Goal: Information Seeking & Learning: Find specific page/section

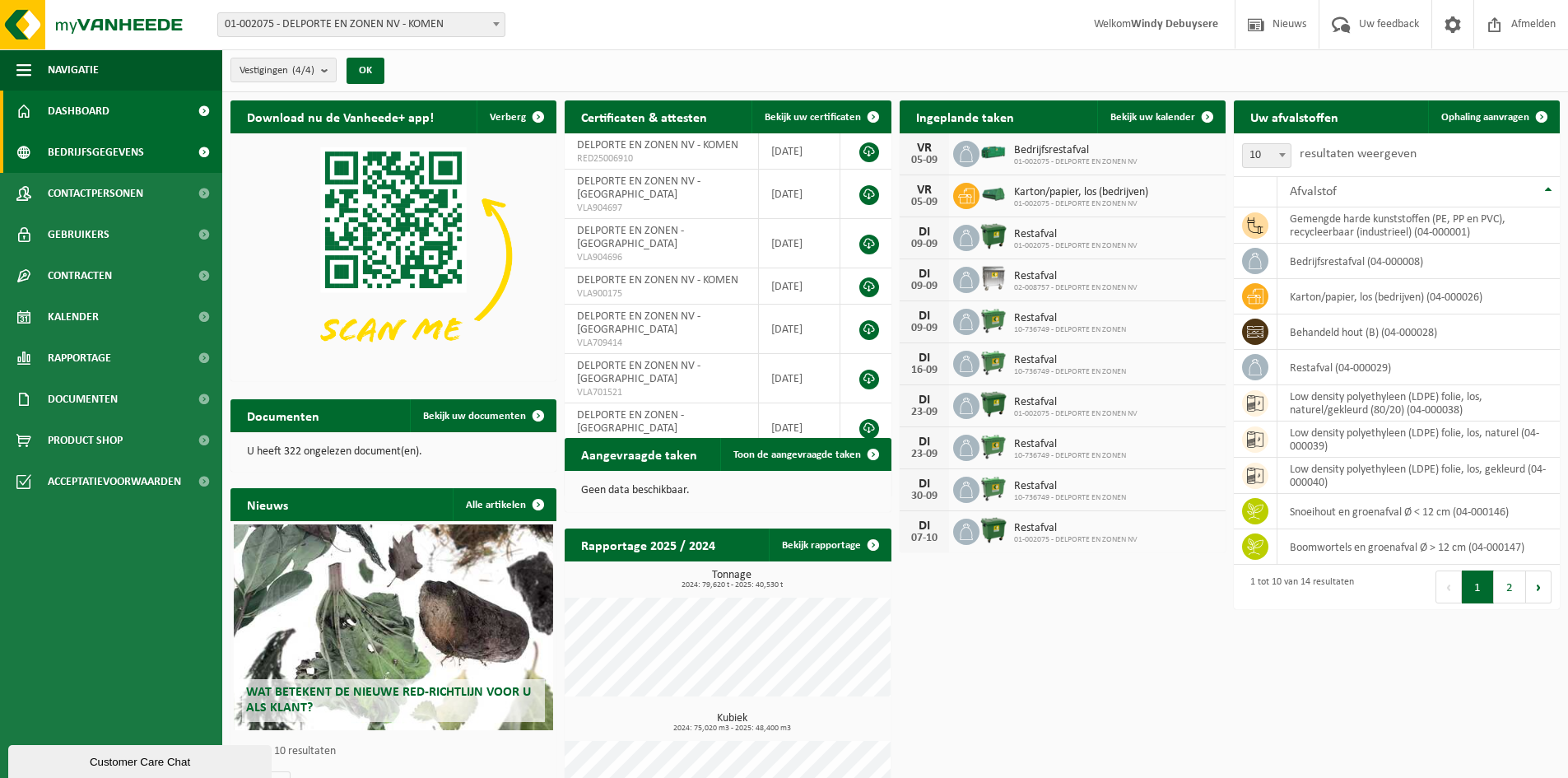
click at [182, 157] on link "Bedrijfsgegevens" at bounding box center [111, 152] width 222 height 41
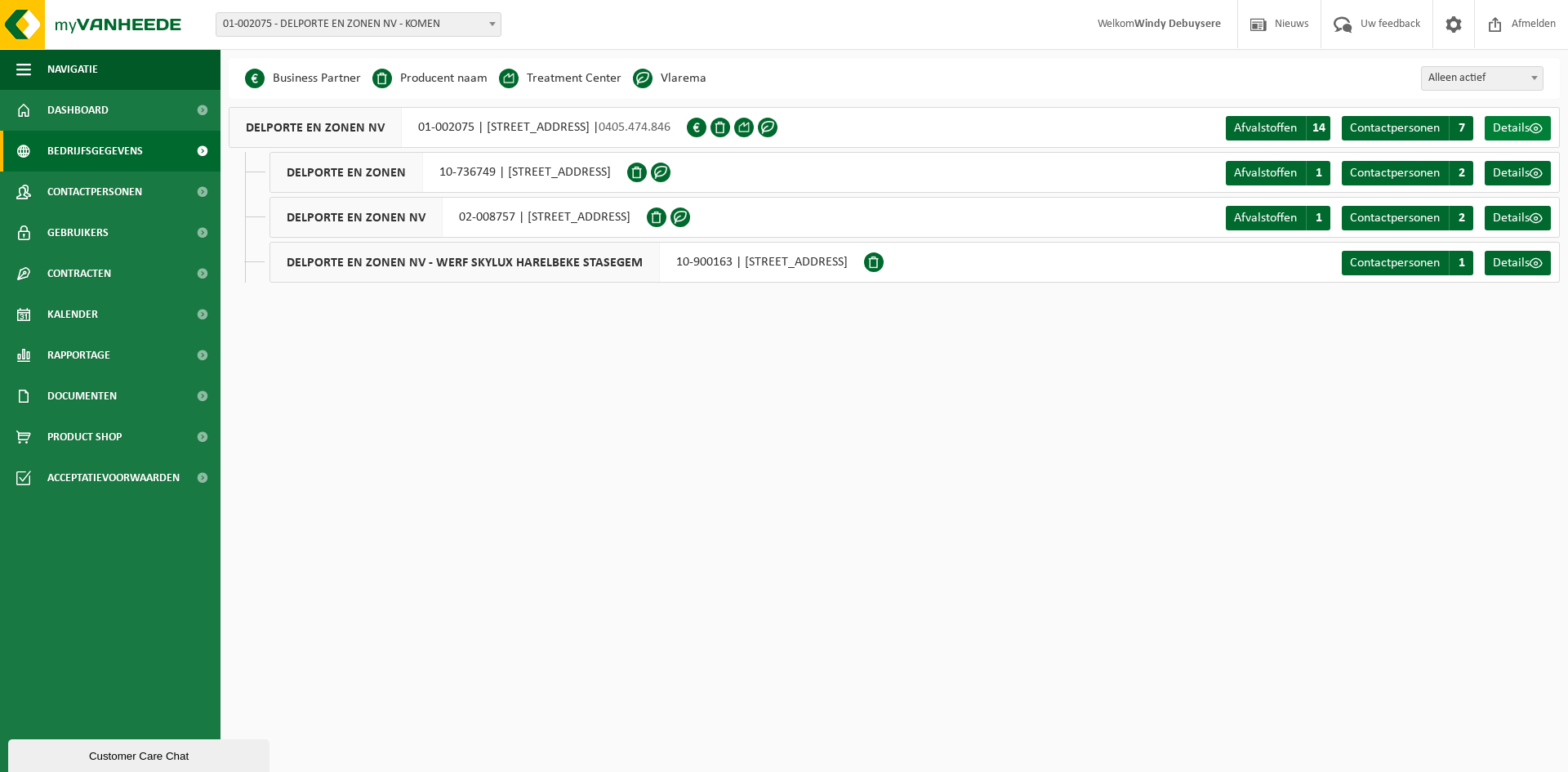
click at [1531, 134] on span at bounding box center [1536, 128] width 13 height 13
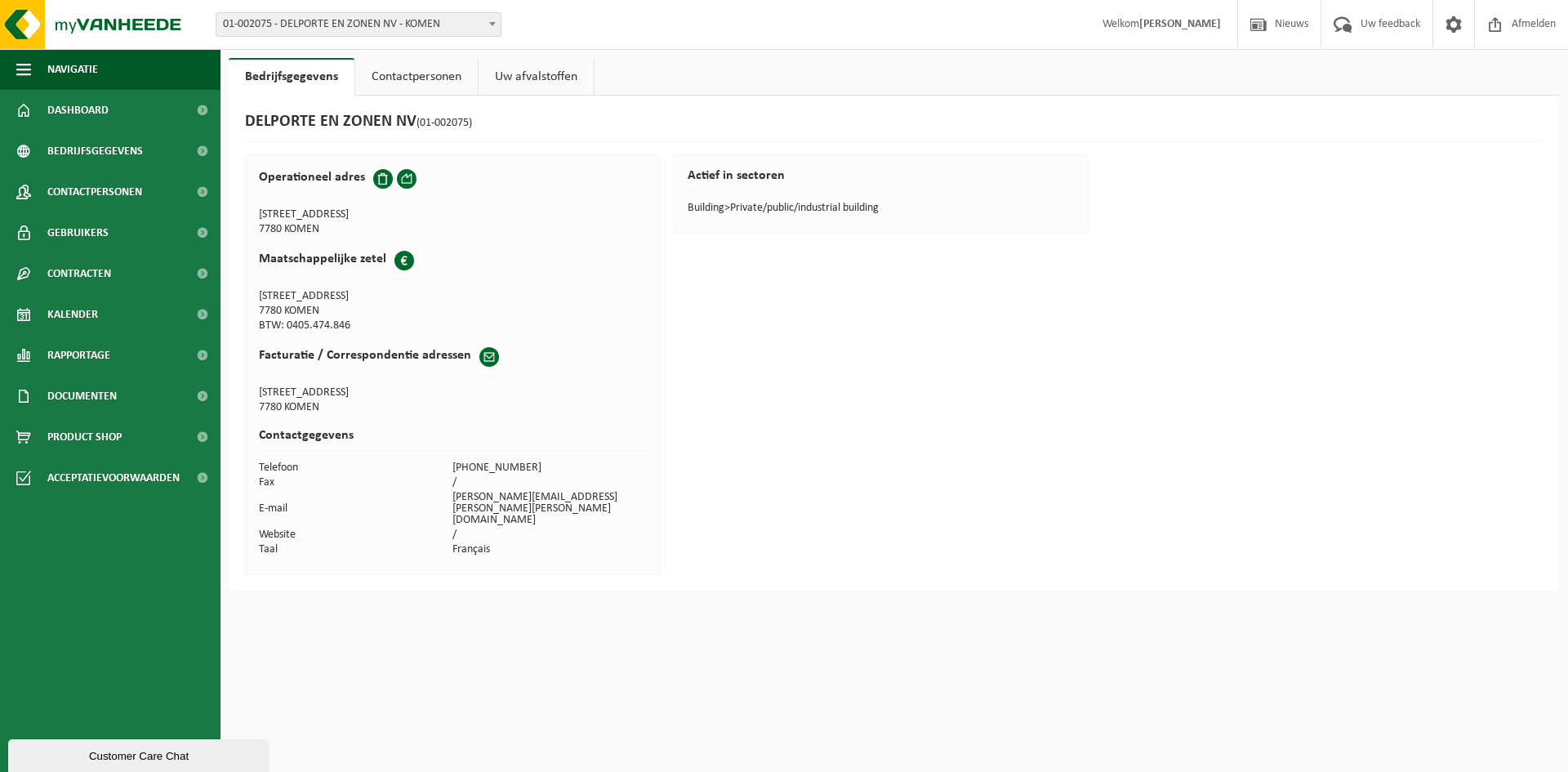
click at [454, 82] on link "Contactpersonen" at bounding box center [416, 76] width 123 height 37
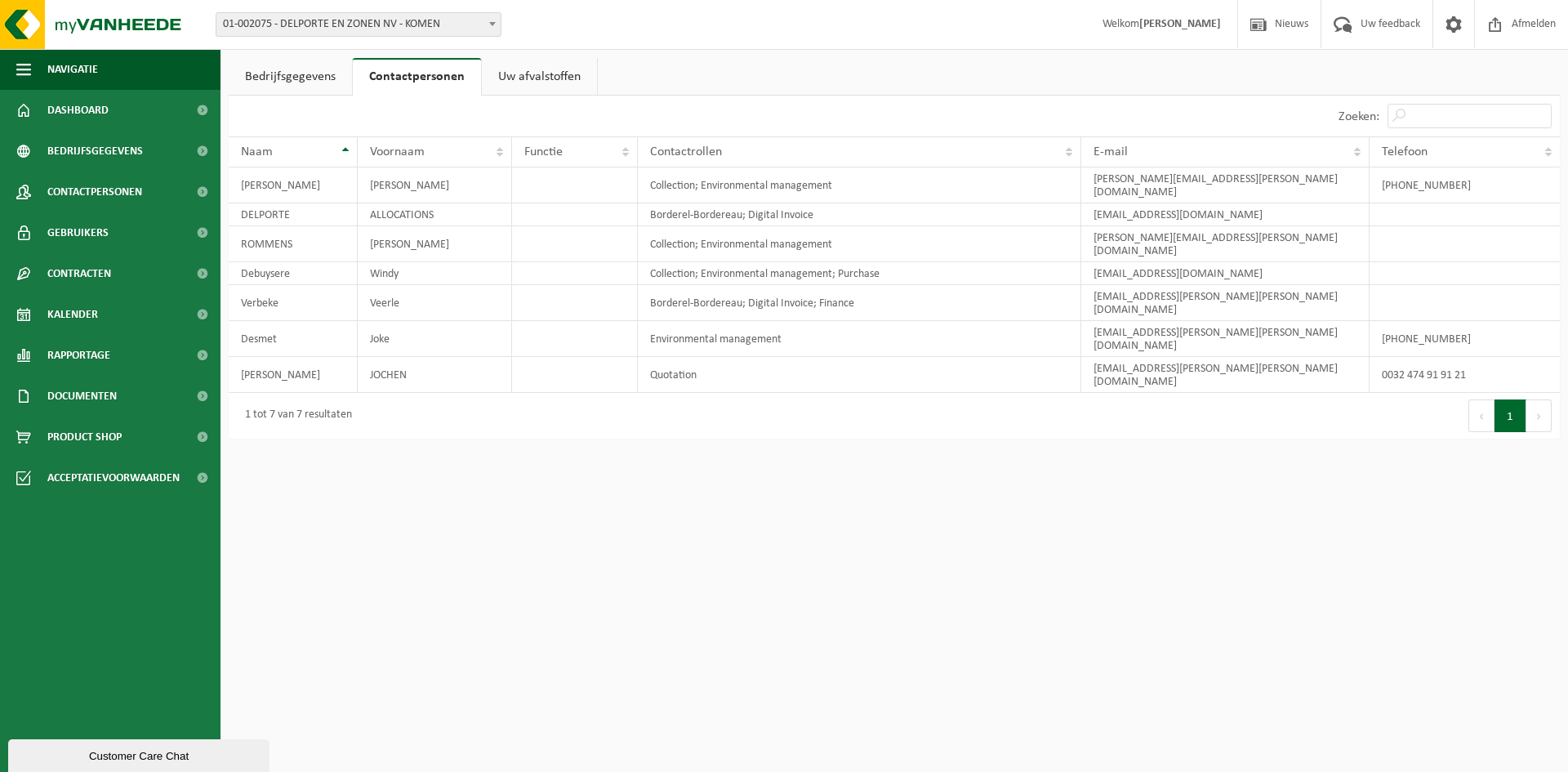
click at [322, 91] on link "Bedrijfsgegevens" at bounding box center [291, 76] width 124 height 37
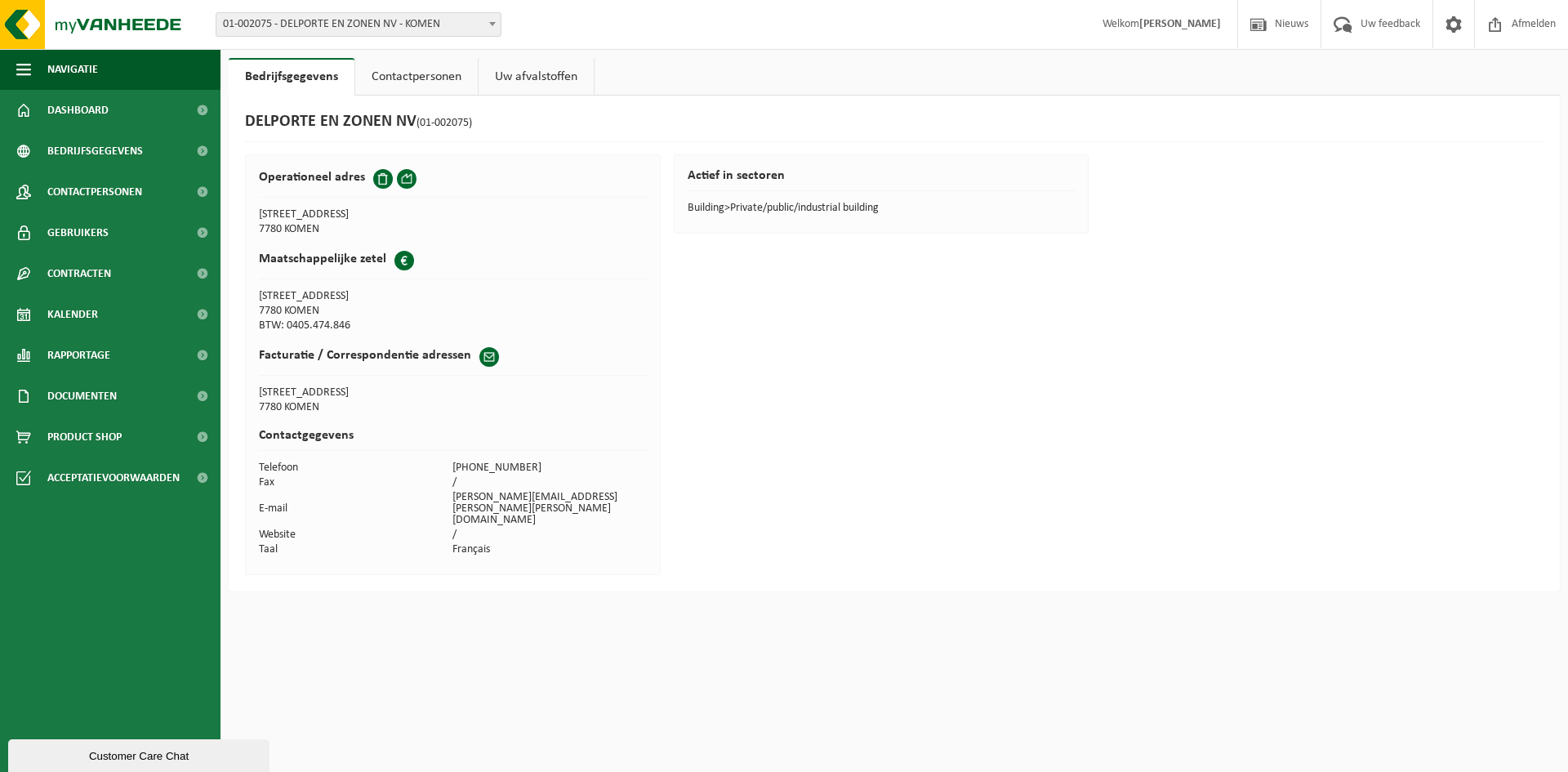
click at [417, 68] on link "Contactpersonen" at bounding box center [416, 76] width 123 height 37
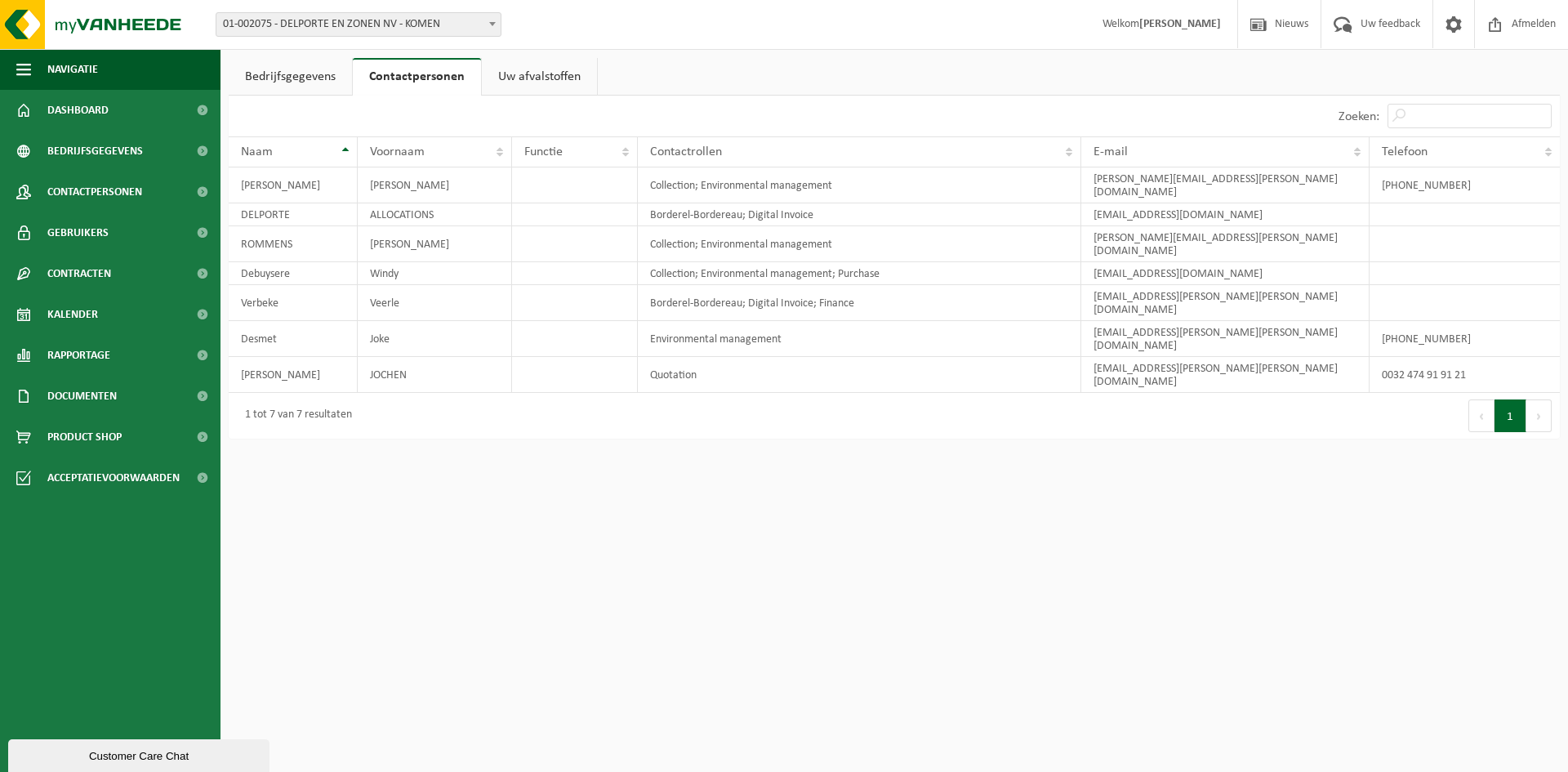
click at [541, 23] on div "Vestiging: 01-002075 - DELPORTE EN ZONEN NV - KOMEN 10-736749 - DELPORTE EN ZON…" at bounding box center [784, 25] width 1568 height 50
click at [541, 67] on link "Uw afvalstoffen" at bounding box center [539, 76] width 115 height 37
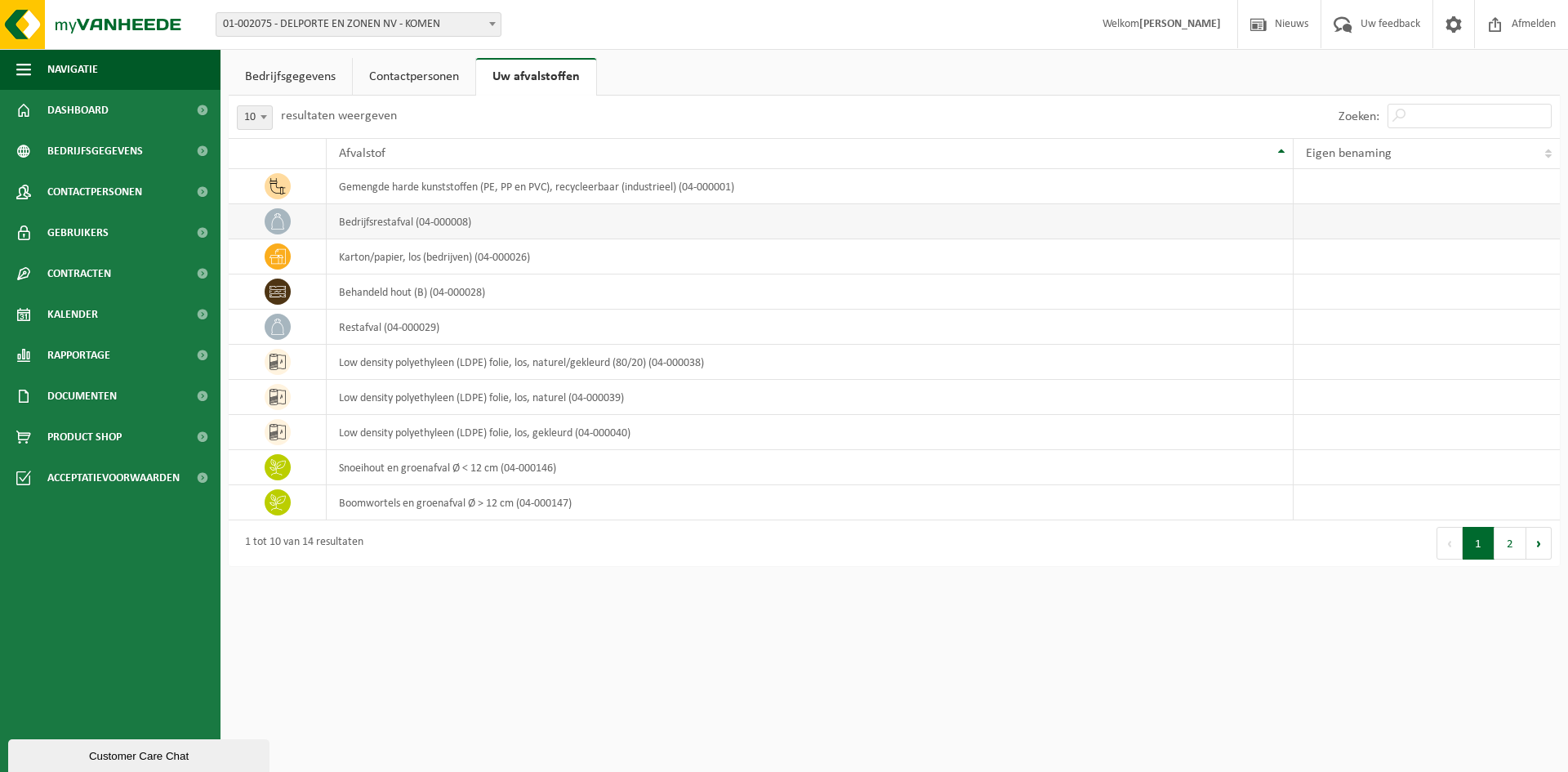
click at [468, 214] on td "bedrijfsrestafval (04-000008)" at bounding box center [810, 222] width 967 height 35
click at [441, 228] on td "bedrijfsrestafval (04-000008)" at bounding box center [810, 222] width 967 height 35
click at [288, 223] on span at bounding box center [277, 221] width 26 height 26
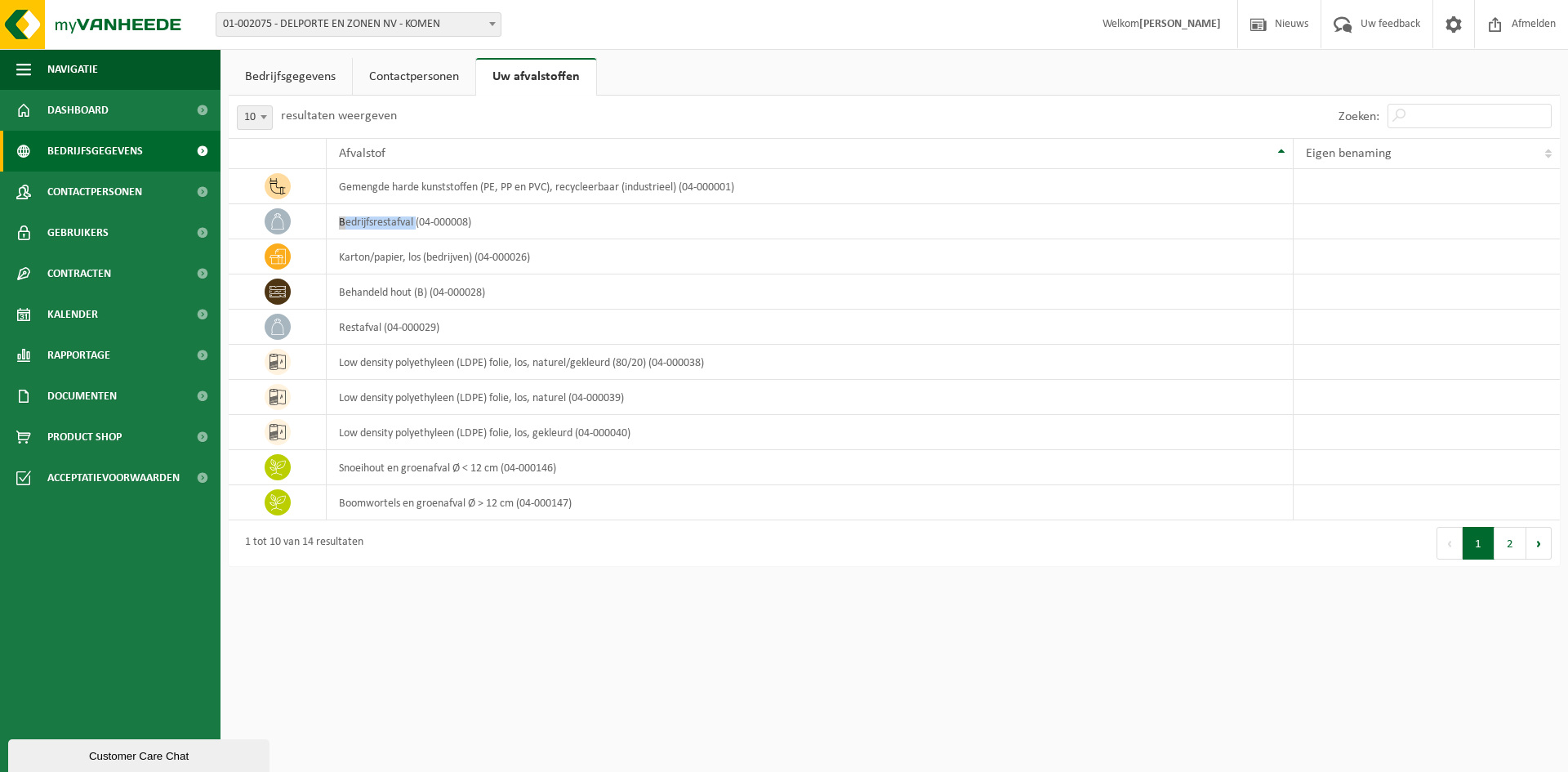
click at [198, 160] on span at bounding box center [202, 151] width 36 height 41
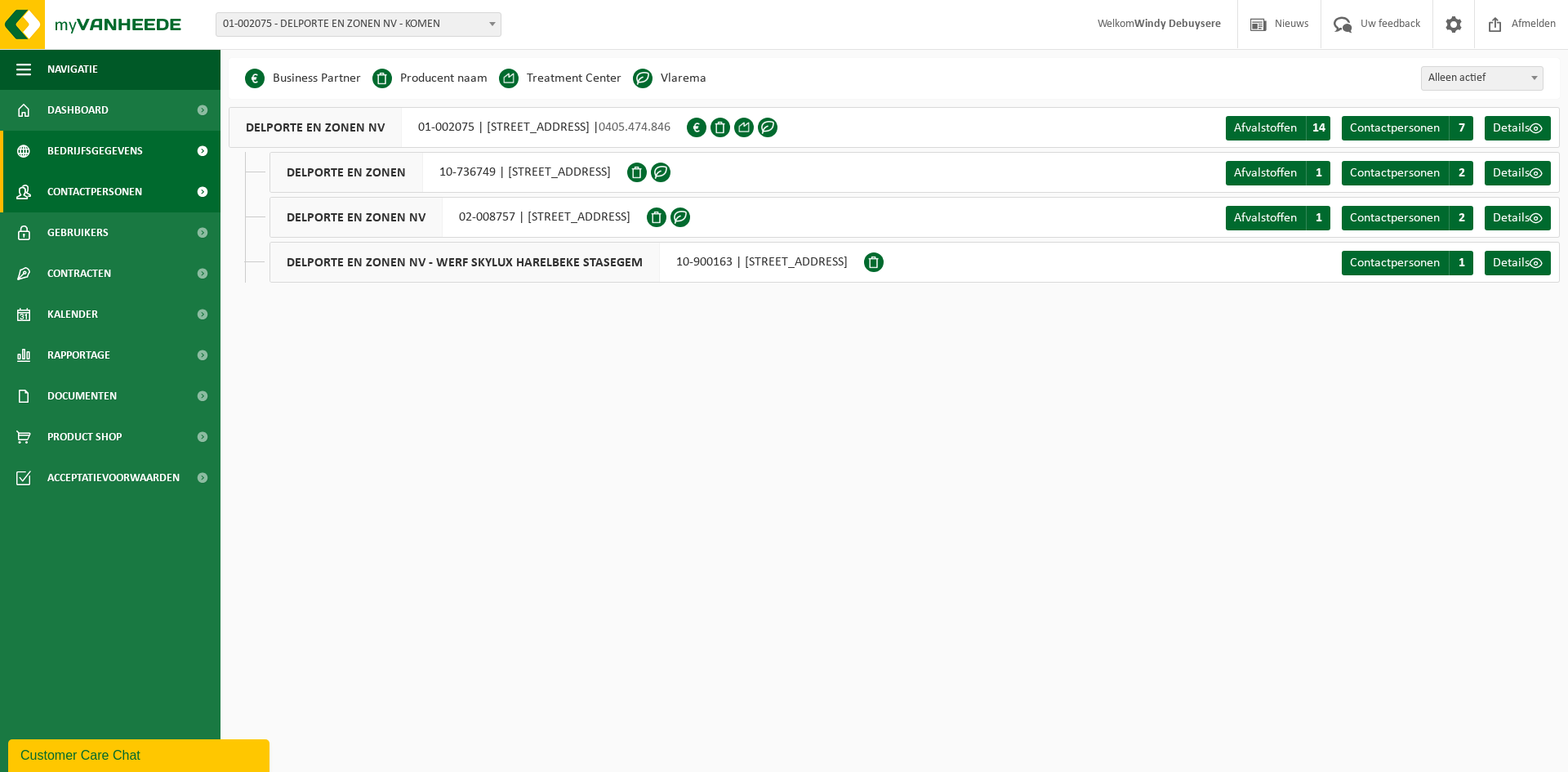
click at [183, 200] on link "Contactpersonen" at bounding box center [110, 192] width 221 height 41
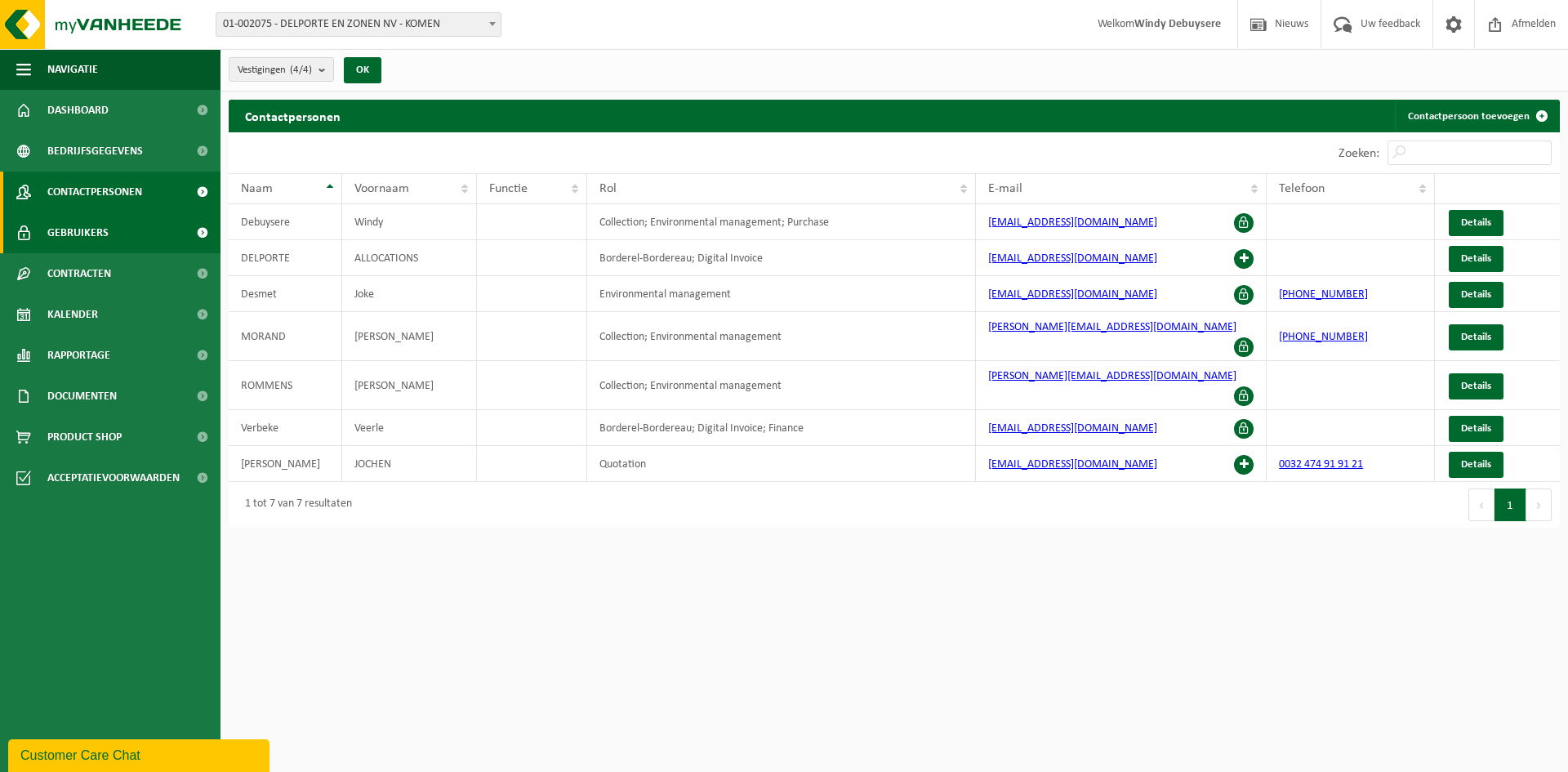
click at [163, 229] on link "Gebruikers" at bounding box center [110, 233] width 221 height 41
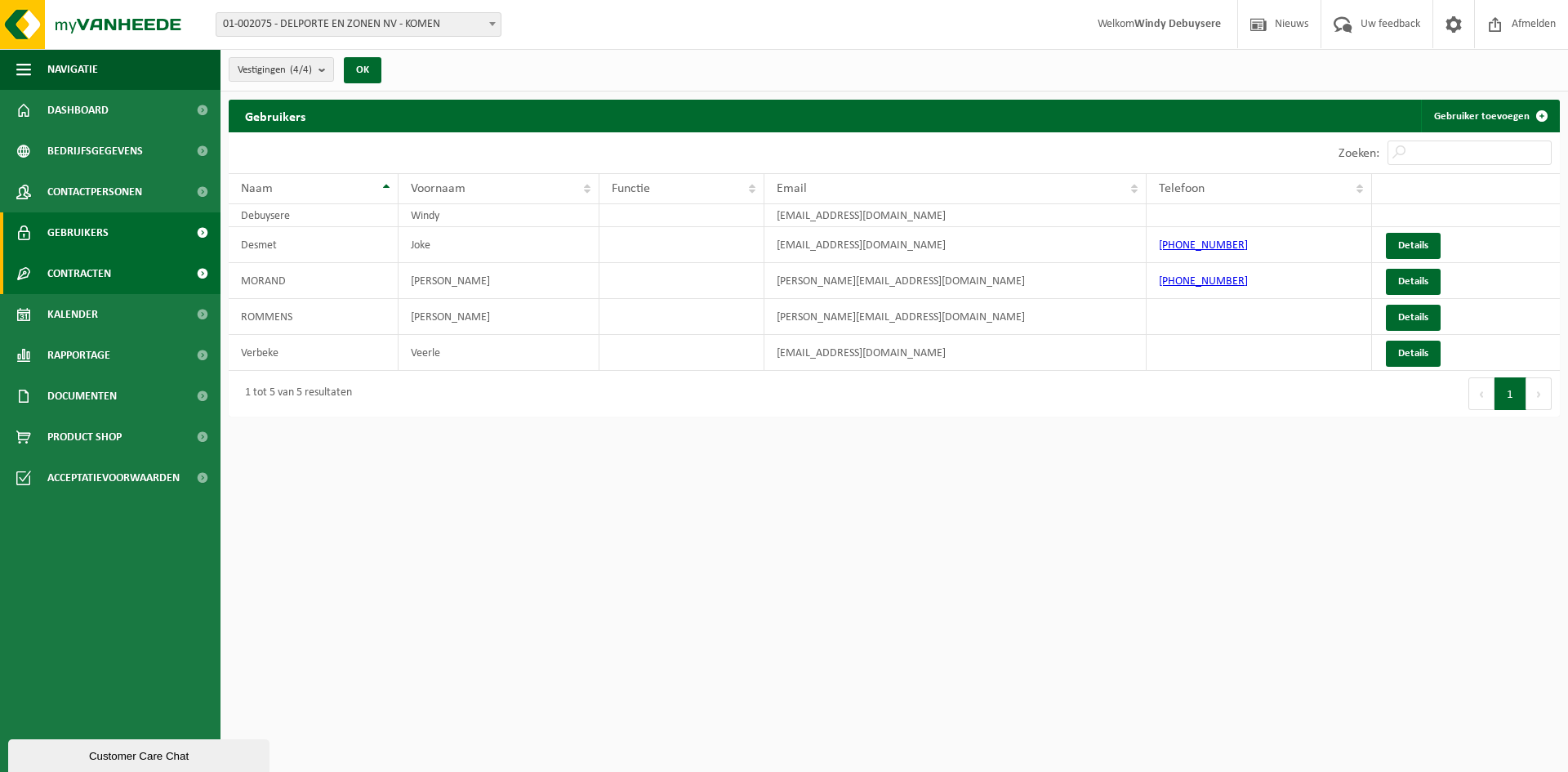
click at [164, 271] on link "Contracten" at bounding box center [110, 273] width 221 height 41
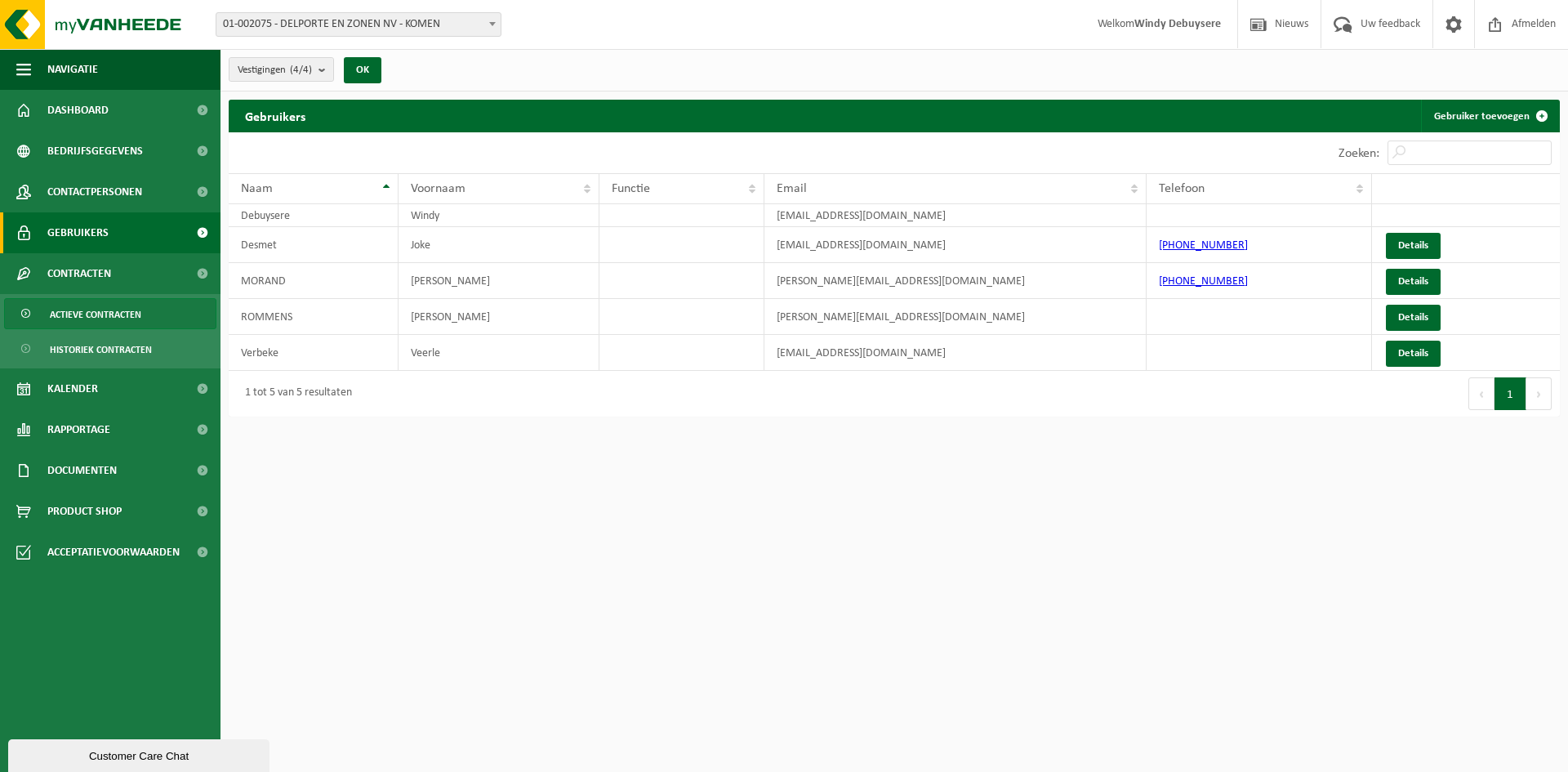
click at [155, 314] on link "Actieve contracten" at bounding box center [110, 313] width 213 height 31
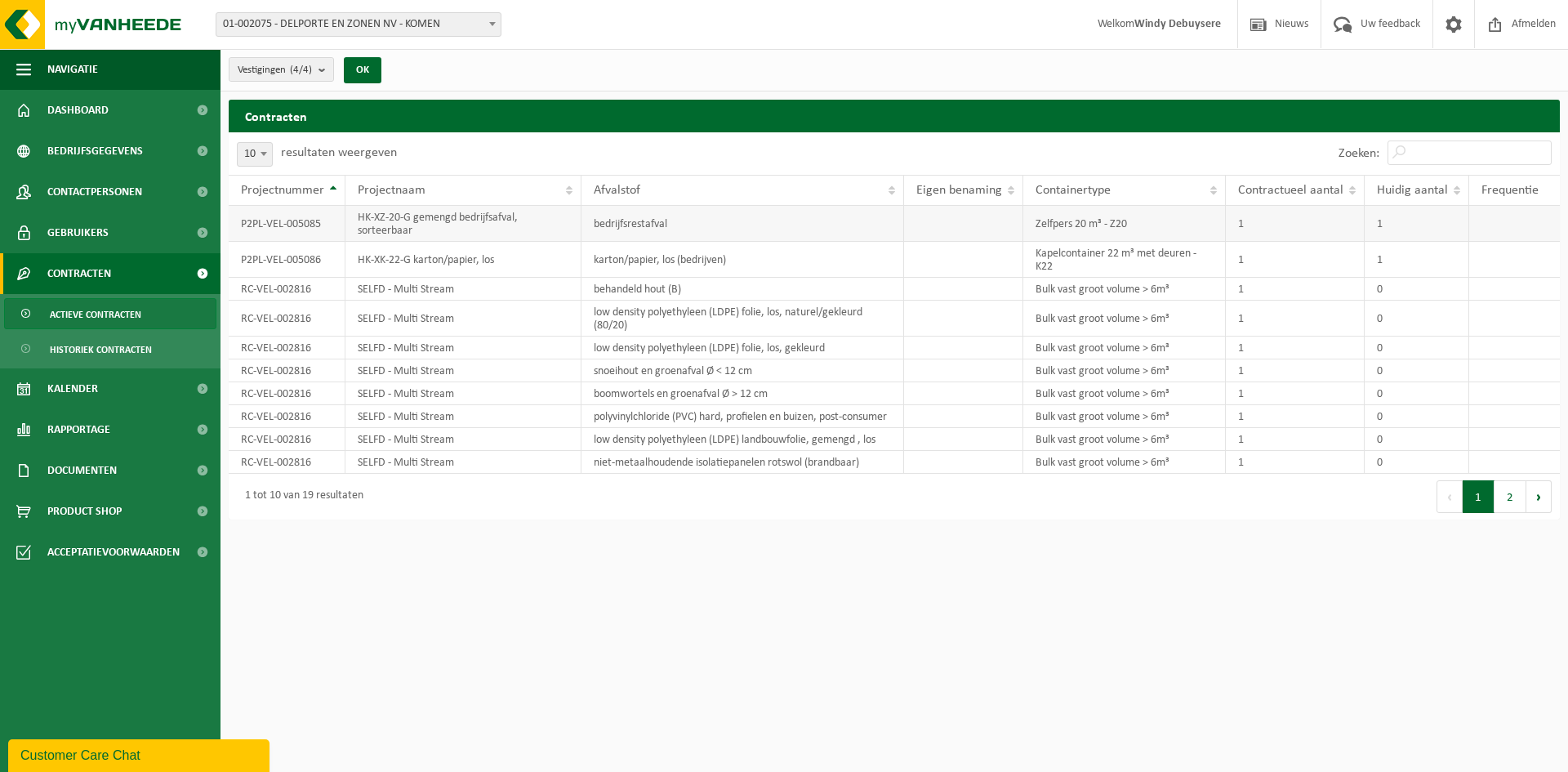
click at [278, 233] on td "P2PL-VEL-005085" at bounding box center [287, 224] width 117 height 36
click at [194, 431] on span at bounding box center [202, 429] width 36 height 41
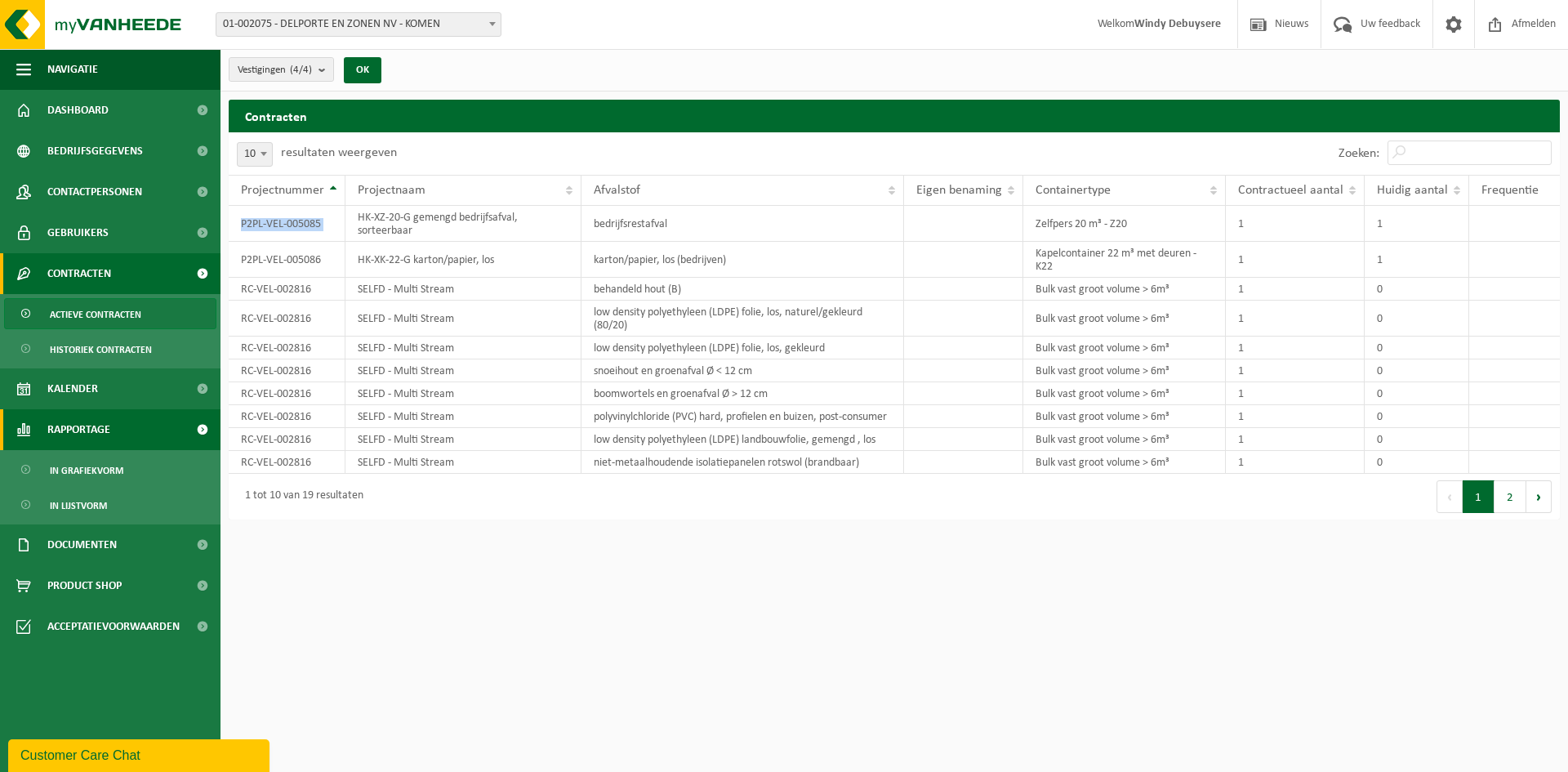
click at [100, 432] on span "Rapportage" at bounding box center [78, 429] width 63 height 41
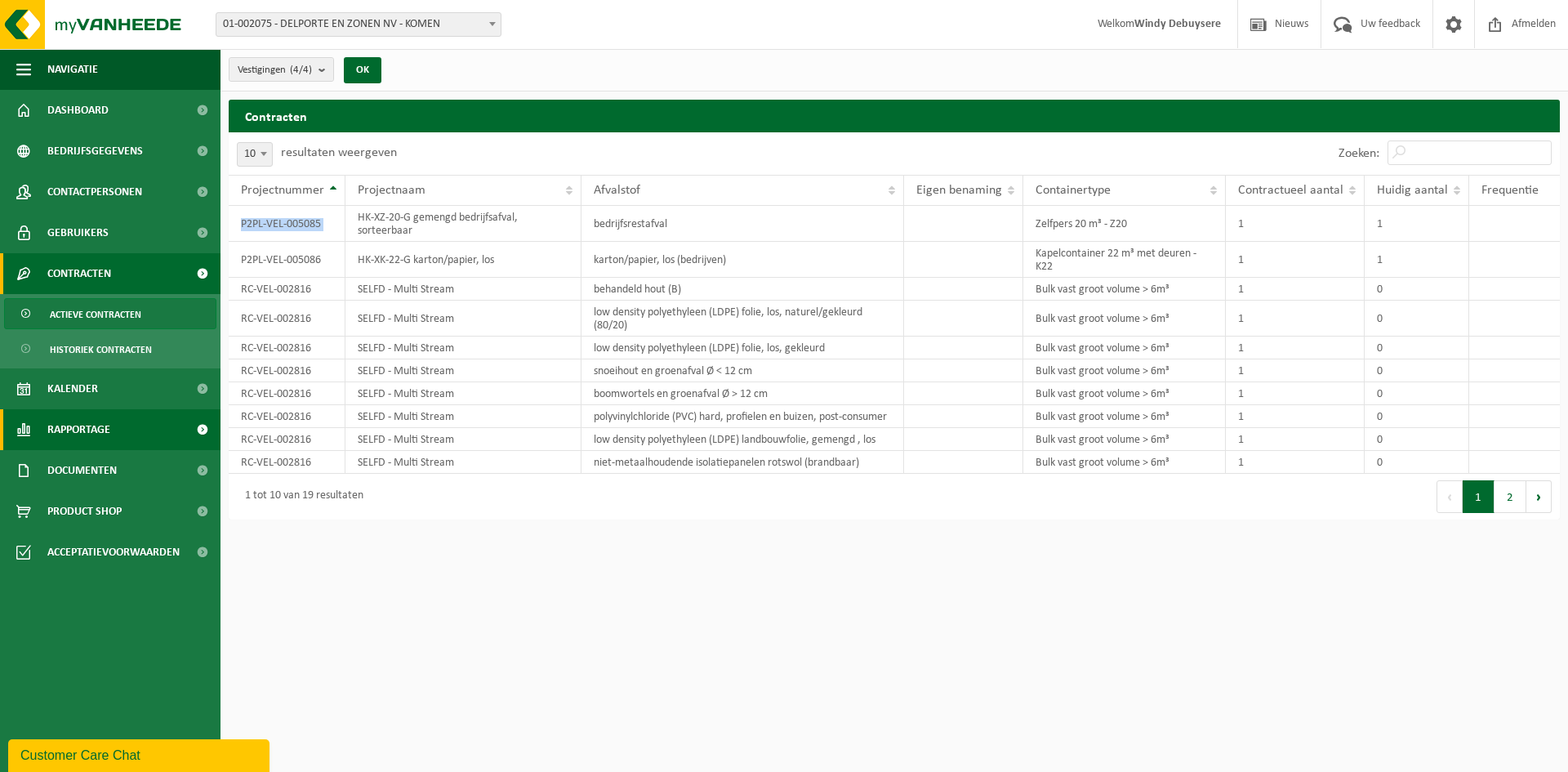
click at [100, 432] on span "Rapportage" at bounding box center [78, 429] width 63 height 41
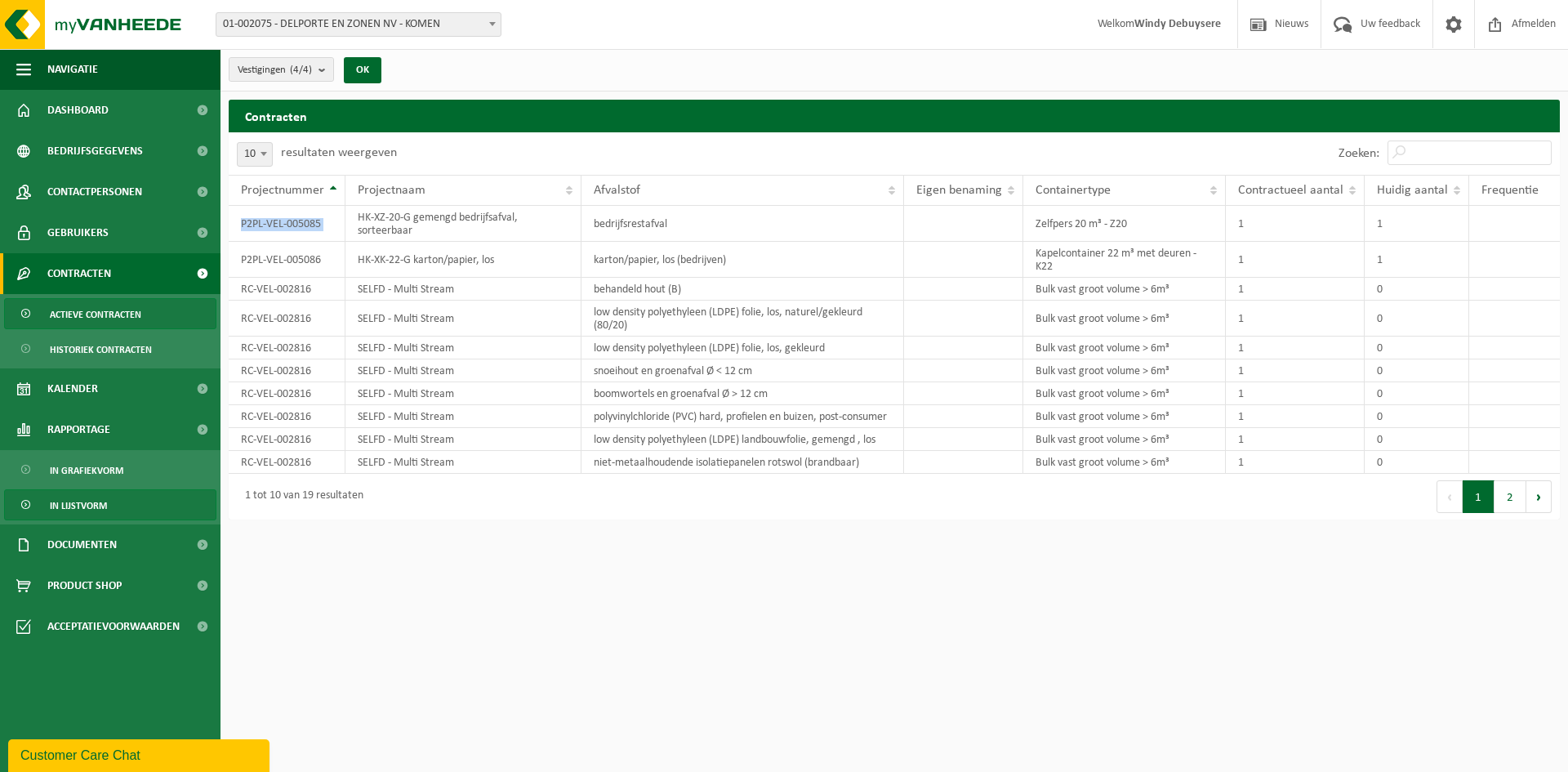
click at [87, 505] on span "In lijstvorm" at bounding box center [78, 505] width 57 height 31
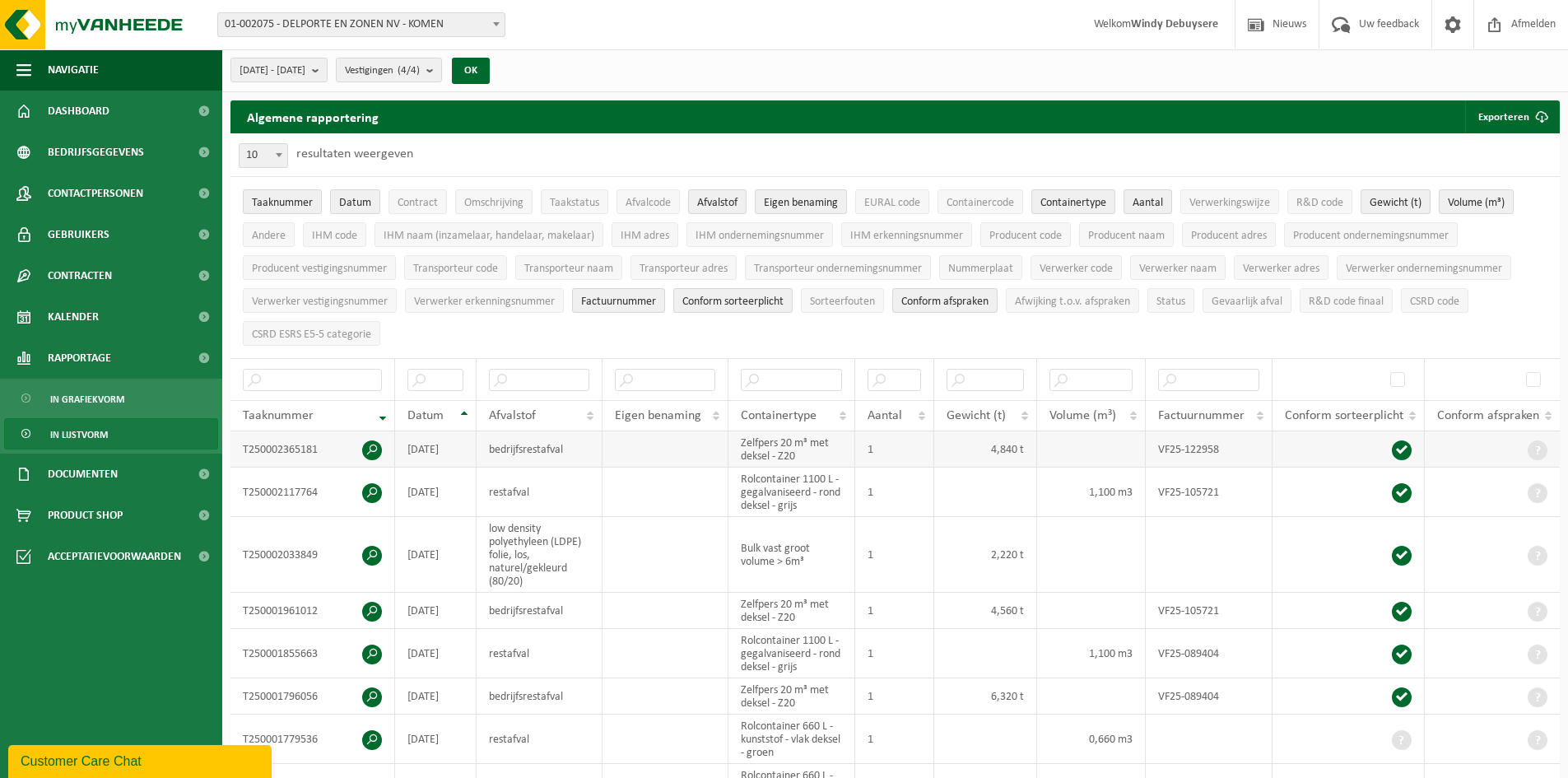
click at [538, 444] on td "bedrijfsrestafval" at bounding box center [540, 449] width 126 height 37
click at [371, 444] on span at bounding box center [373, 450] width 20 height 20
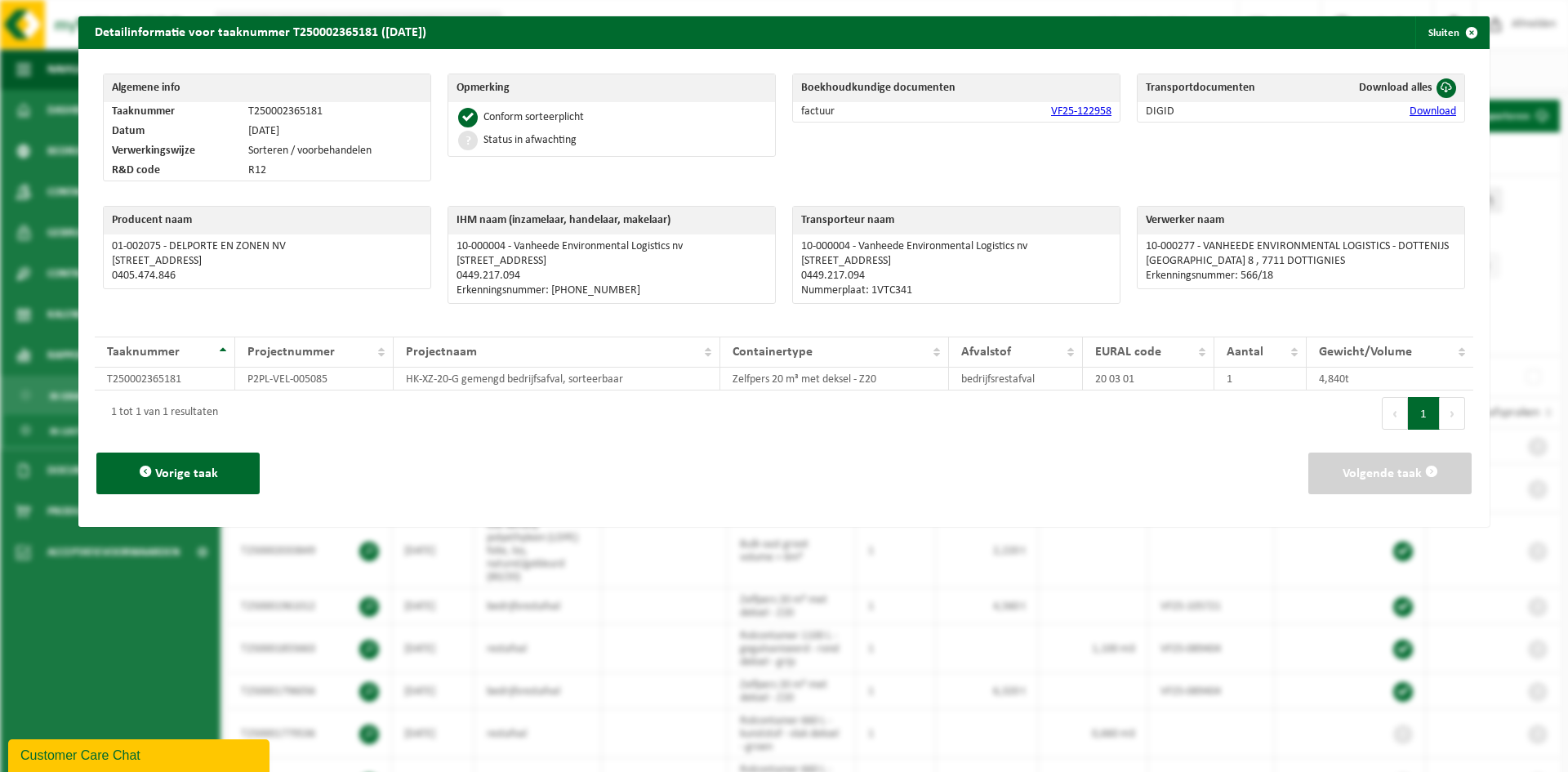
click at [1410, 109] on link "Download" at bounding box center [1433, 111] width 46 height 12
click at [1468, 36] on span "button" at bounding box center [1472, 33] width 33 height 33
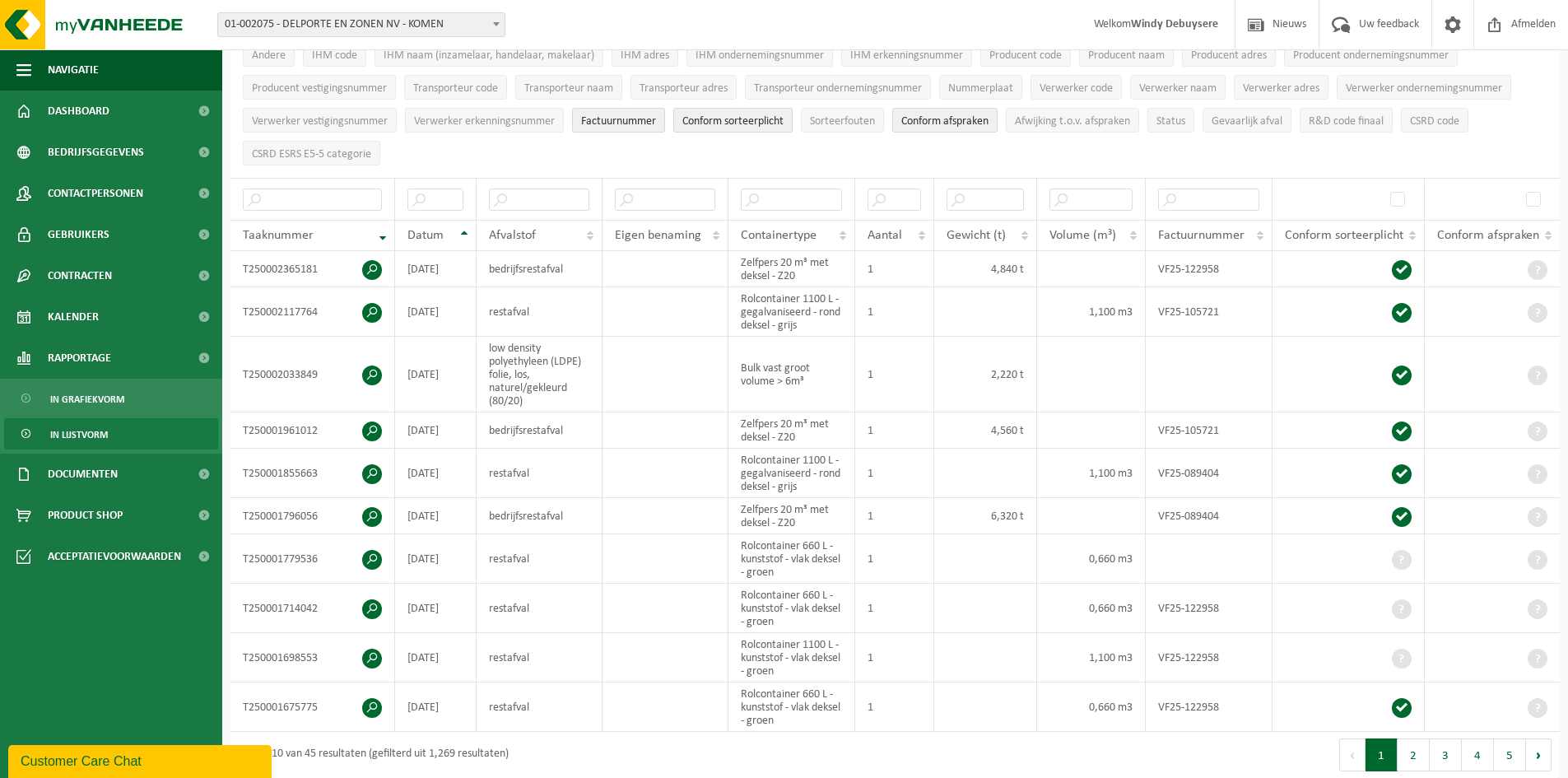
scroll to position [247, 0]
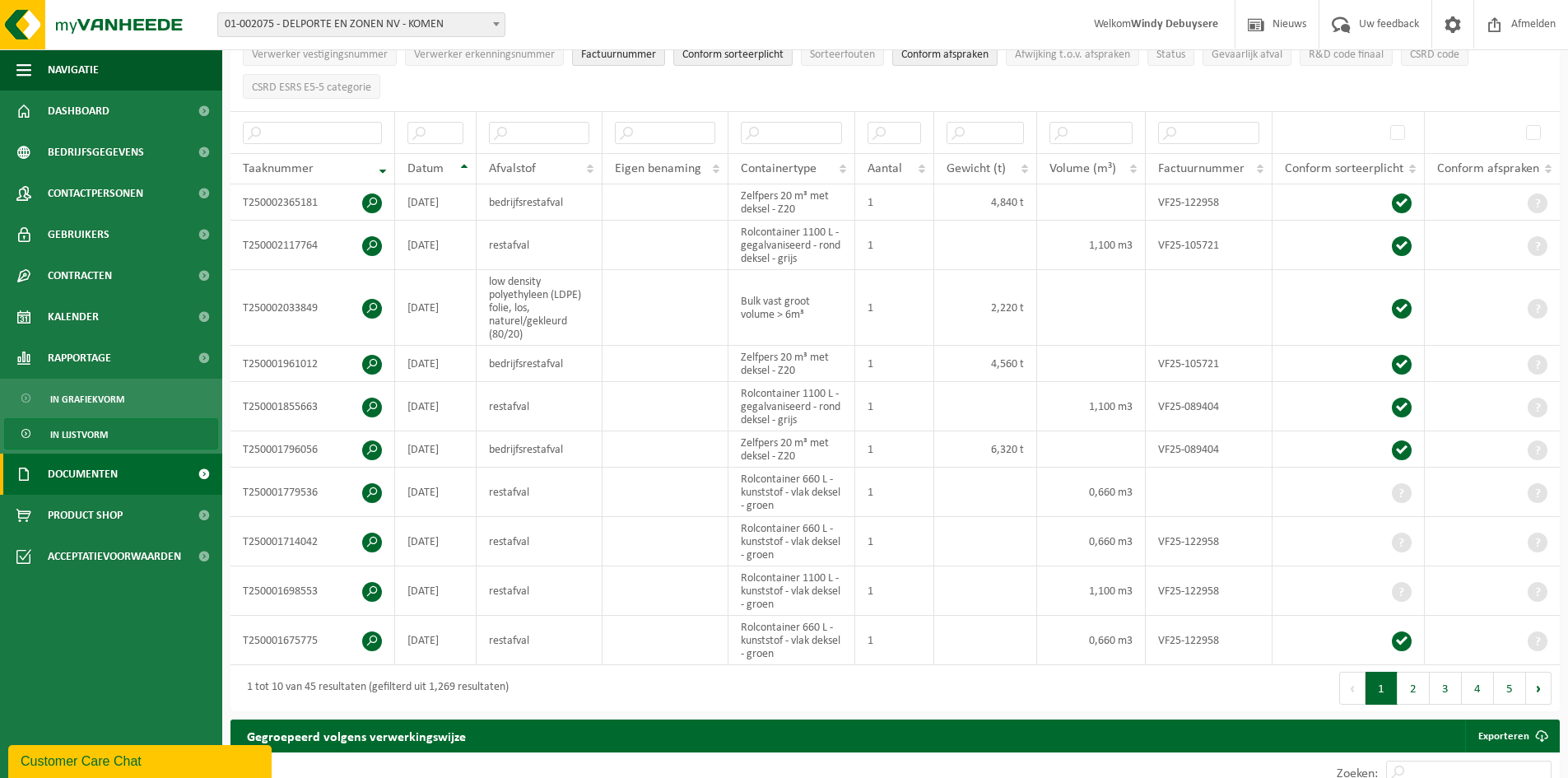
click at [60, 485] on span "Documenten" at bounding box center [82, 473] width 70 height 41
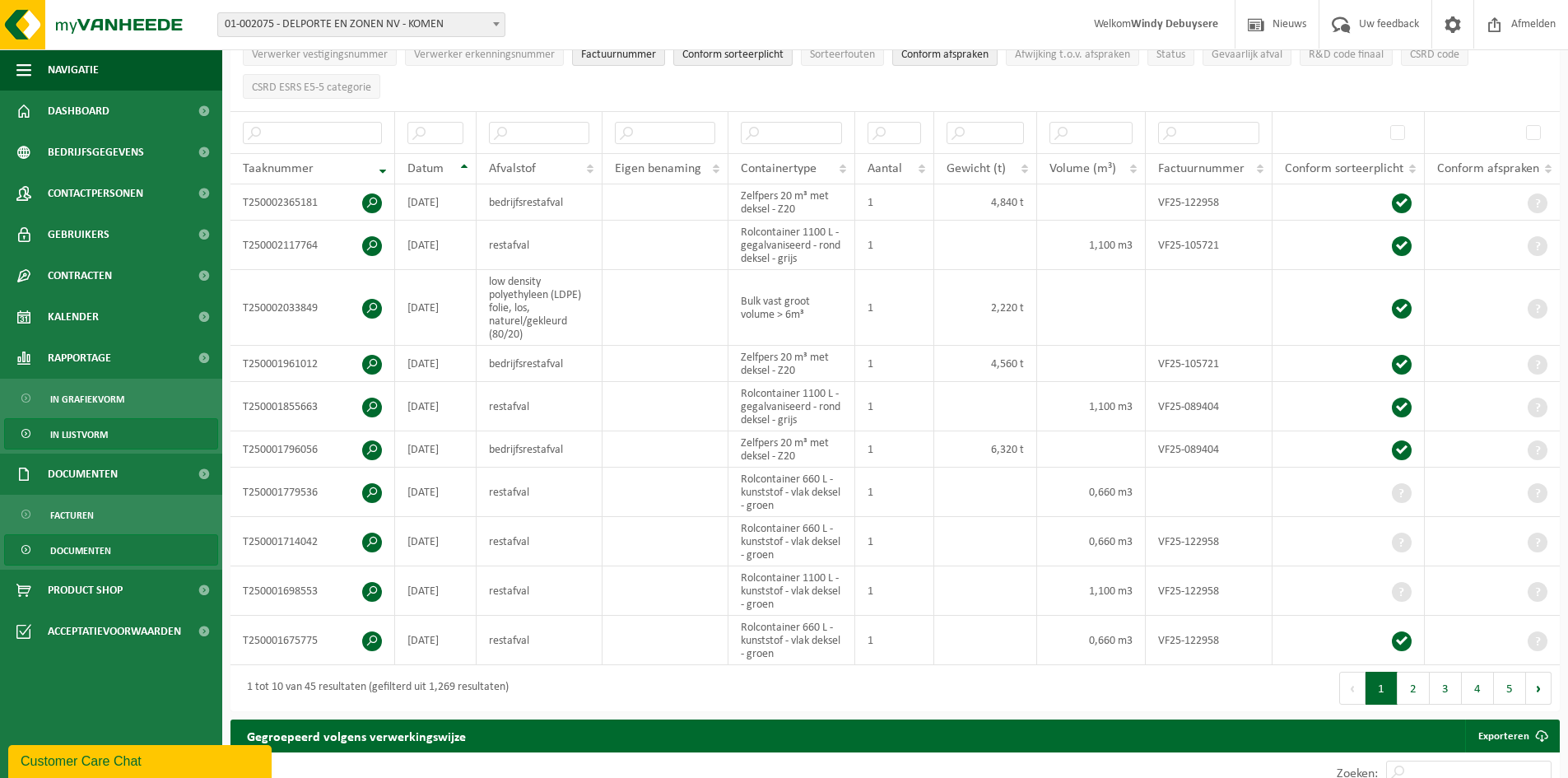
click at [61, 549] on span "Documenten" at bounding box center [81, 550] width 61 height 31
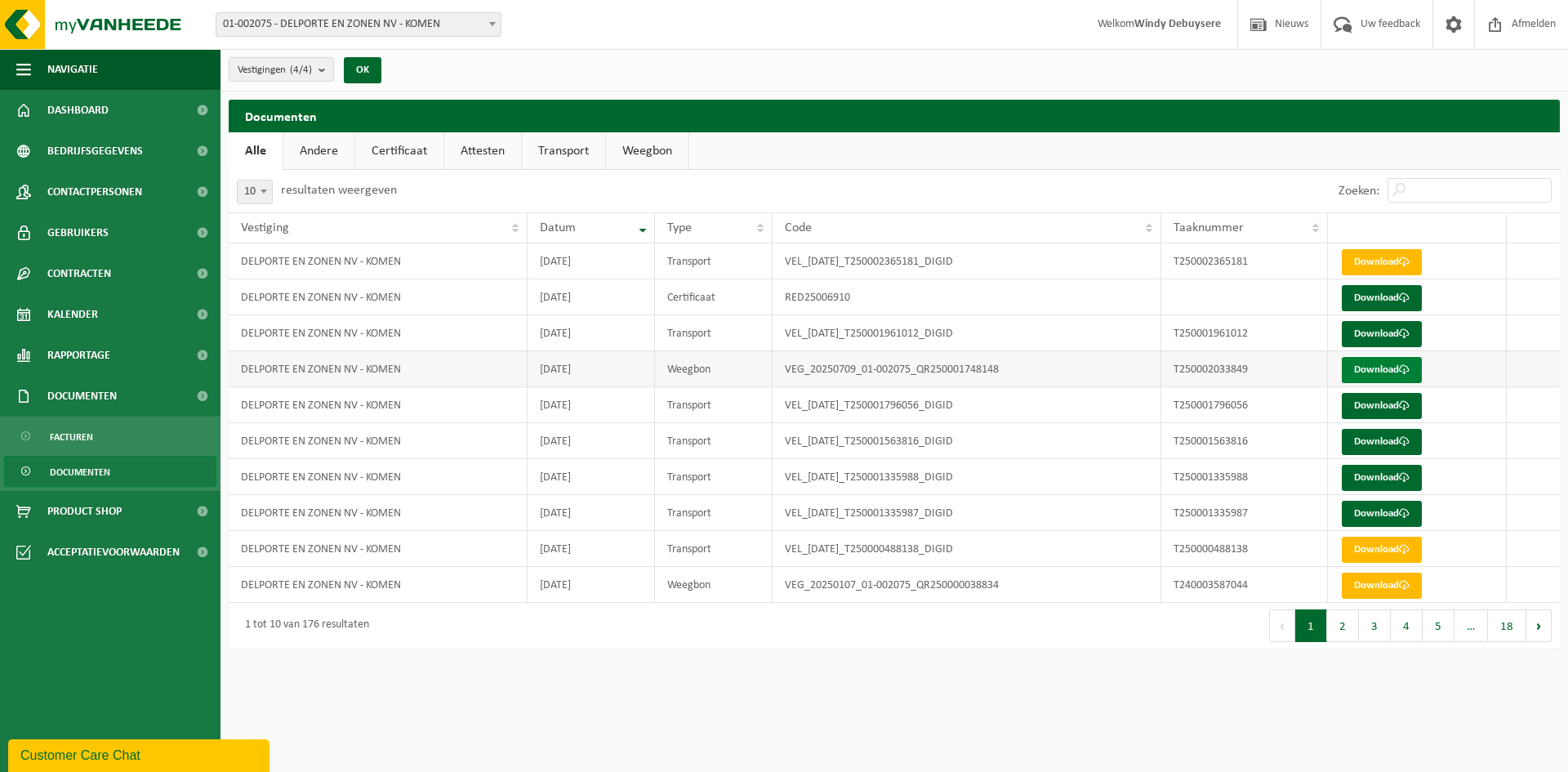
click at [1370, 369] on link "Download" at bounding box center [1382, 370] width 80 height 26
click at [100, 72] on button "Navigatie" at bounding box center [110, 69] width 221 height 41
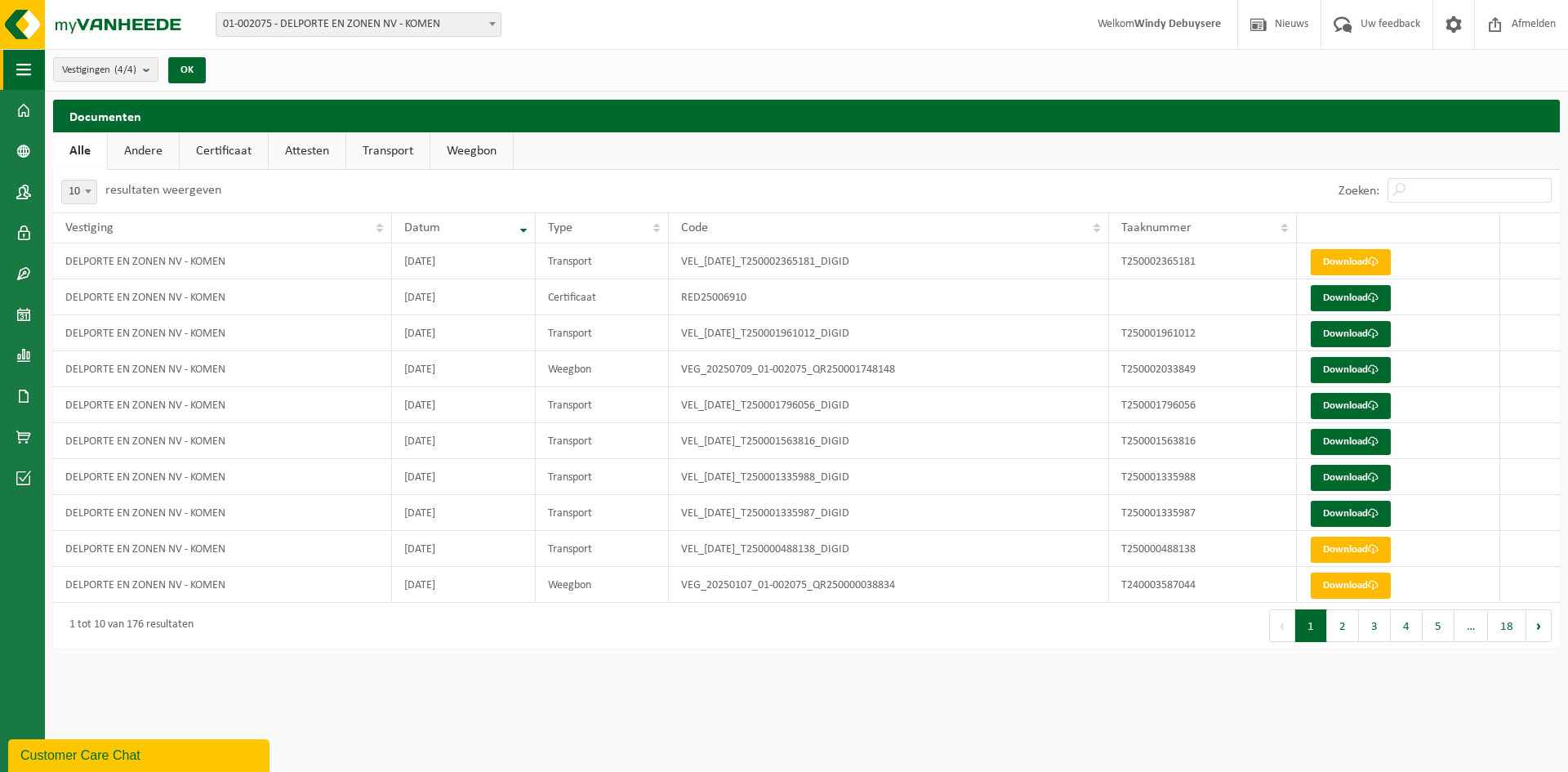
click at [38, 75] on button "Navigatie" at bounding box center [22, 69] width 45 height 41
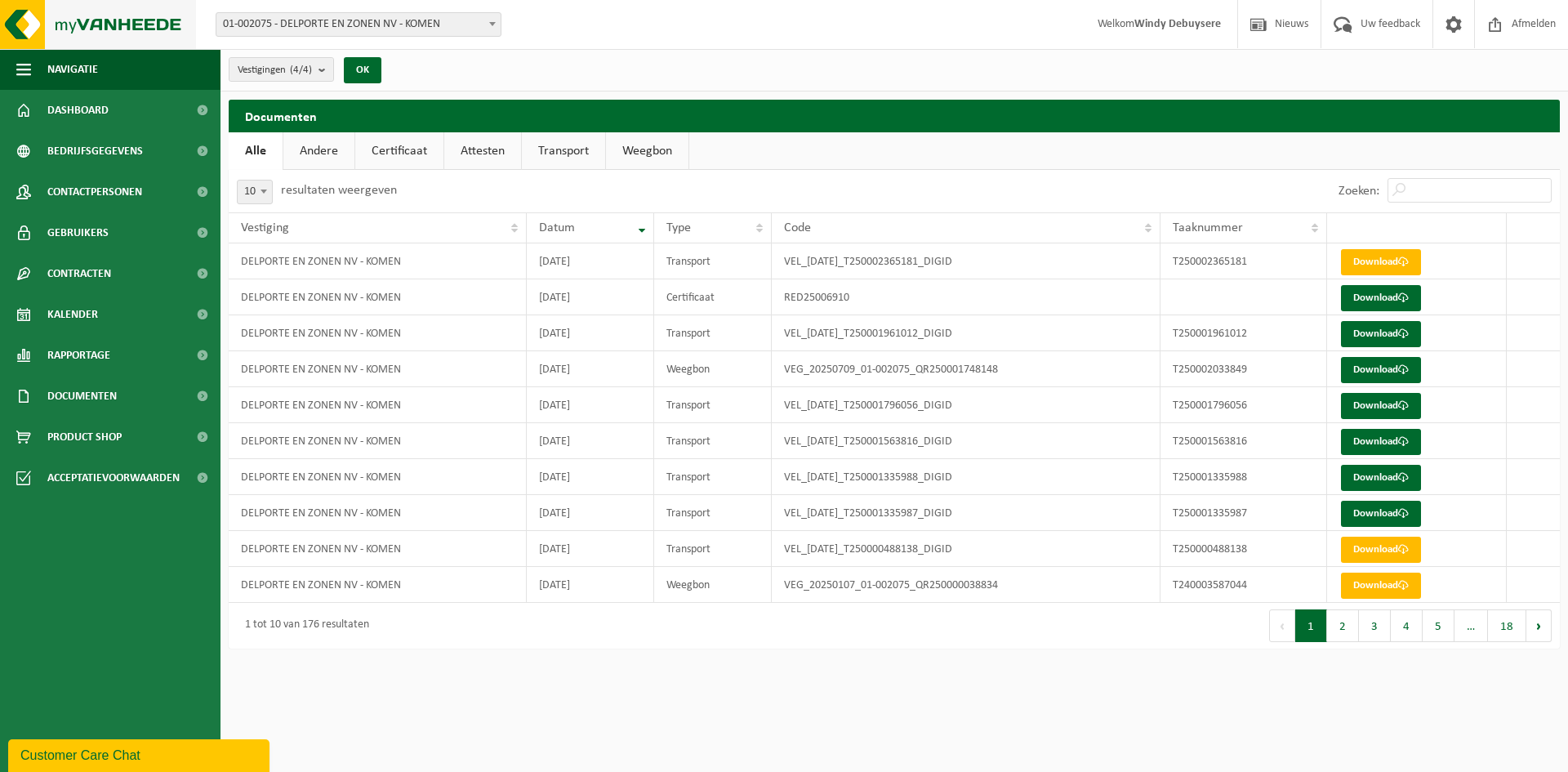
click at [42, 10] on img at bounding box center [98, 25] width 196 height 49
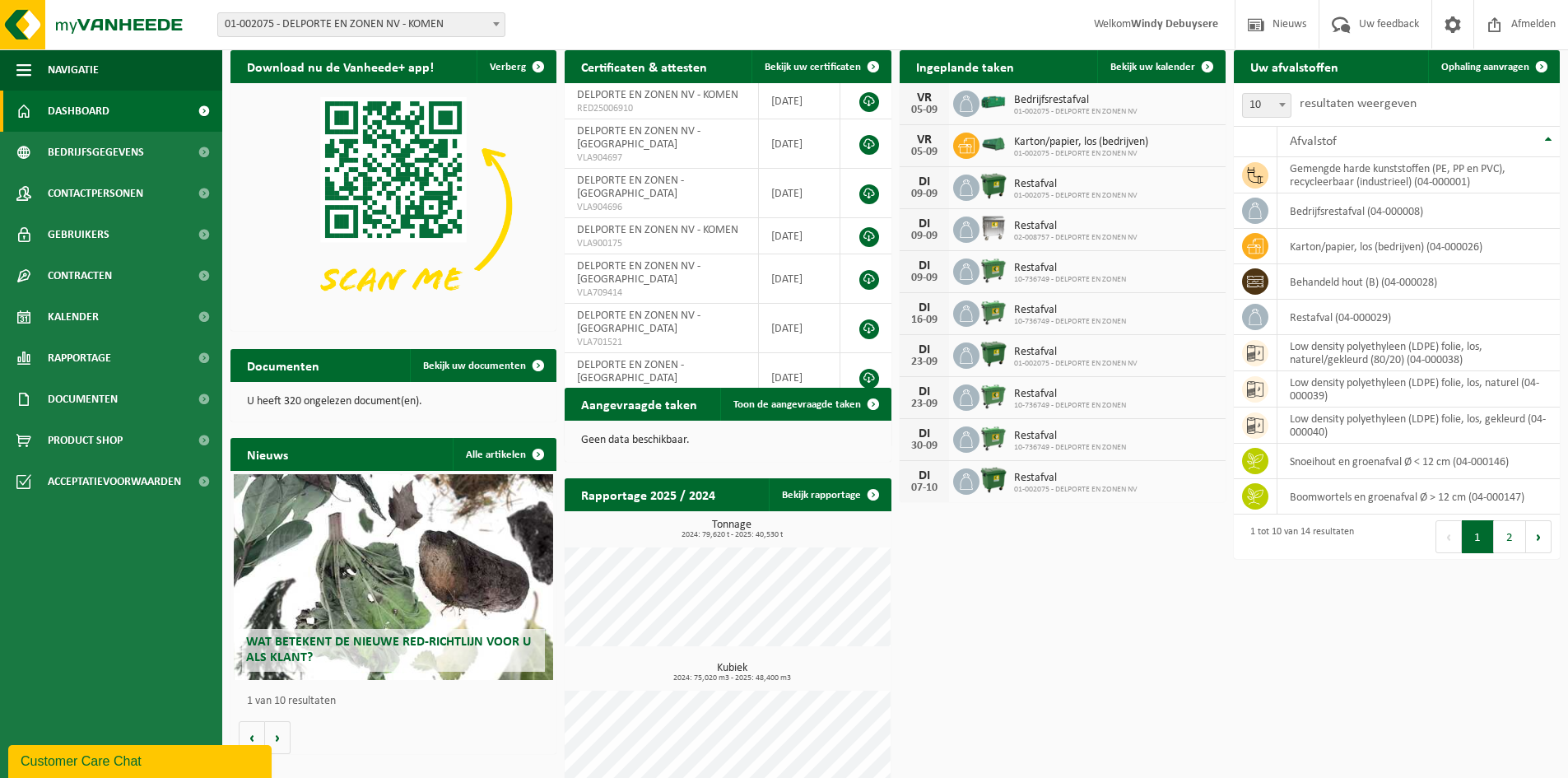
scroll to position [78, 0]
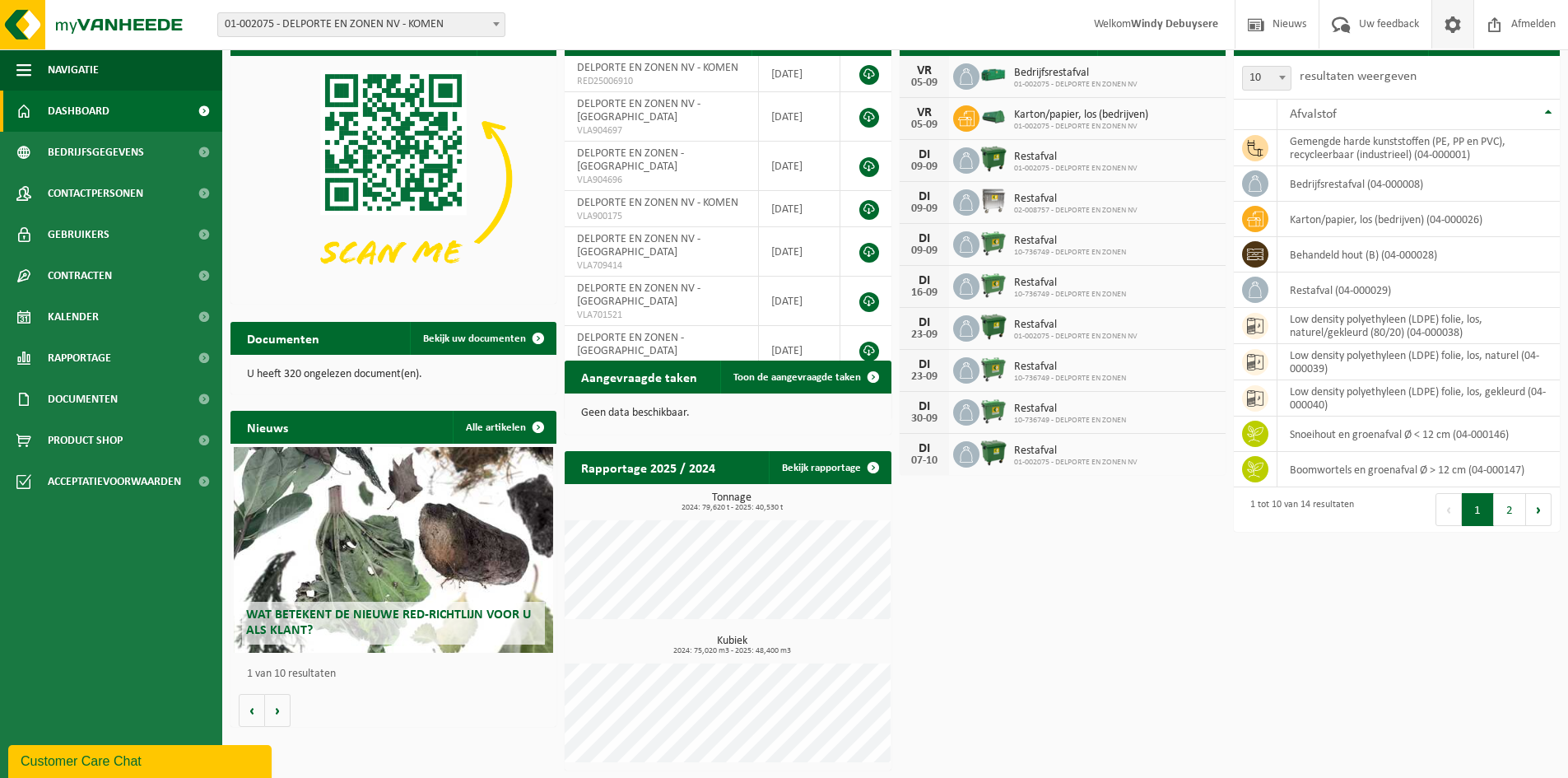
click at [1462, 32] on span at bounding box center [1452, 24] width 25 height 49
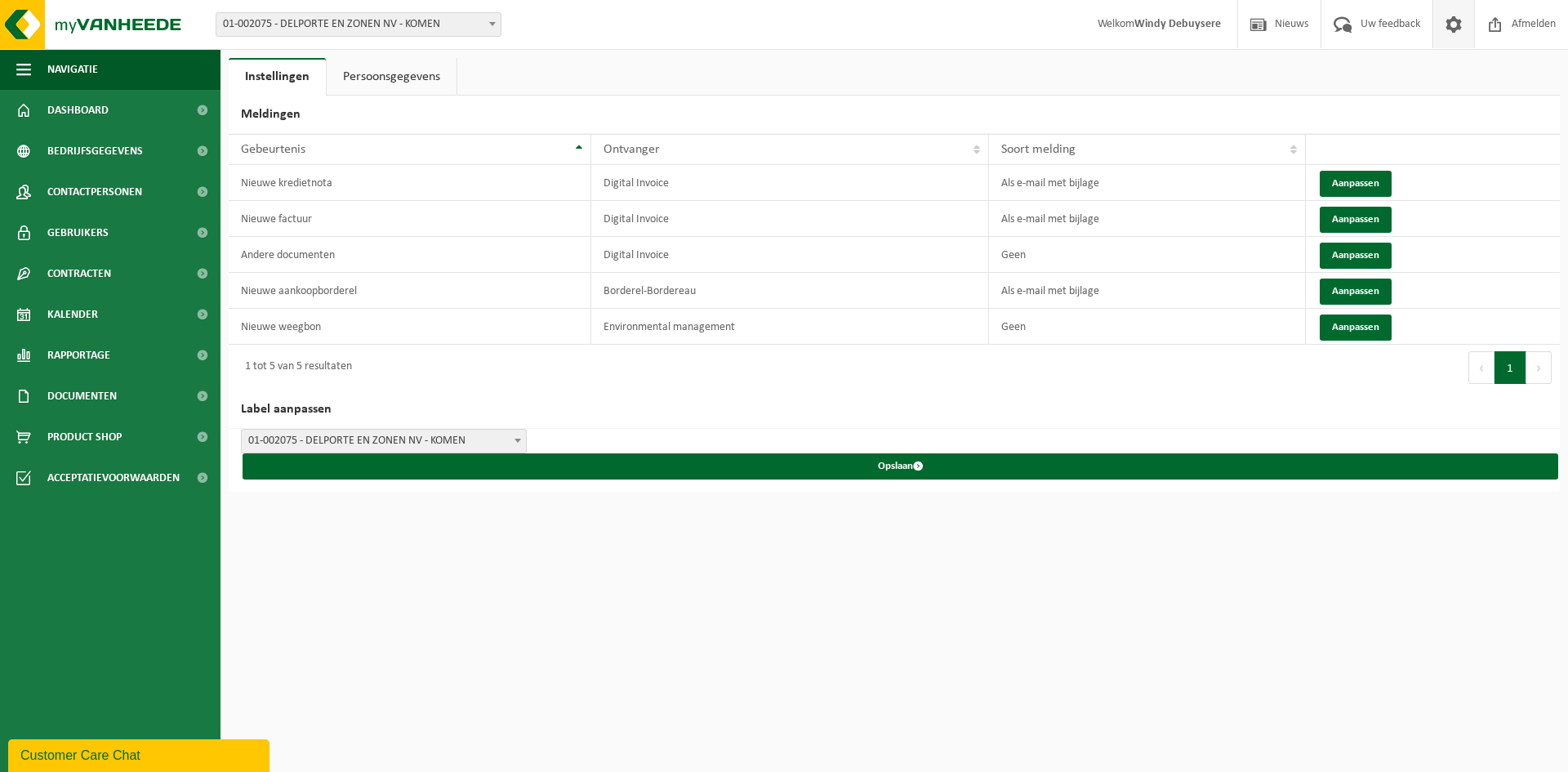
click at [424, 439] on span "01-002075 - DELPORTE EN ZONEN NV - KOMEN" at bounding box center [383, 440] width 284 height 23
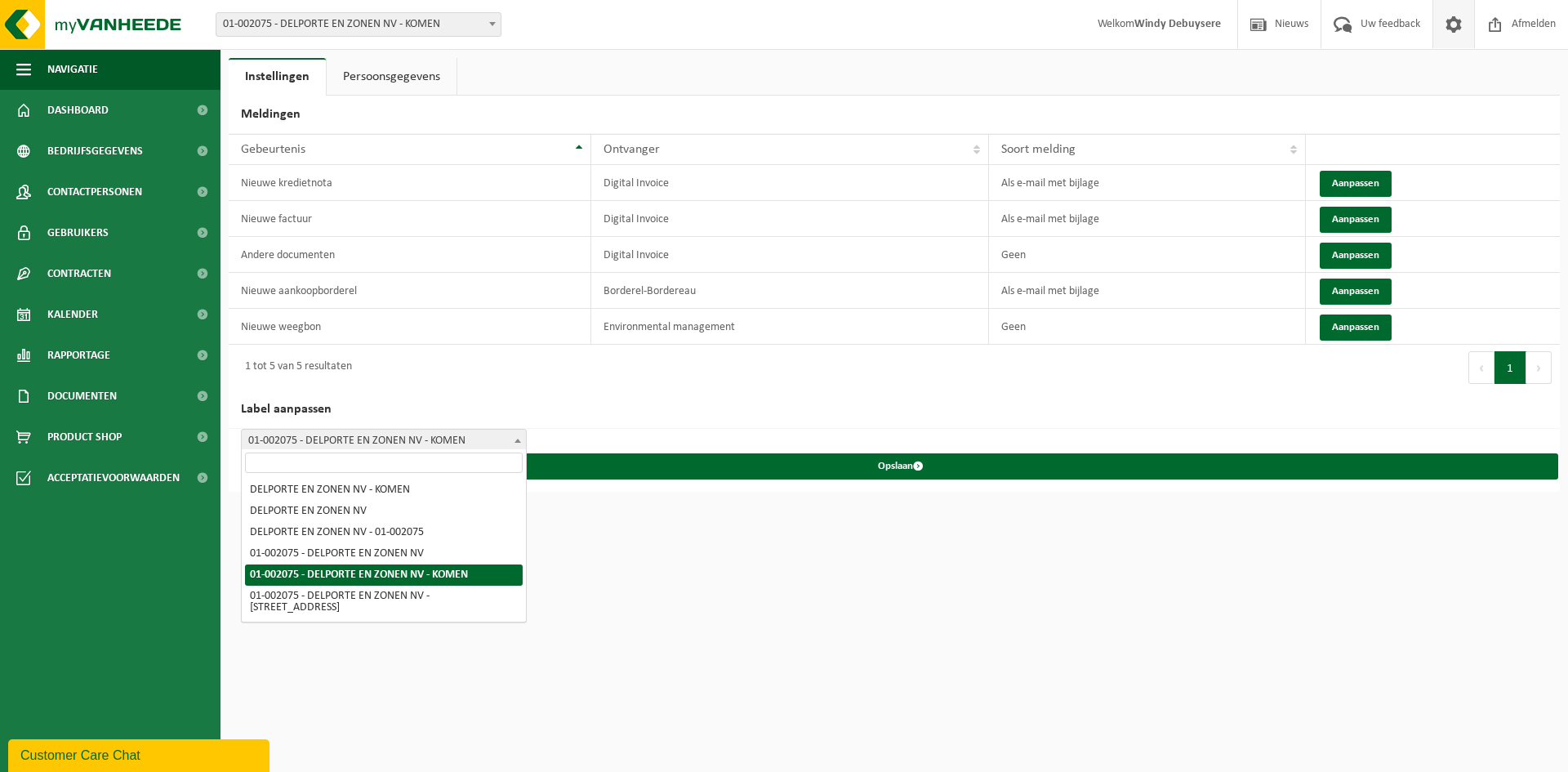
click at [671, 559] on html "Vestiging: 01-002075 - DELPORTE EN ZONEN NV - KOMEN 10-736749 - DELPORTE EN ZON…" at bounding box center [784, 386] width 1568 height 772
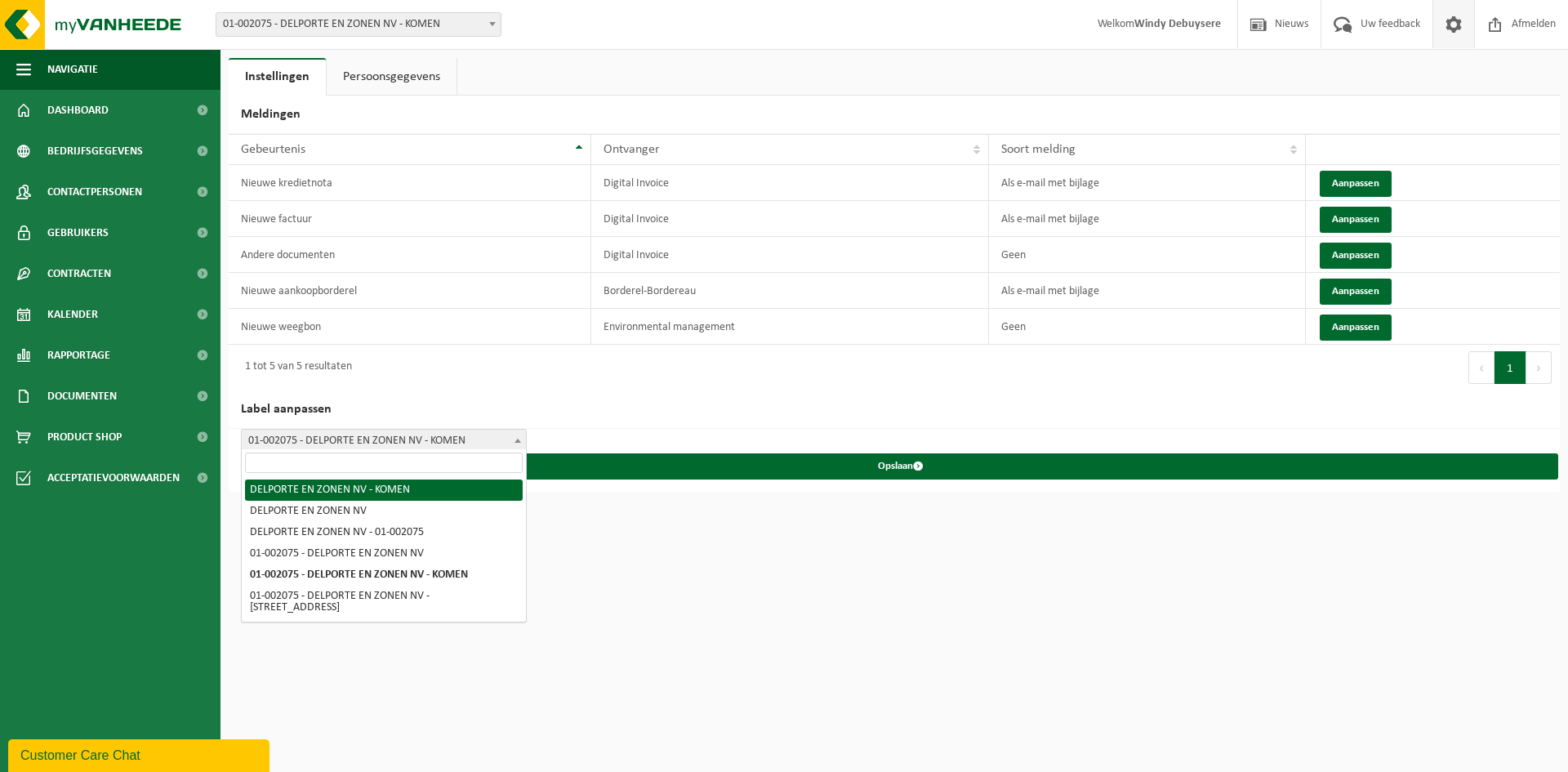
select select "0"
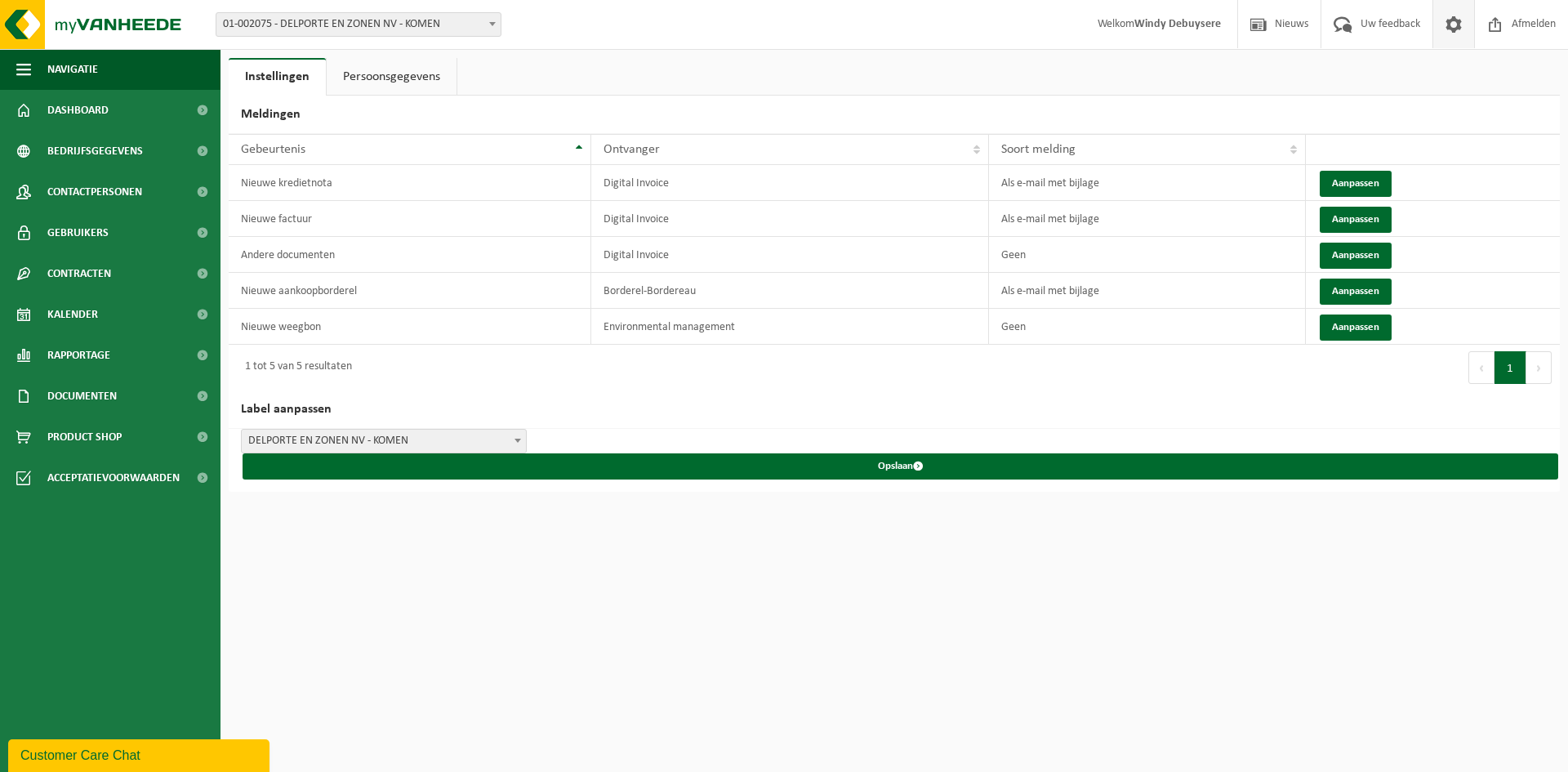
click at [820, 45] on div "Vestiging: 01-002075 - DELPORTE EN ZONEN NV - KOMEN 10-736749 - DELPORTE EN ZON…" at bounding box center [784, 25] width 1568 height 50
click at [764, 65] on ul "Instellingen Persoonsgegevens" at bounding box center [894, 76] width 1331 height 37
click at [65, 752] on div "Customer Care Chat" at bounding box center [138, 756] width 237 height 20
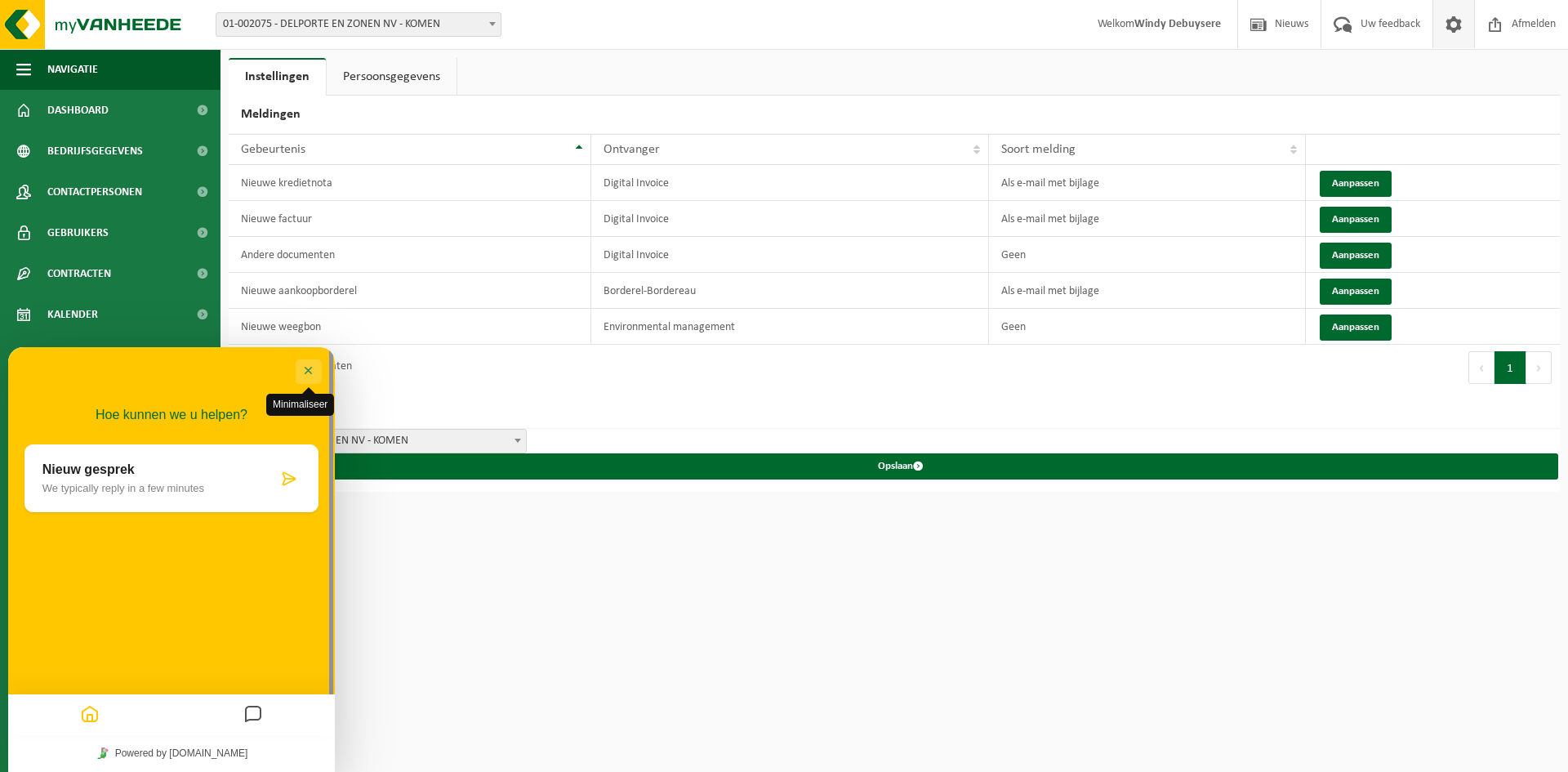
click at [310, 369] on button "Minimaliseer" at bounding box center [308, 371] width 26 height 25
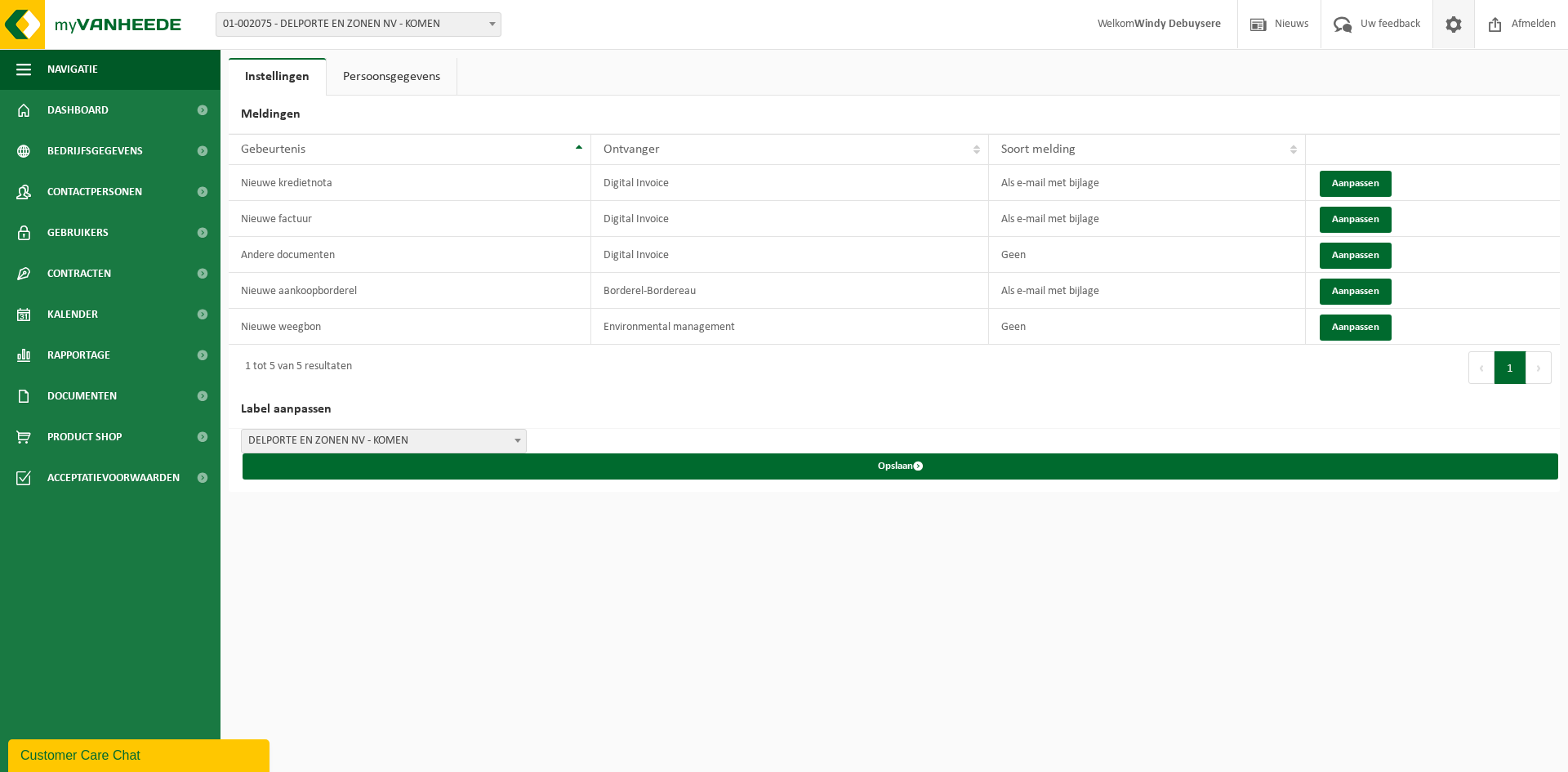
click at [1457, 26] on span at bounding box center [1454, 24] width 25 height 48
click at [402, 79] on link "Persoonsgegevens" at bounding box center [392, 76] width 130 height 37
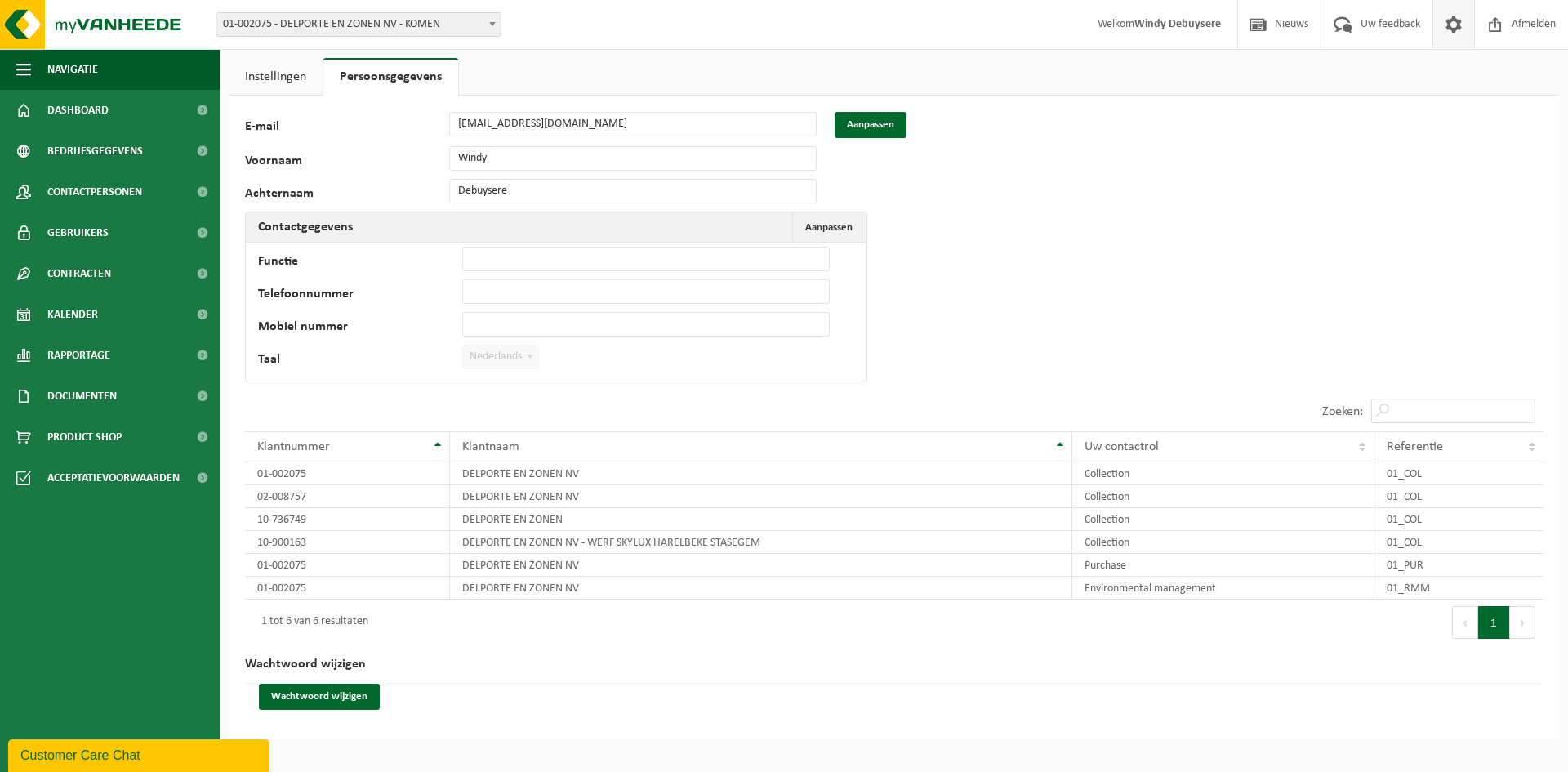
click at [261, 61] on link "Instellingen" at bounding box center [275, 76] width 94 height 37
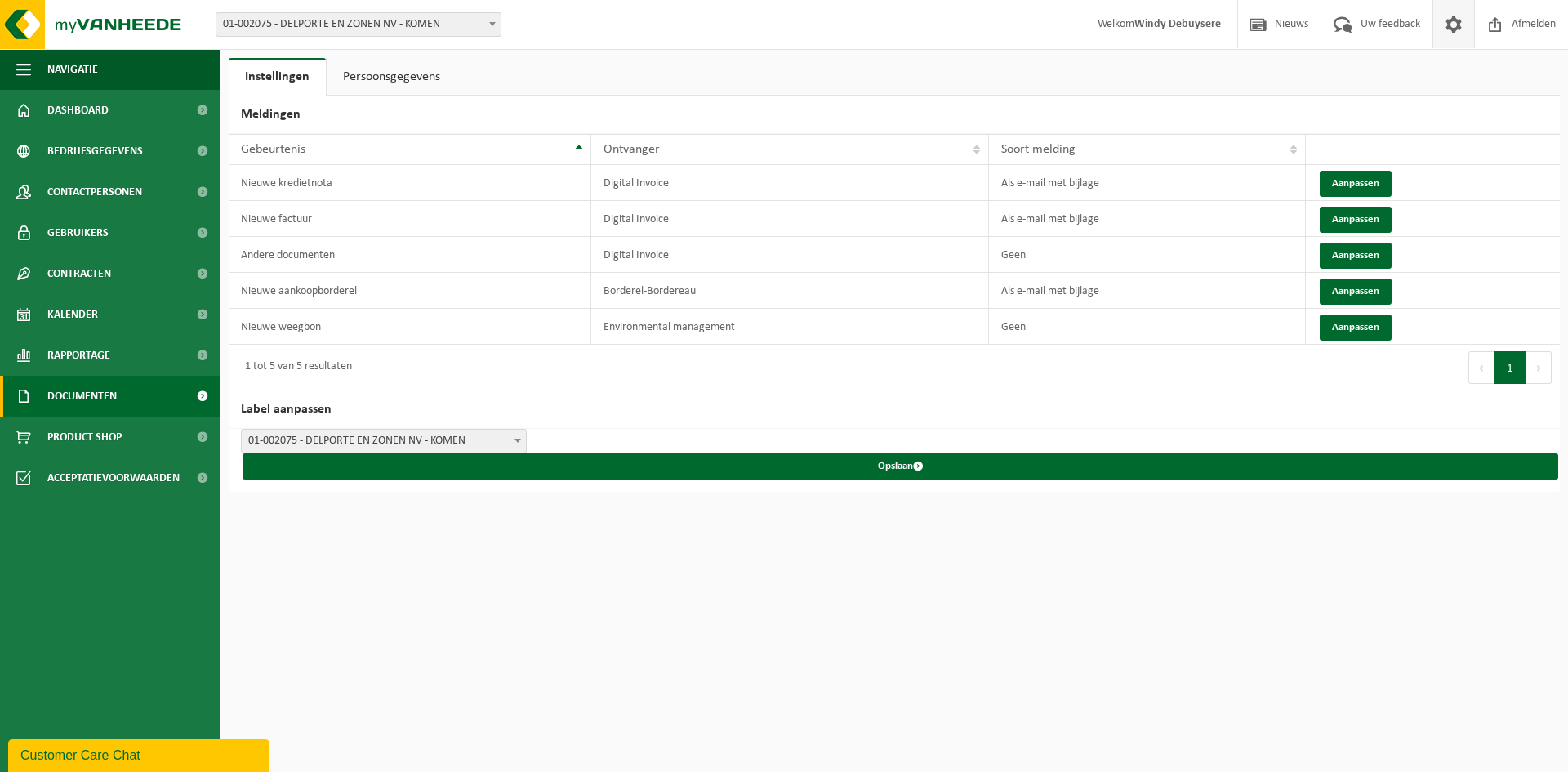
click at [189, 405] on span at bounding box center [202, 396] width 36 height 41
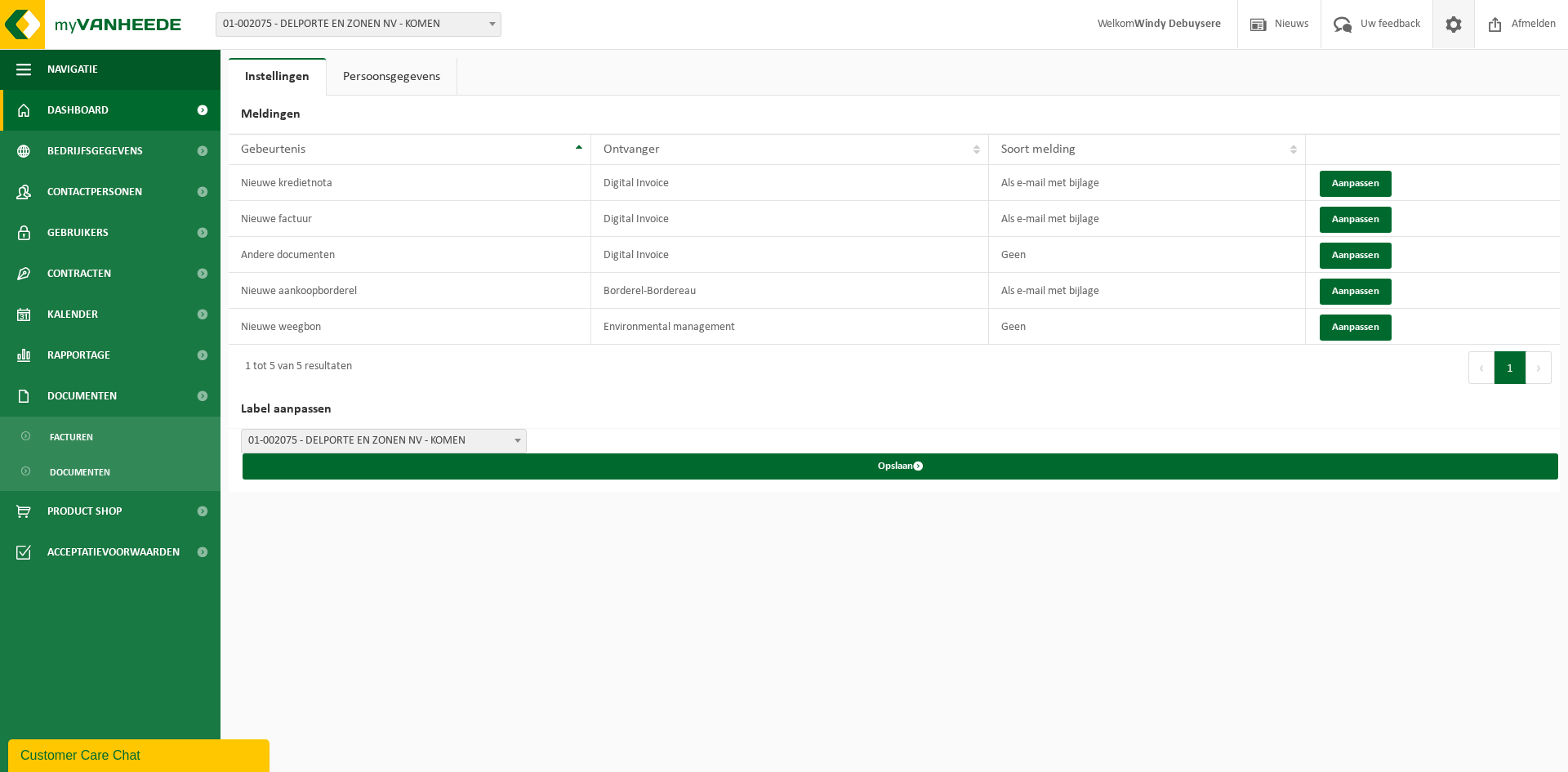
click at [193, 115] on span at bounding box center [202, 110] width 36 height 41
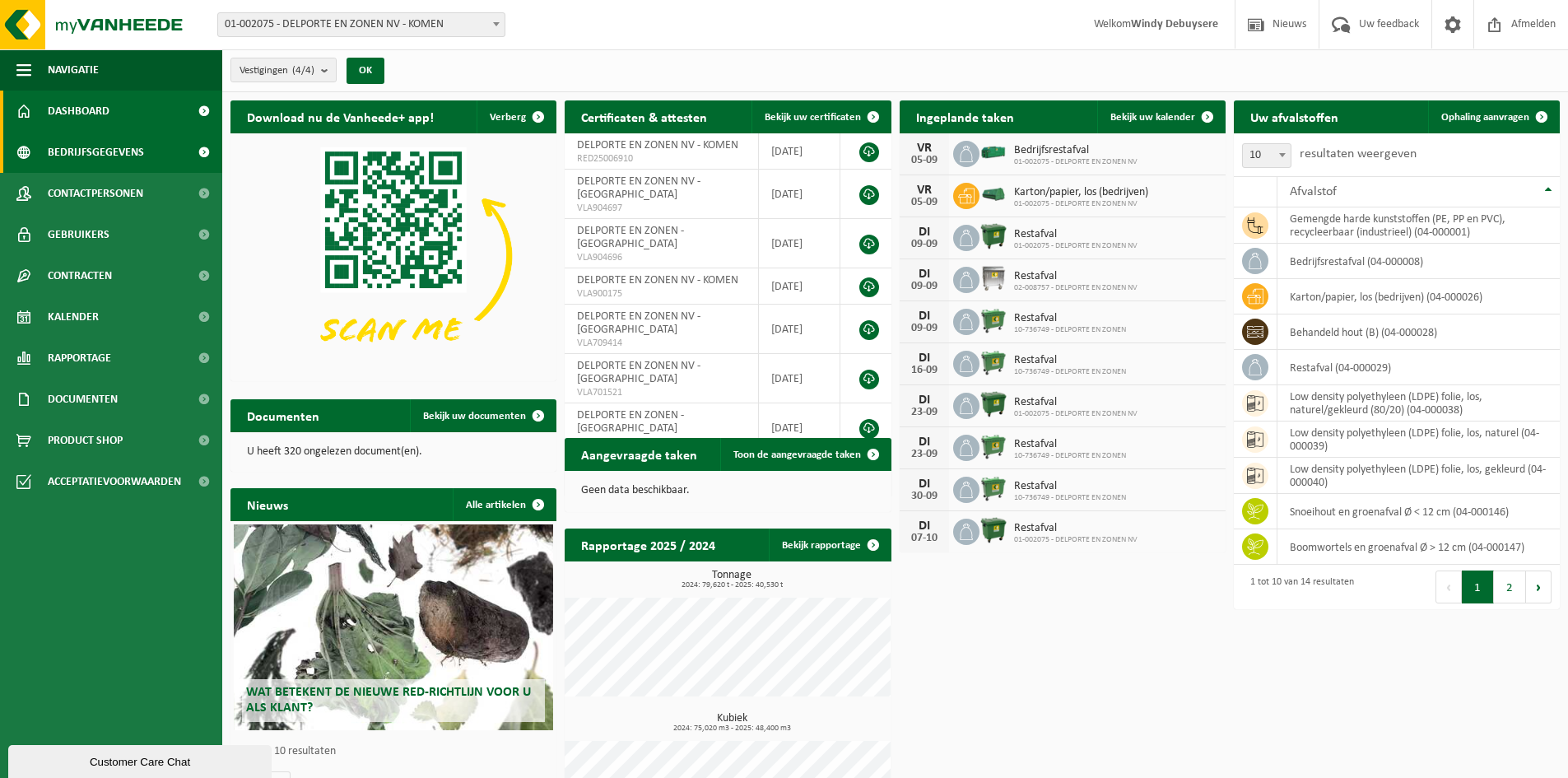
click at [200, 152] on span at bounding box center [203, 152] width 37 height 41
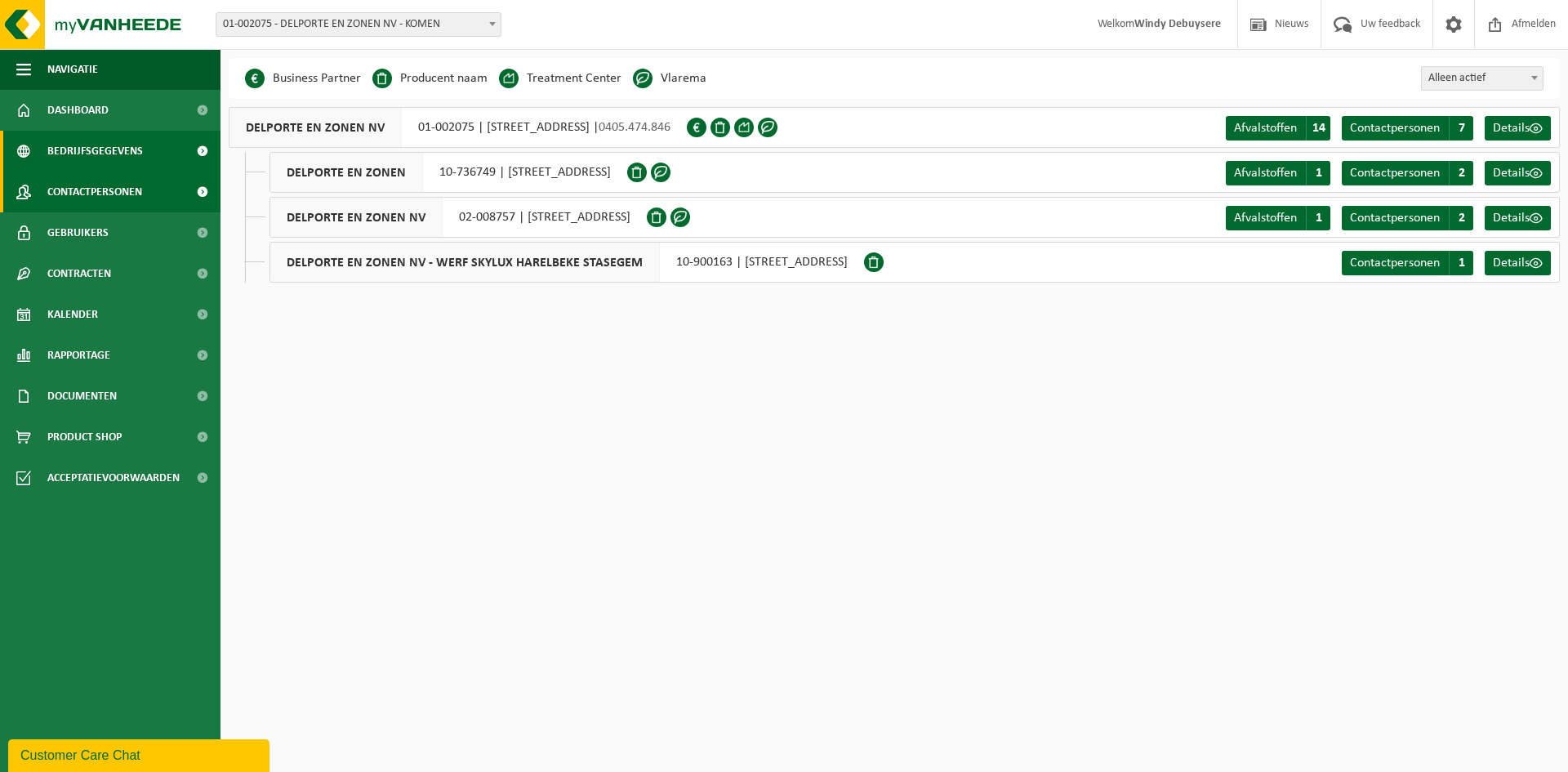
click at [72, 197] on span "Contactpersonen" at bounding box center [94, 192] width 94 height 41
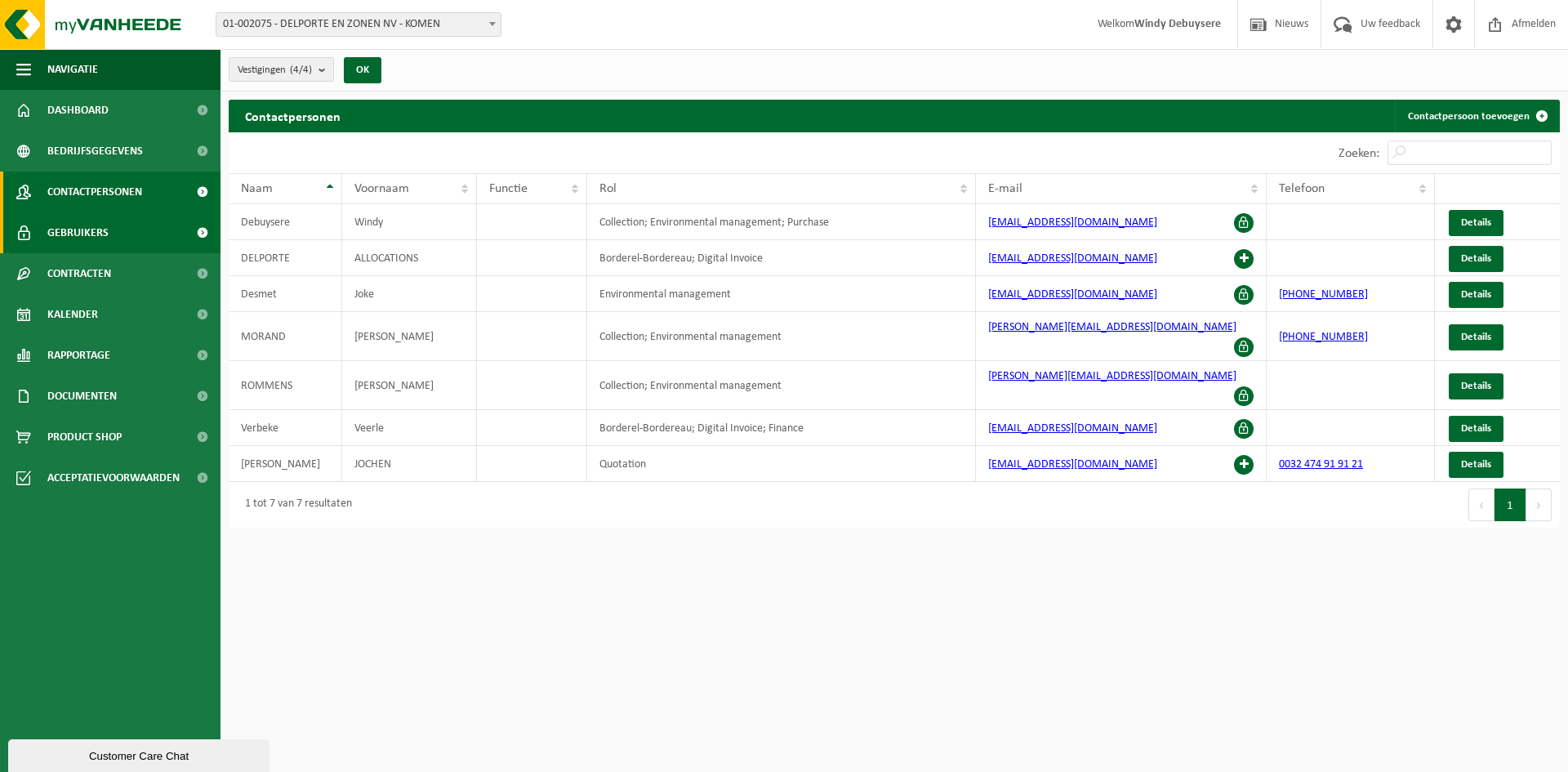
click at [63, 242] on span "Gebruikers" at bounding box center [77, 233] width 61 height 41
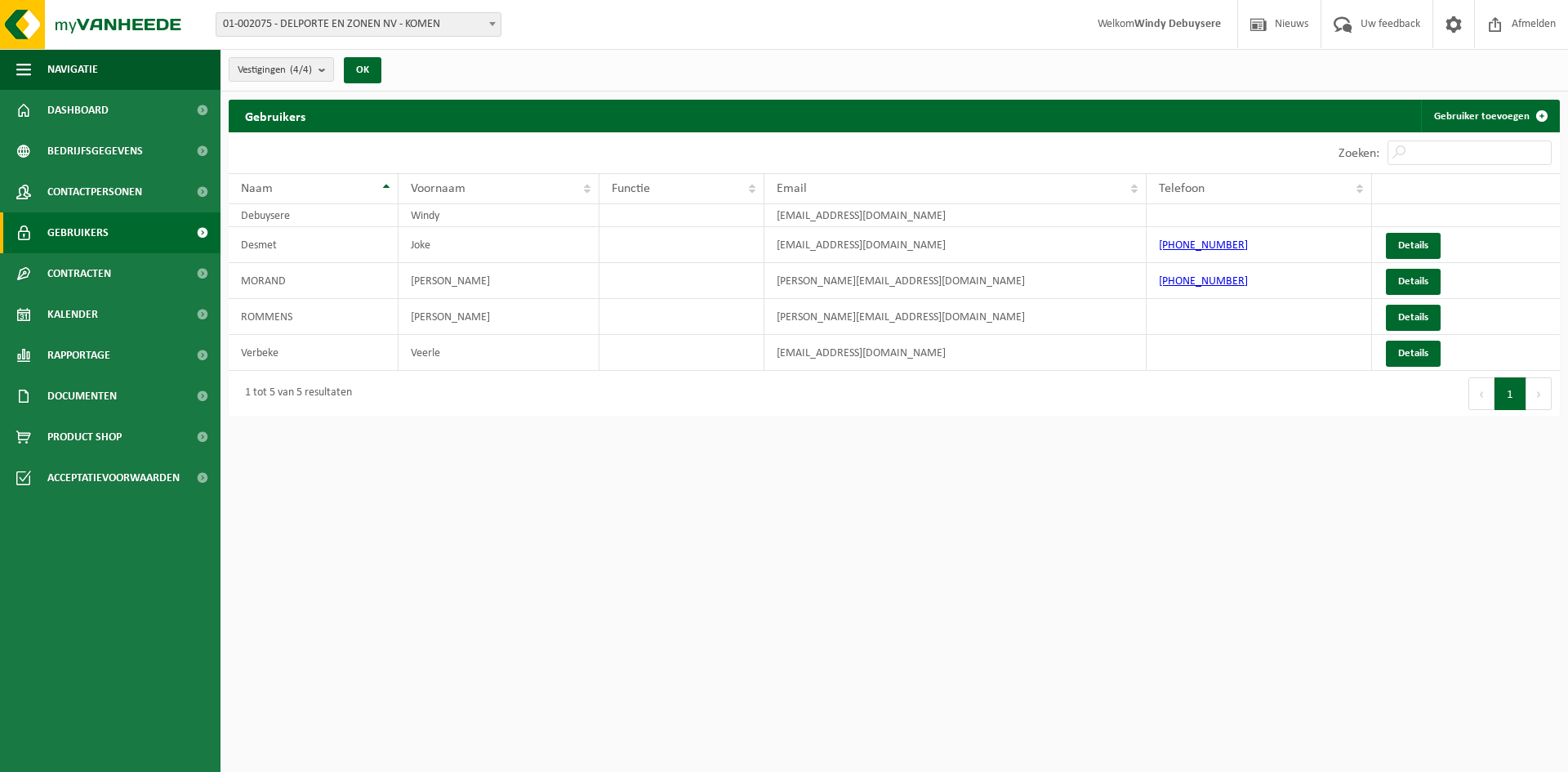
click at [70, 267] on span "Contracten" at bounding box center [79, 273] width 64 height 41
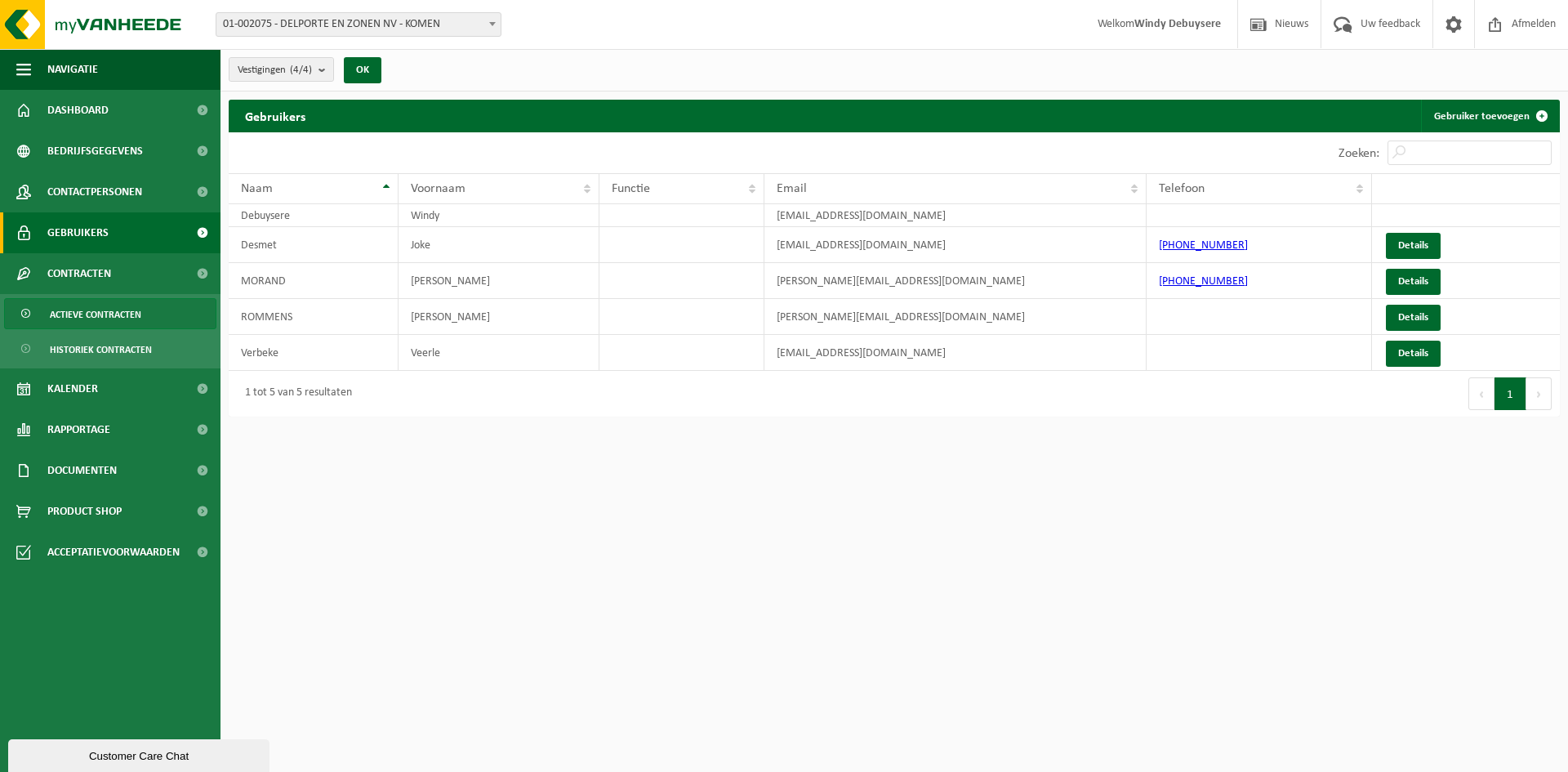
click at [136, 315] on span "Actieve contracten" at bounding box center [95, 314] width 92 height 31
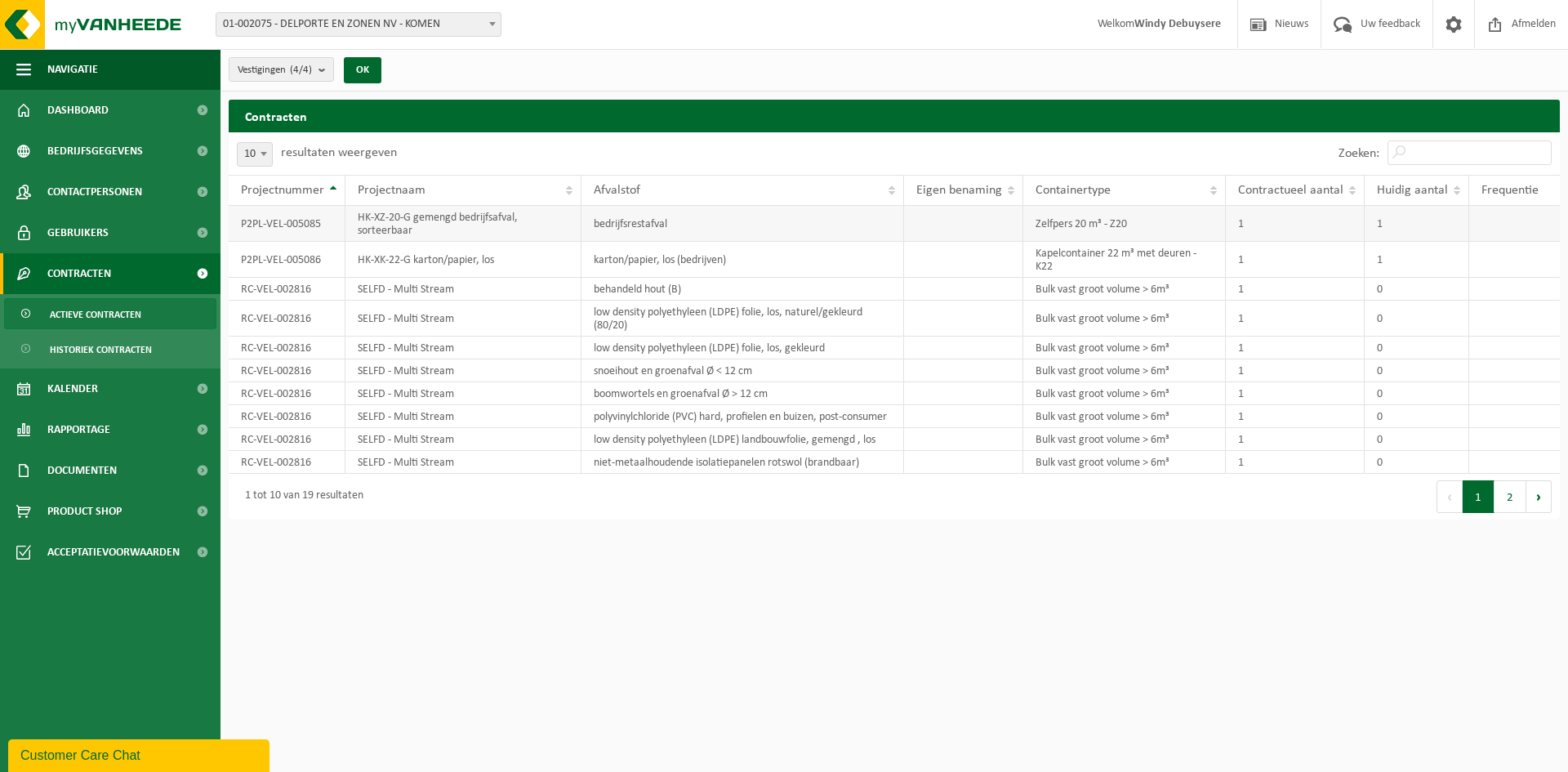
click at [460, 233] on td "HK-XZ-20-G gemengd bedrijfsafval, sorteerbaar" at bounding box center [463, 224] width 236 height 36
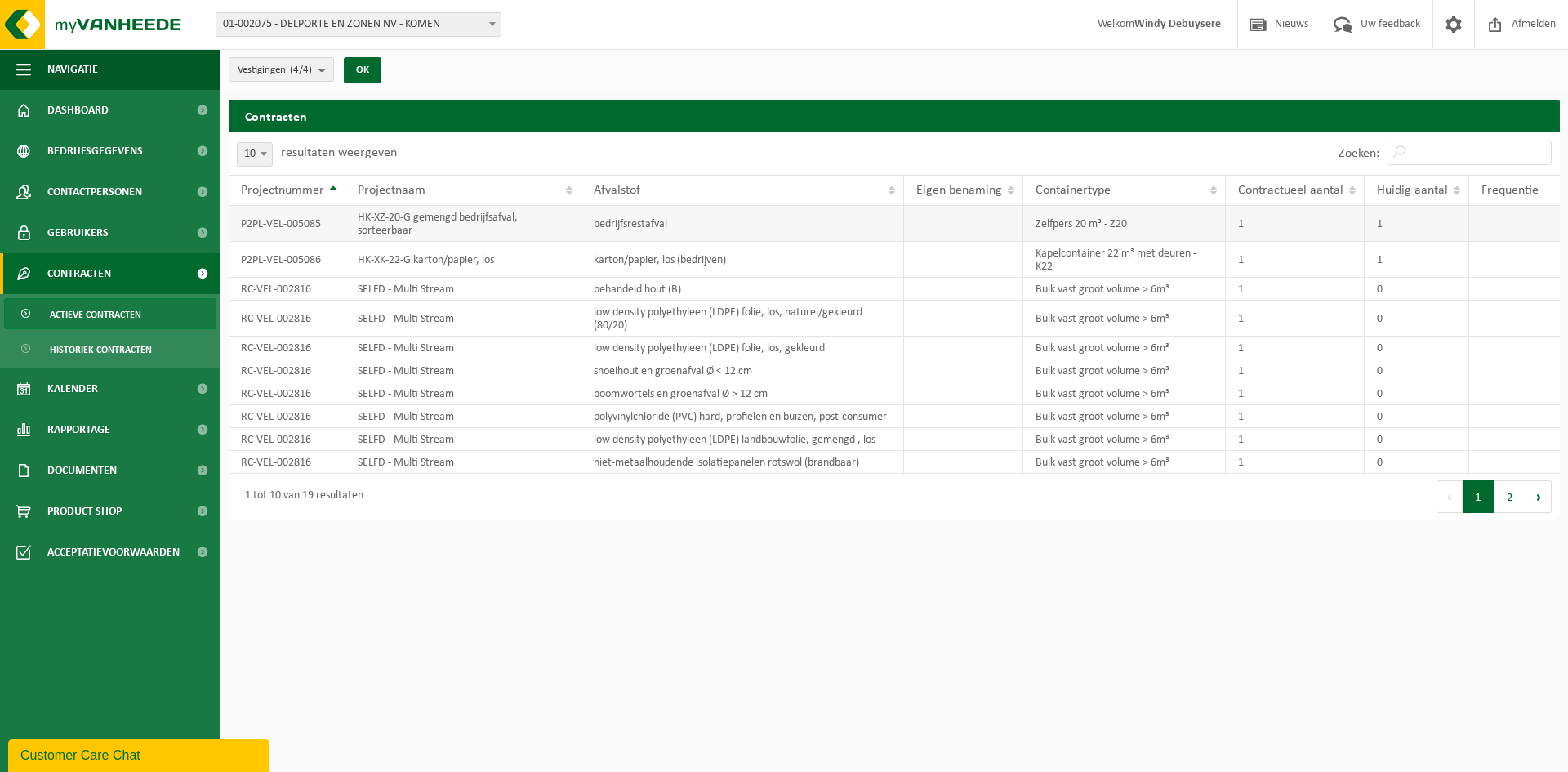
click at [241, 223] on td "P2PL-VEL-005085" at bounding box center [287, 224] width 117 height 36
click at [204, 559] on span at bounding box center [202, 551] width 36 height 41
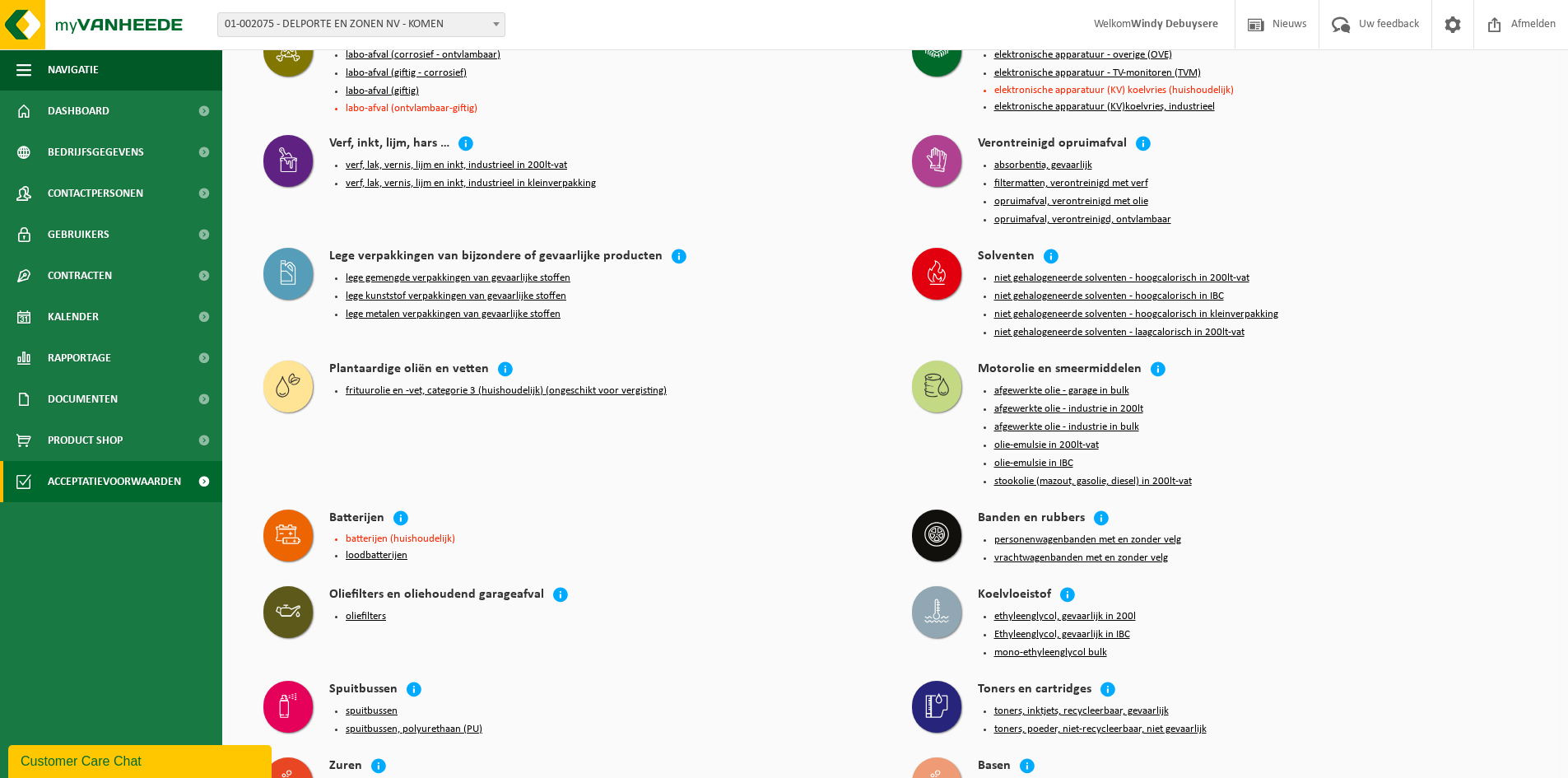
scroll to position [1673, 0]
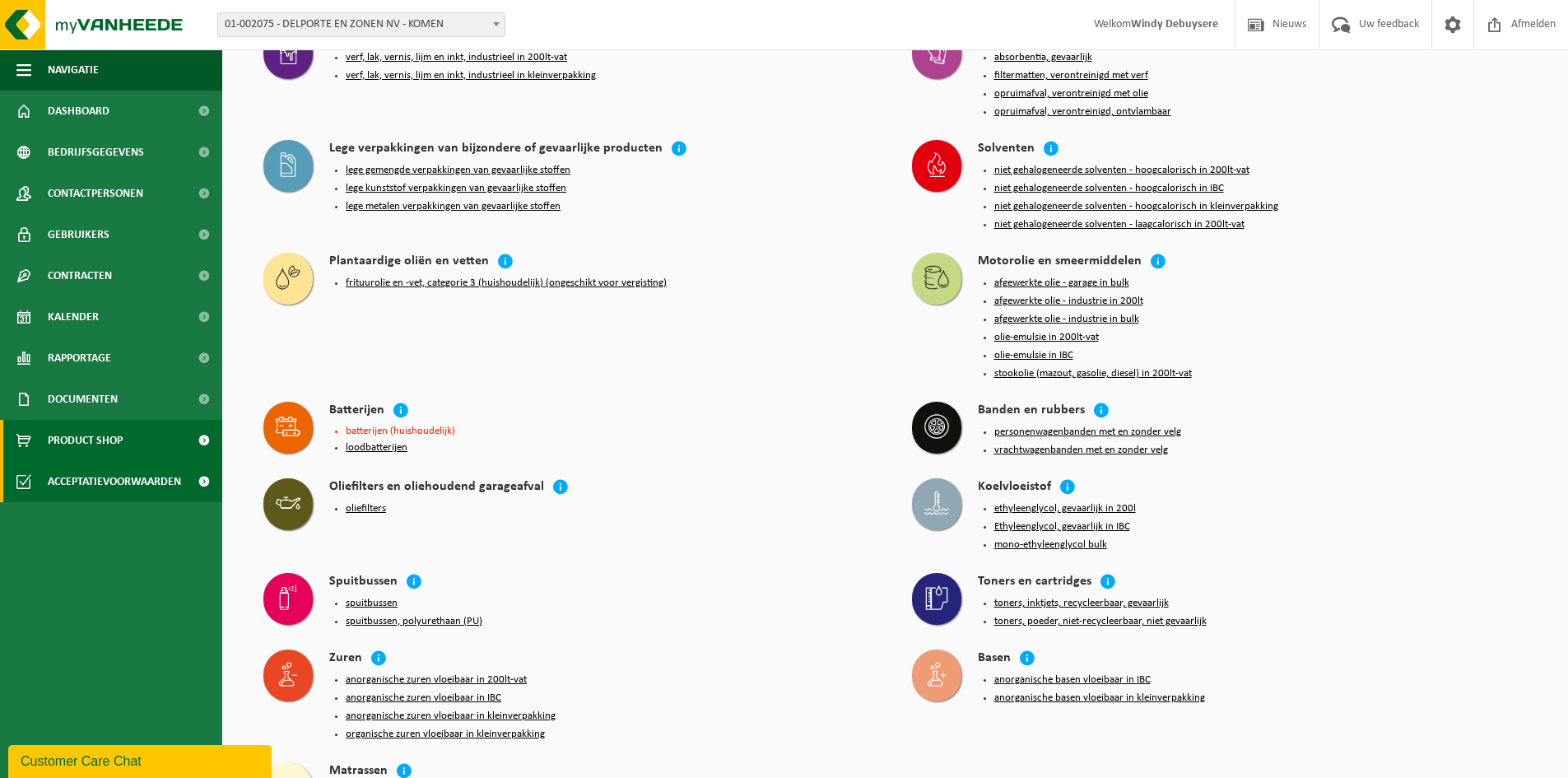
click at [199, 444] on span at bounding box center [203, 439] width 37 height 41
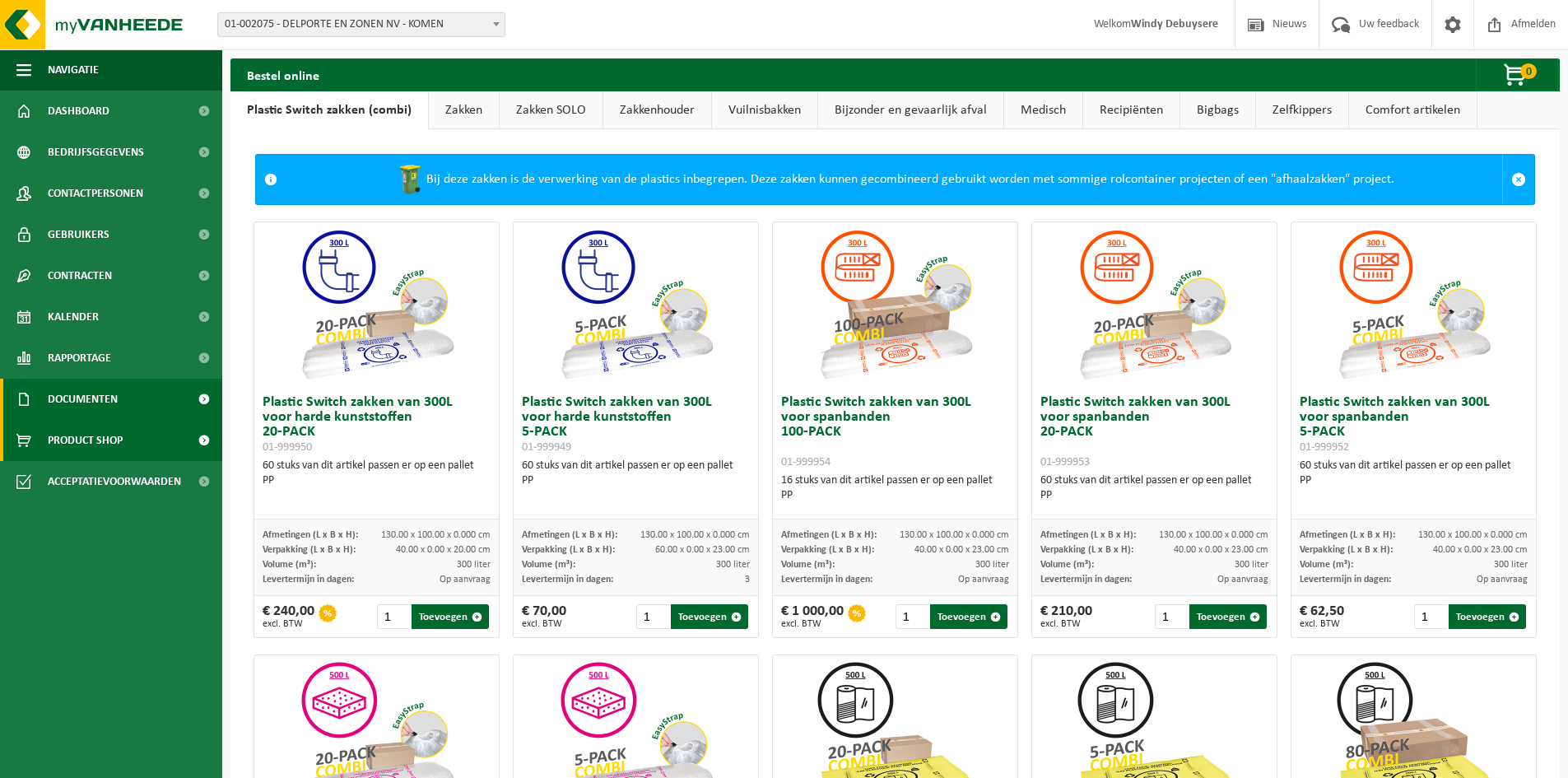
click at [189, 410] on span at bounding box center [203, 399] width 37 height 41
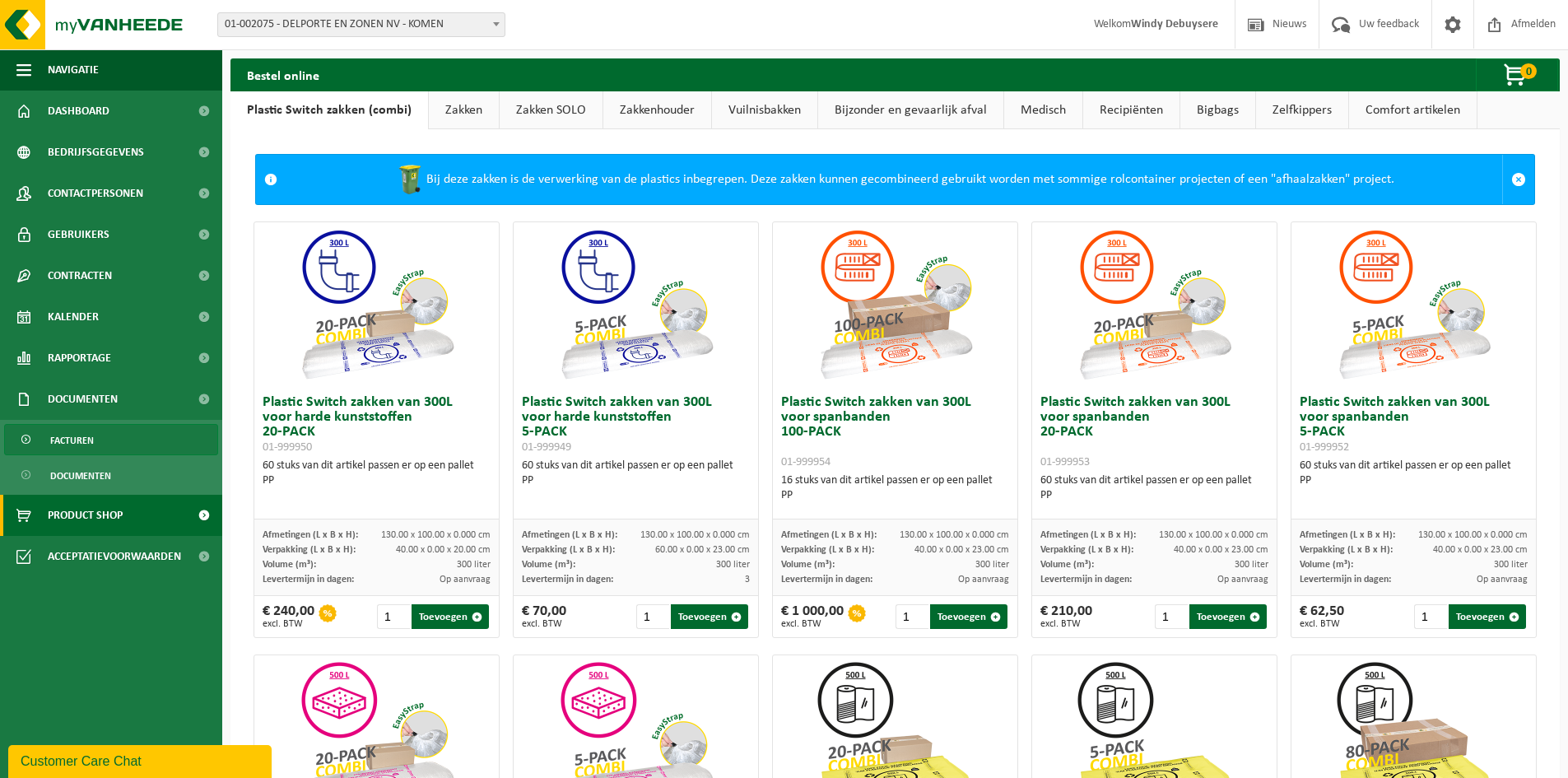
click at [155, 440] on link "Facturen" at bounding box center [111, 439] width 214 height 31
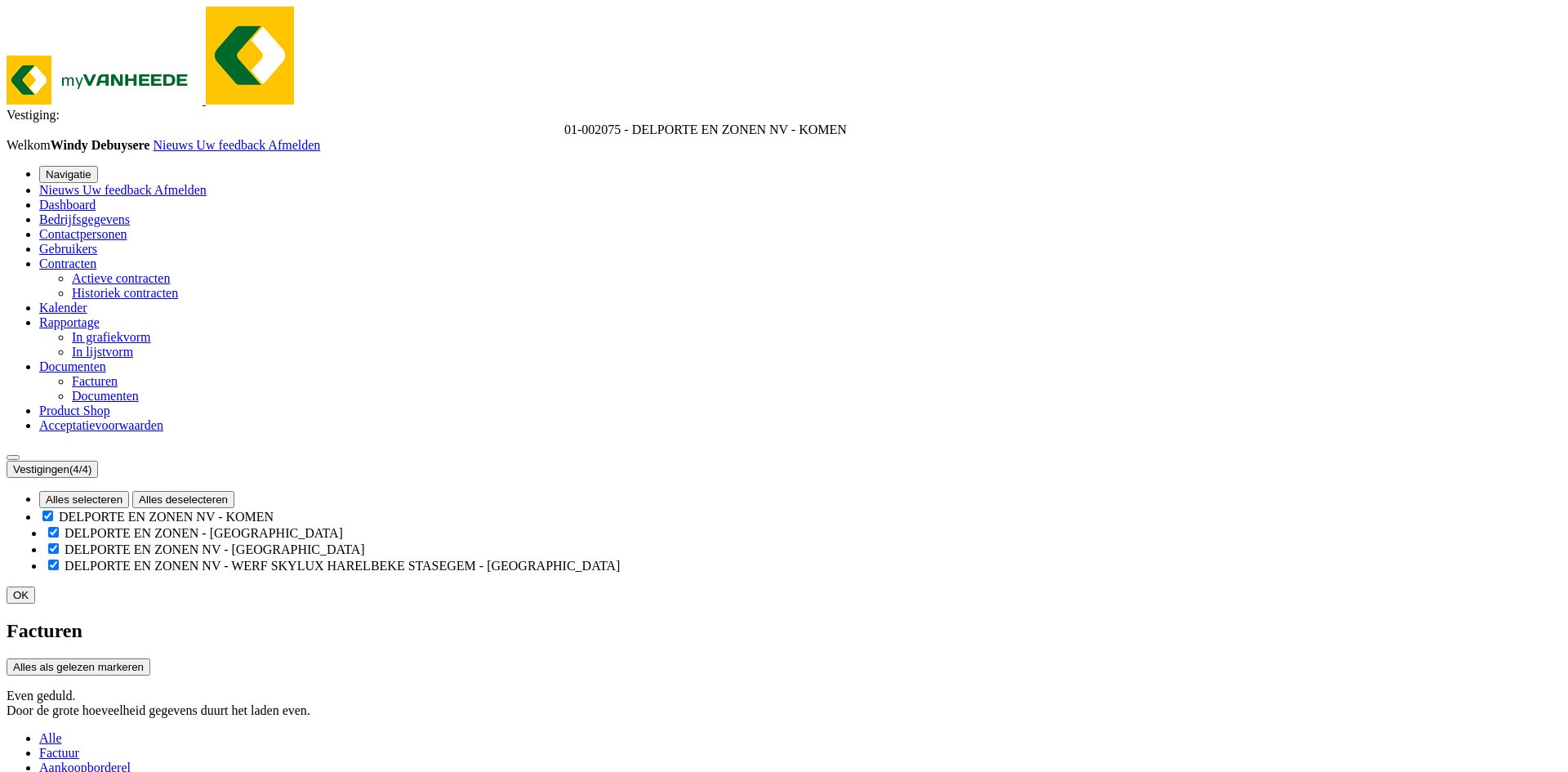
click at [139, 402] on link "Documenten" at bounding box center [105, 395] width 67 height 14
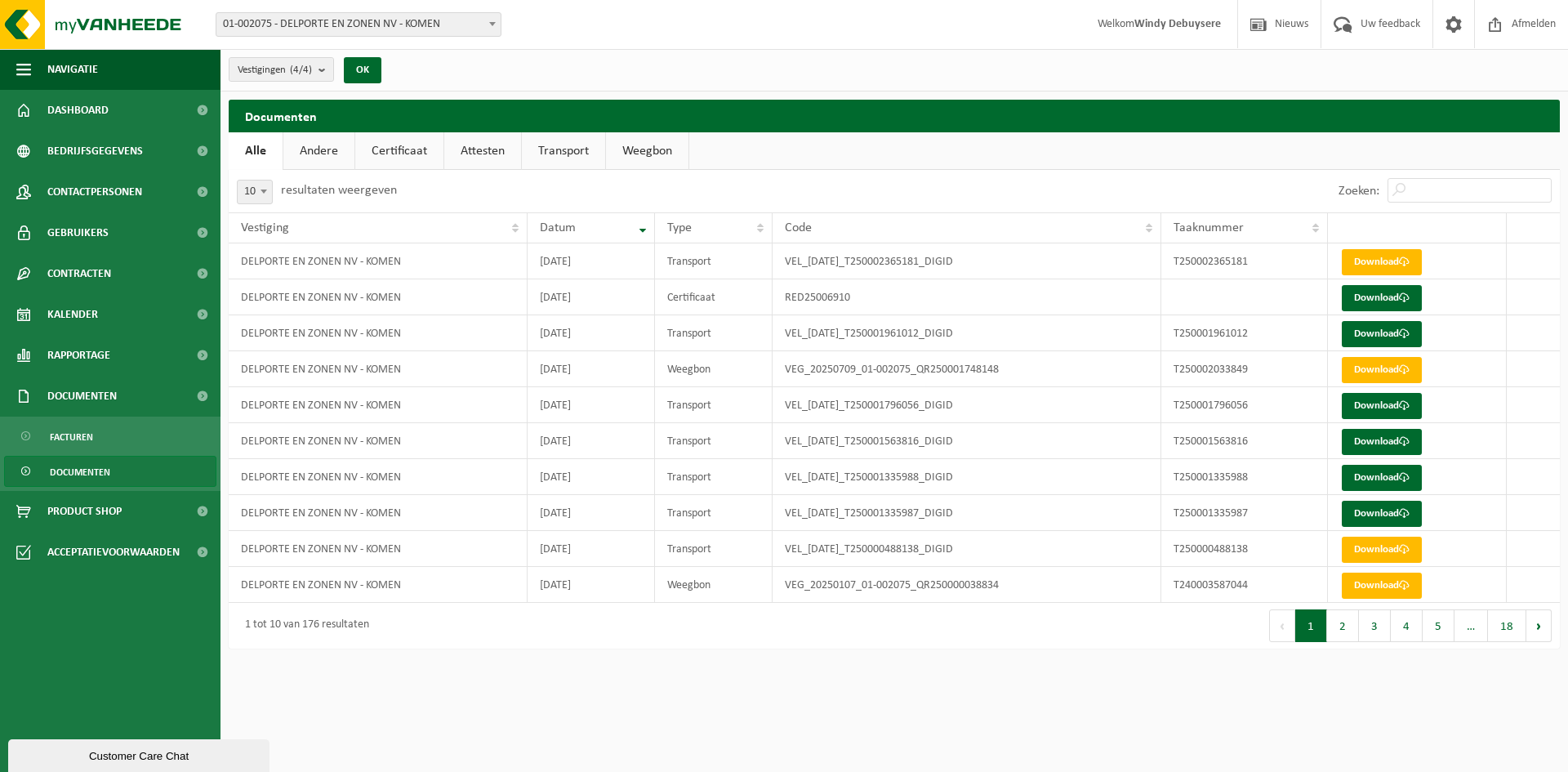
click at [323, 150] on link "Andere" at bounding box center [319, 151] width 71 height 37
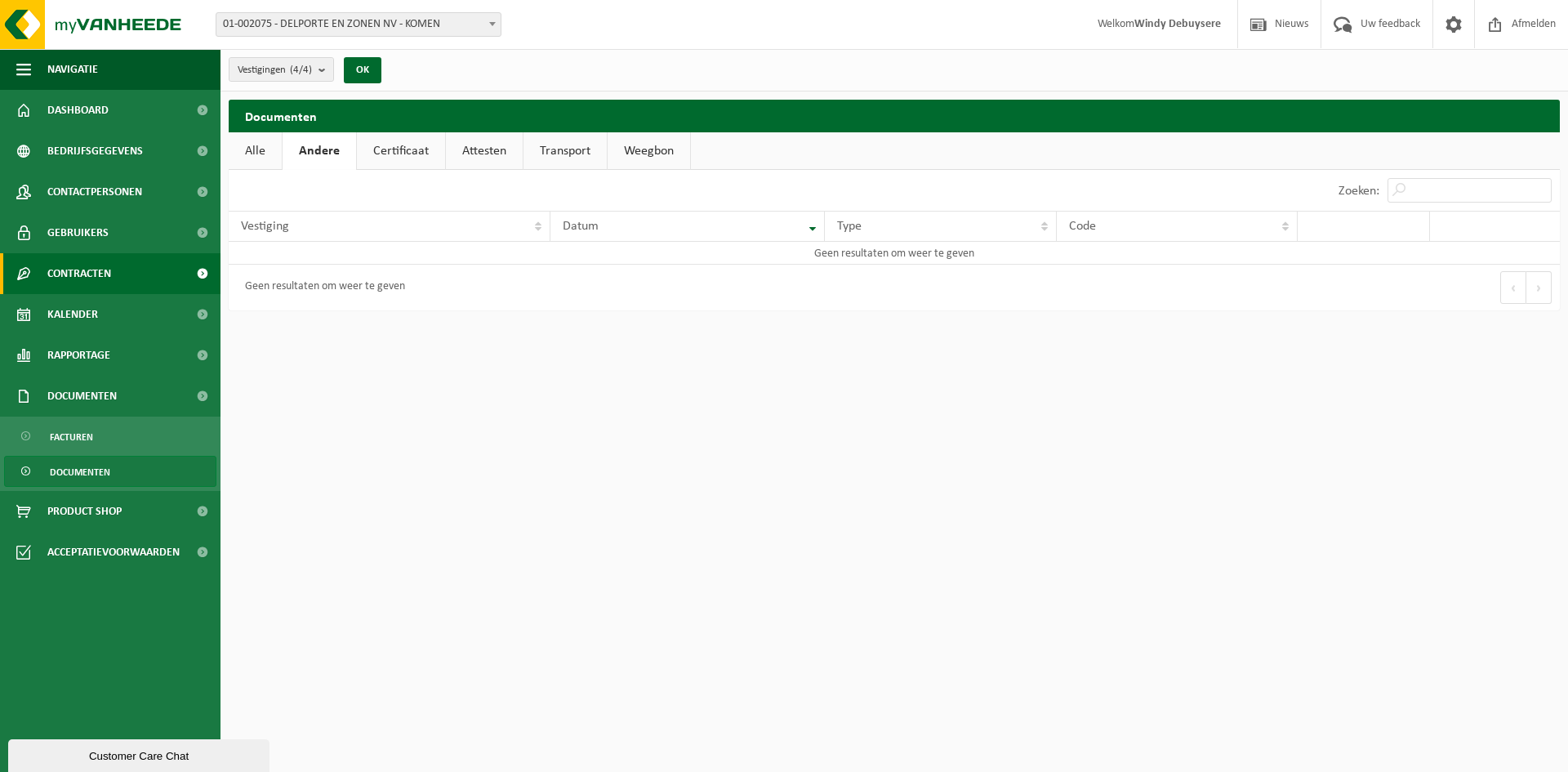
click at [203, 268] on span at bounding box center [202, 273] width 36 height 41
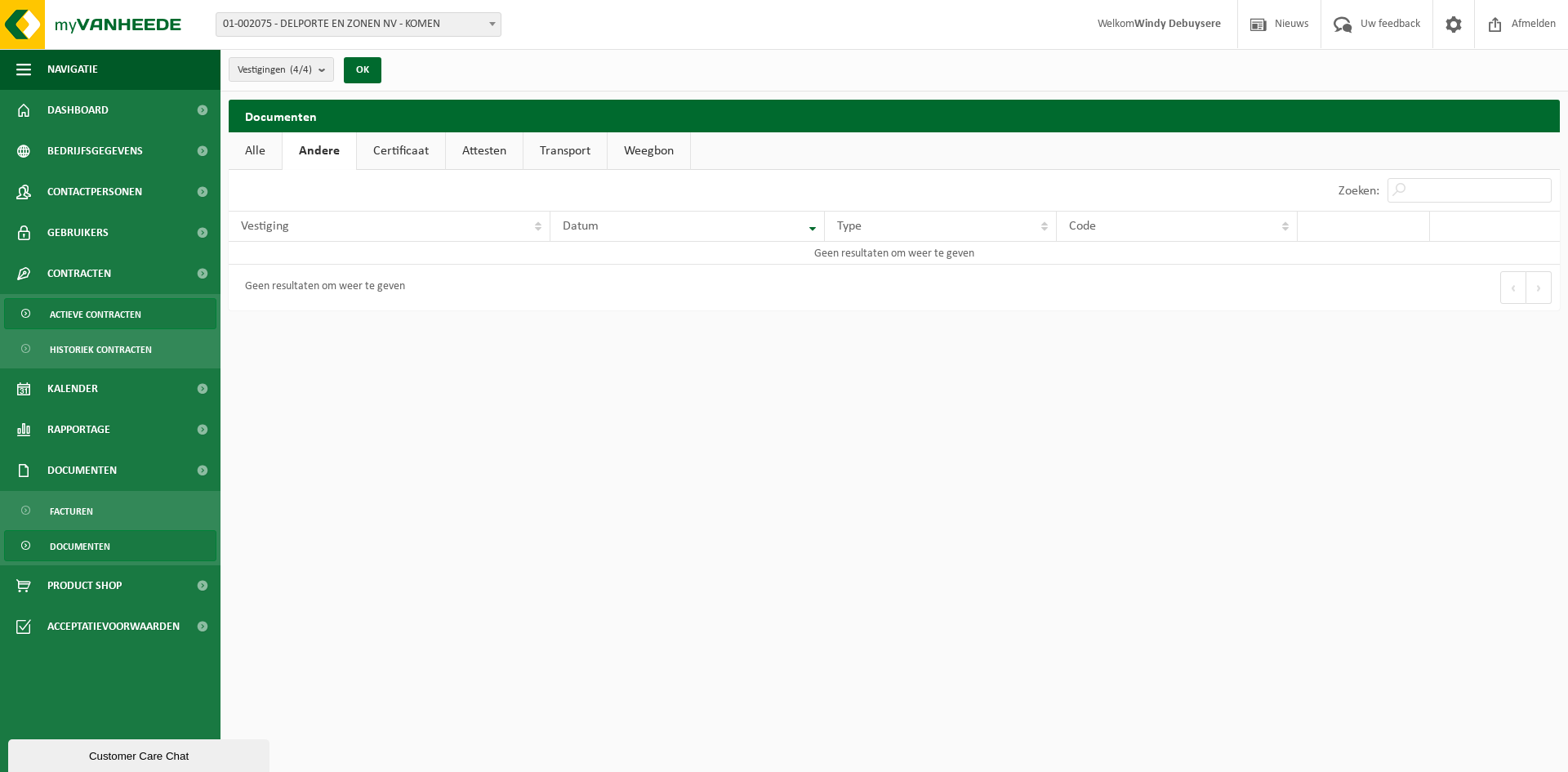
click at [138, 312] on span "Actieve contracten" at bounding box center [95, 314] width 92 height 31
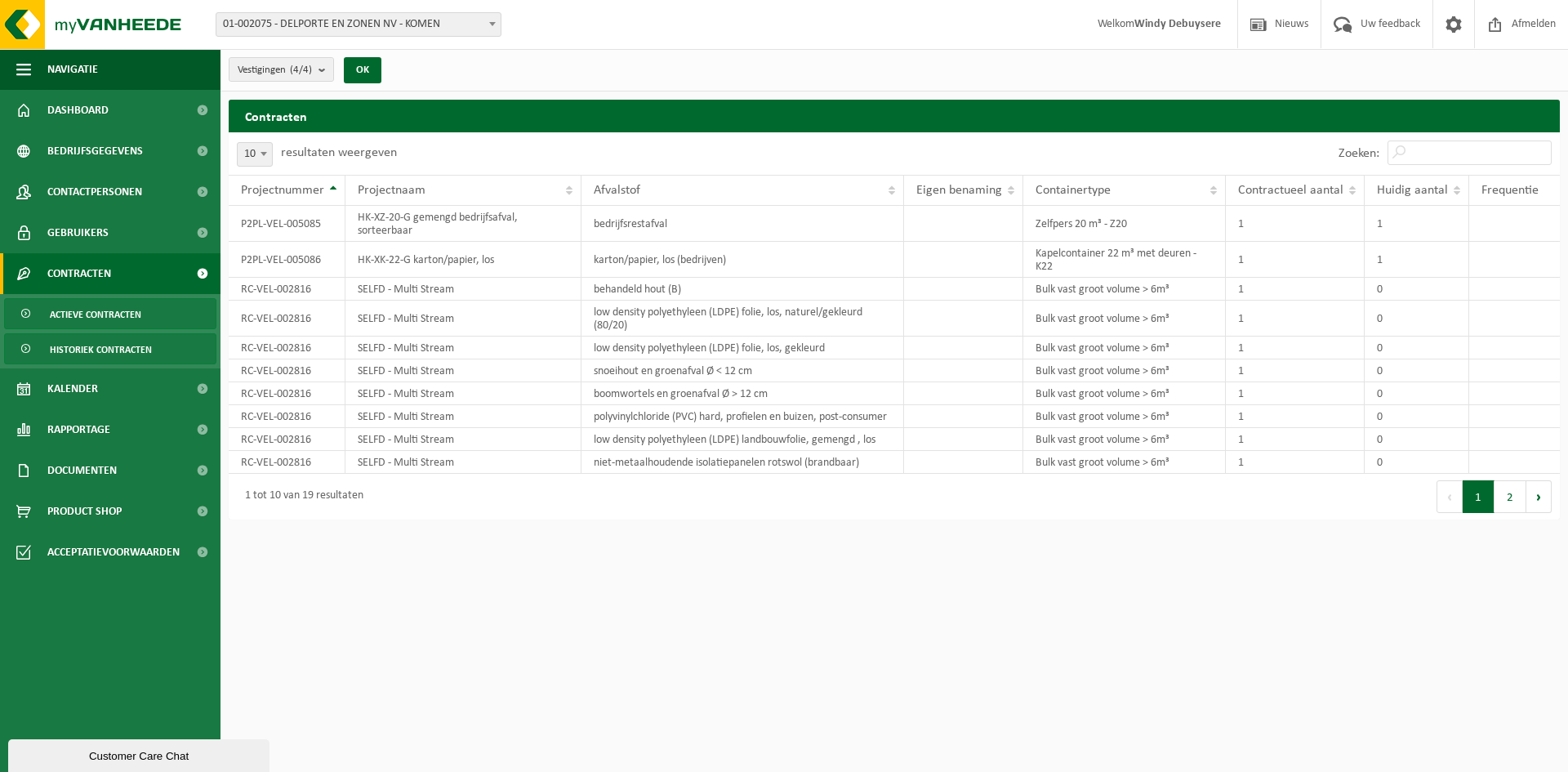
click at [111, 356] on span "Historiek contracten" at bounding box center [101, 350] width 102 height 31
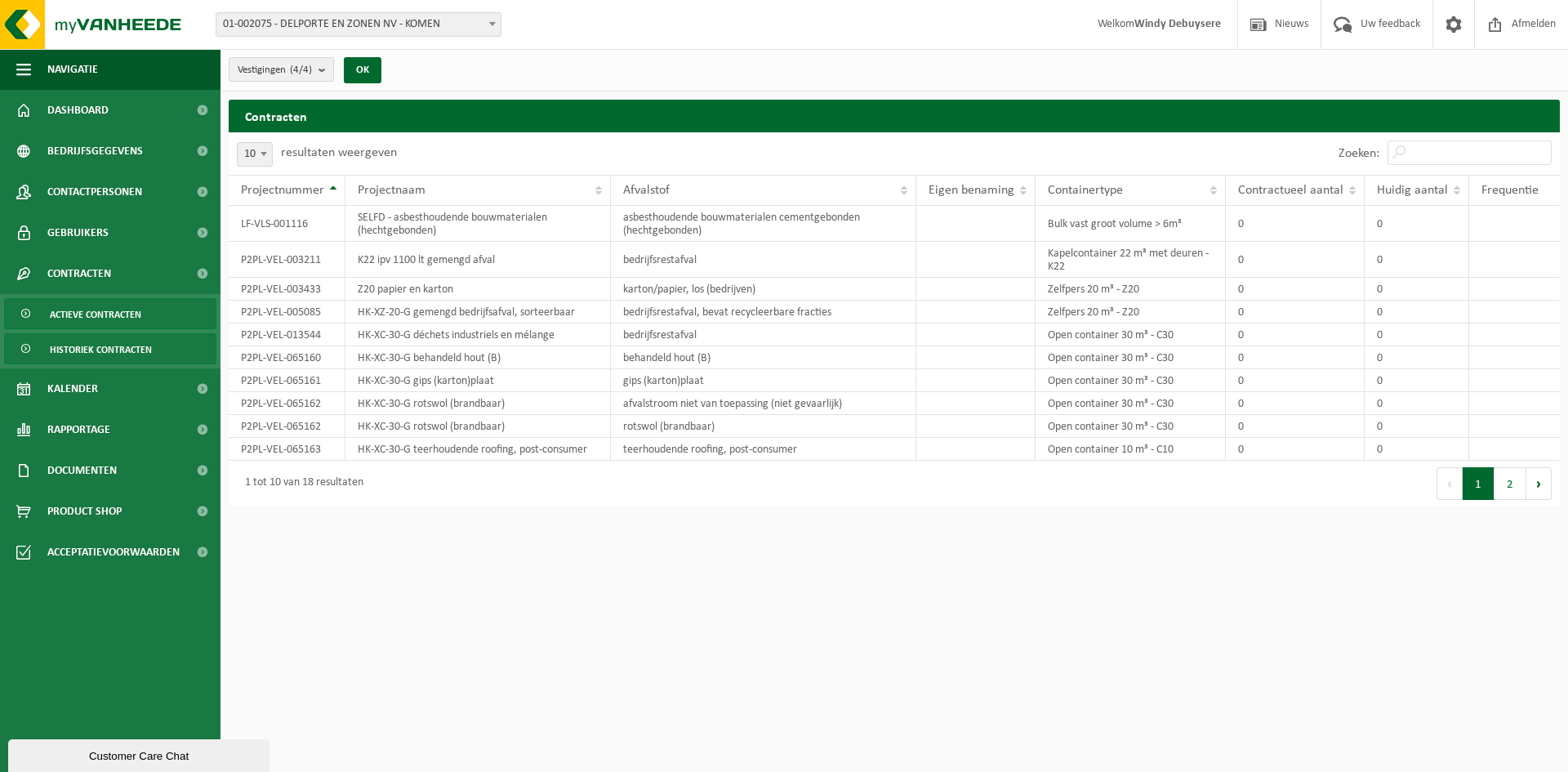
click at [184, 312] on link "Actieve contracten" at bounding box center [110, 313] width 213 height 31
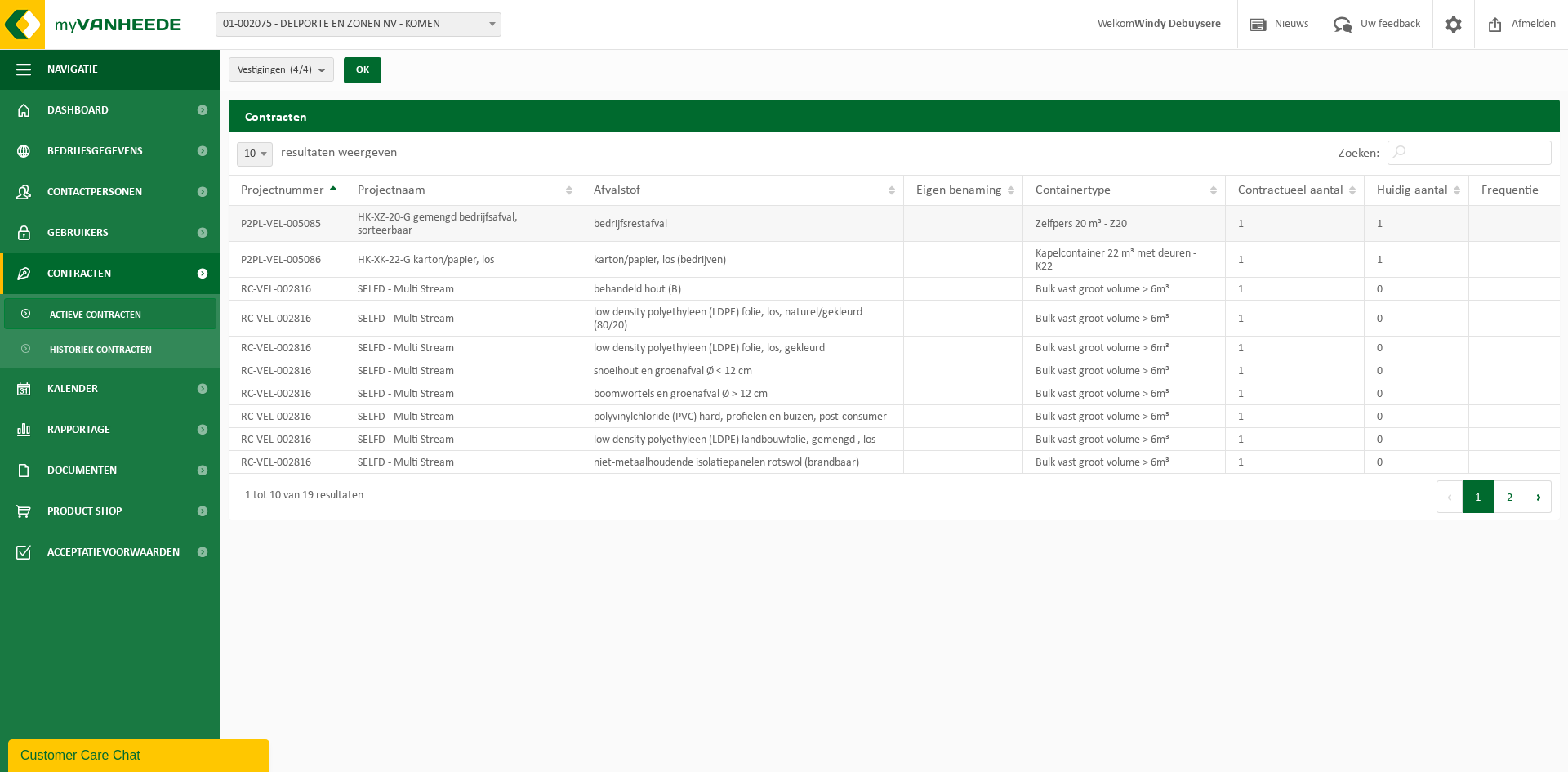
click at [308, 233] on td "P2PL-VEL-005085" at bounding box center [287, 224] width 117 height 36
drag, startPoint x: 1130, startPoint y: 225, endPoint x: 656, endPoint y: 219, distance: 474.0
click at [656, 219] on tr "P2PL-VEL-005085 HK-XZ-20-G gemengd bedrijfsafval, sorteerbaar bedrijfsrestafval…" at bounding box center [894, 224] width 1331 height 36
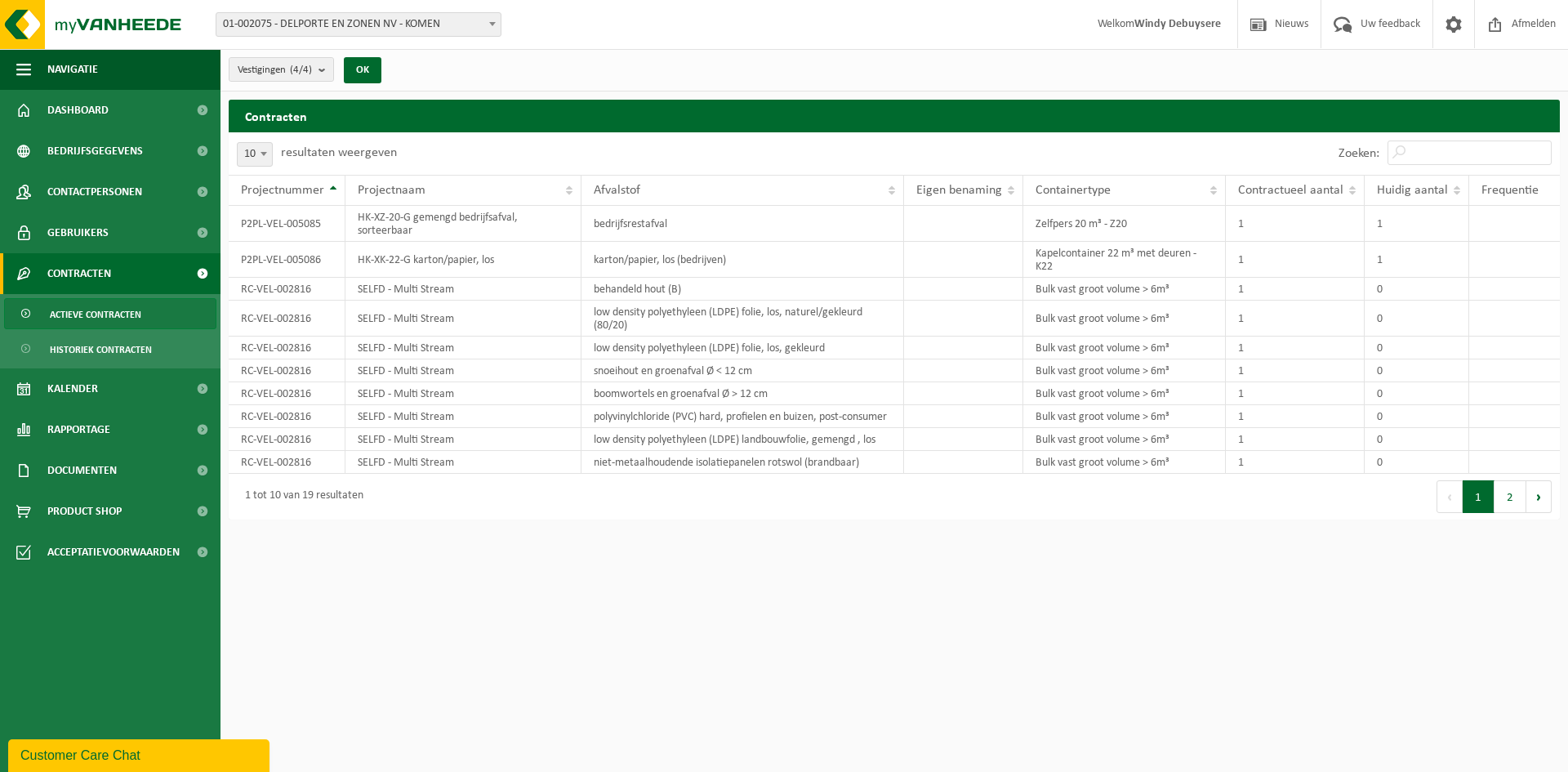
click at [819, 572] on html "Vestiging: 01-002075 - DELPORTE EN ZONEN NV - KOMEN 10-736749 - DELPORTE EN ZON…" at bounding box center [784, 386] width 1568 height 772
click at [45, 133] on link "Bedrijfsgegevens" at bounding box center [110, 151] width 221 height 41
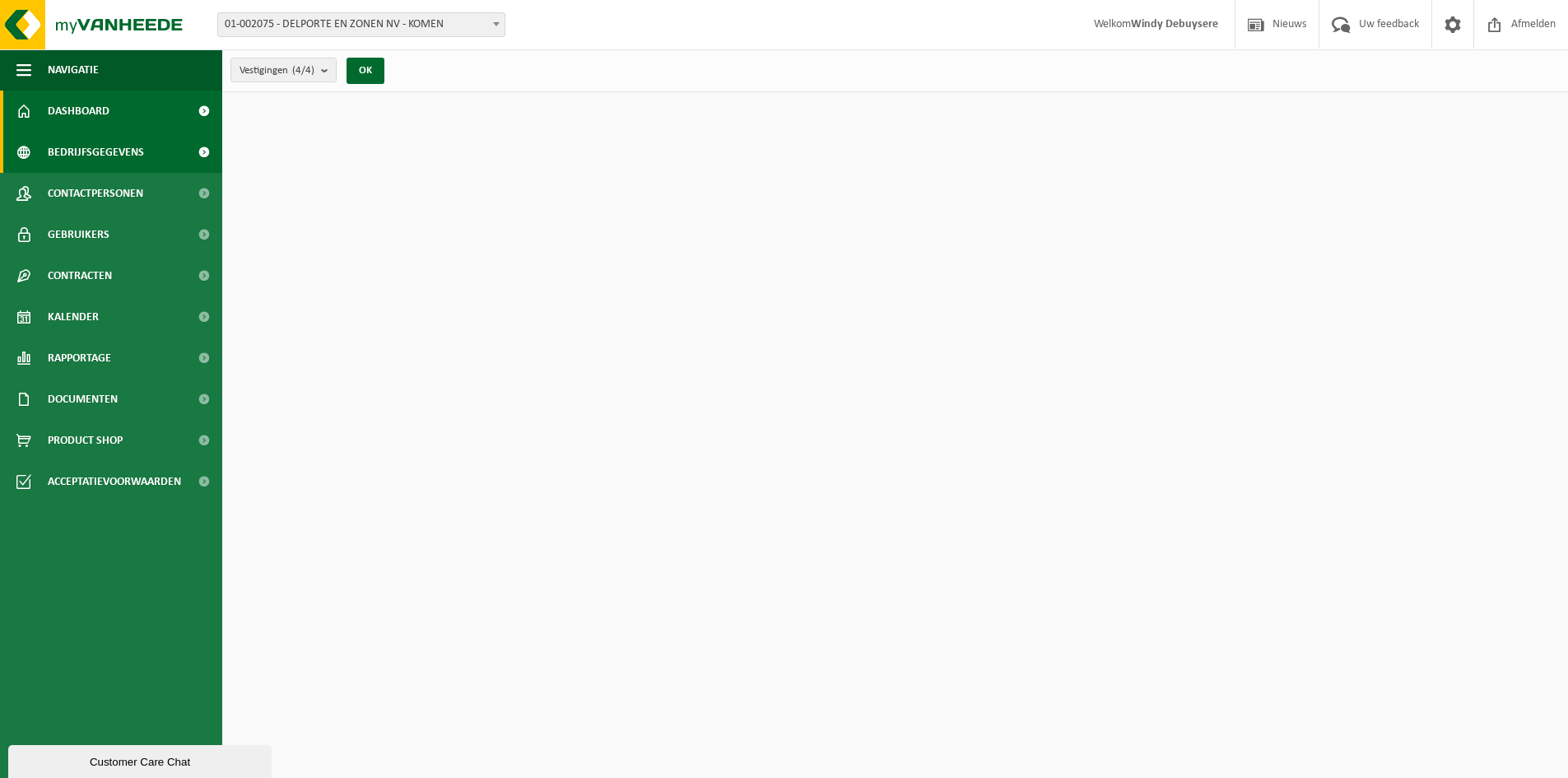
click at [93, 153] on span "Bedrijfsgegevens" at bounding box center [95, 152] width 96 height 41
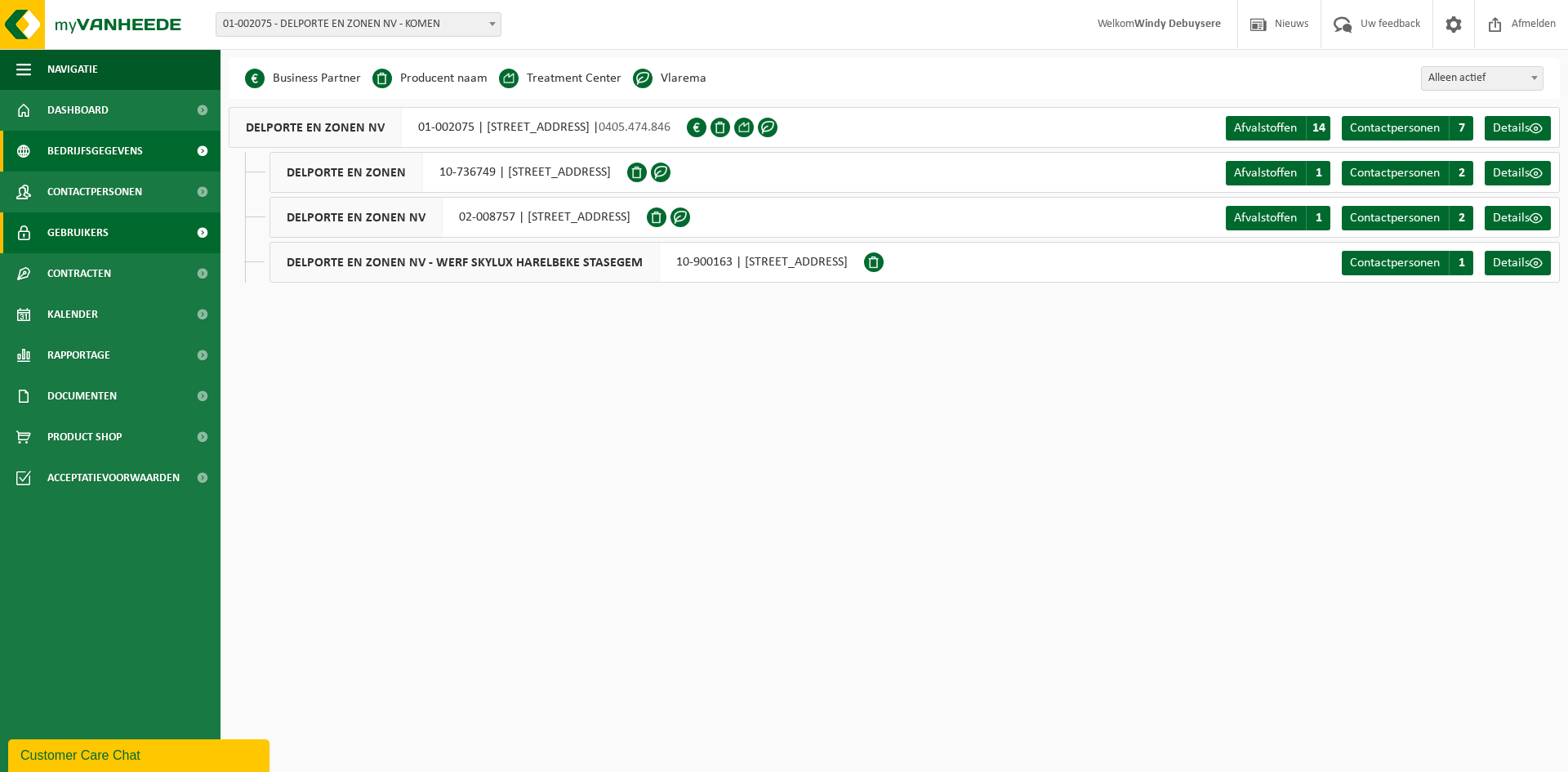
click at [91, 217] on span "Gebruikers" at bounding box center [77, 233] width 61 height 41
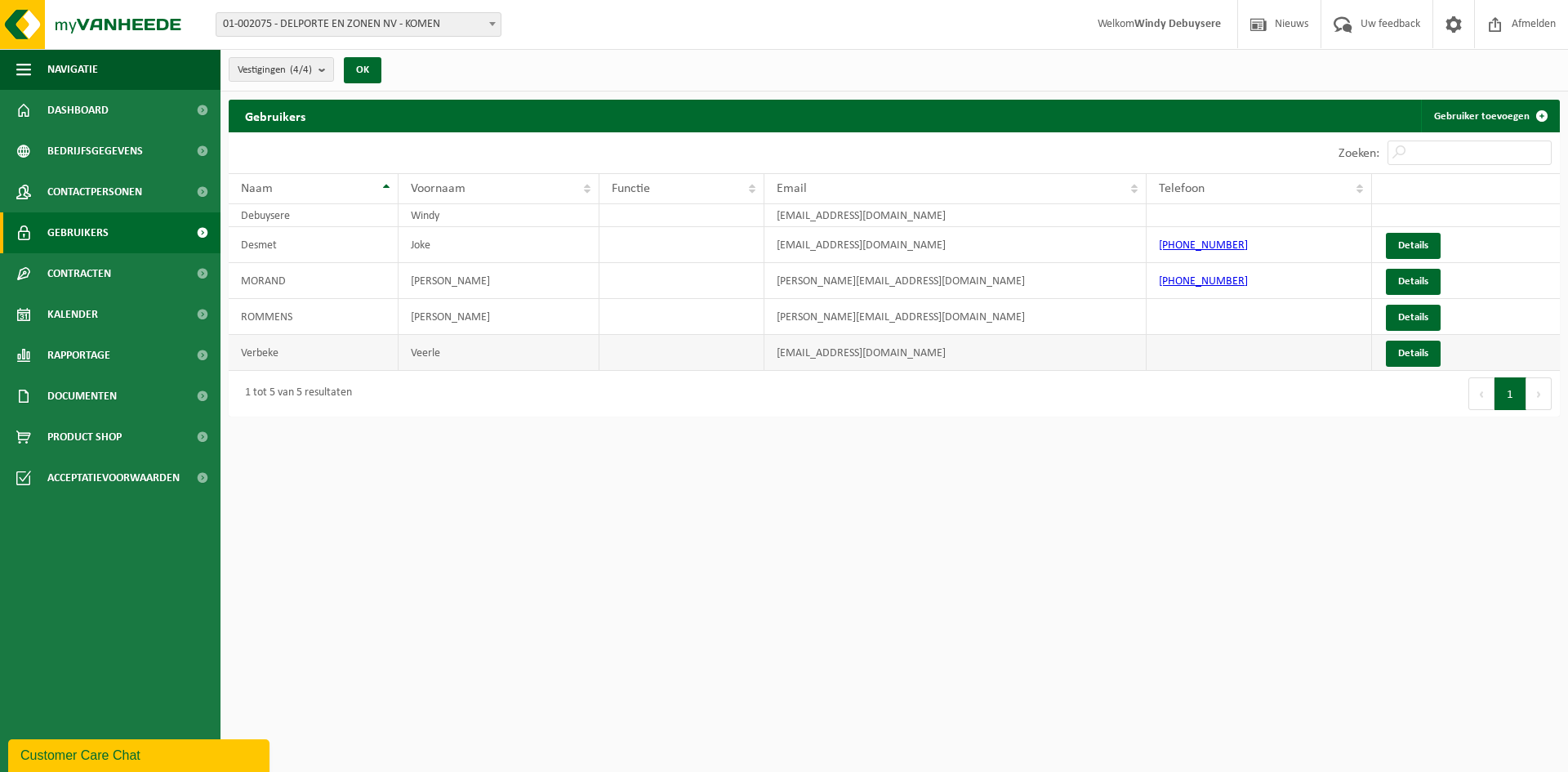
click at [779, 344] on td "[EMAIL_ADDRESS][DOMAIN_NAME]" at bounding box center [955, 353] width 382 height 36
click at [1384, 348] on td "Details" at bounding box center [1465, 353] width 188 height 36
click at [1404, 355] on link "Details" at bounding box center [1414, 353] width 55 height 26
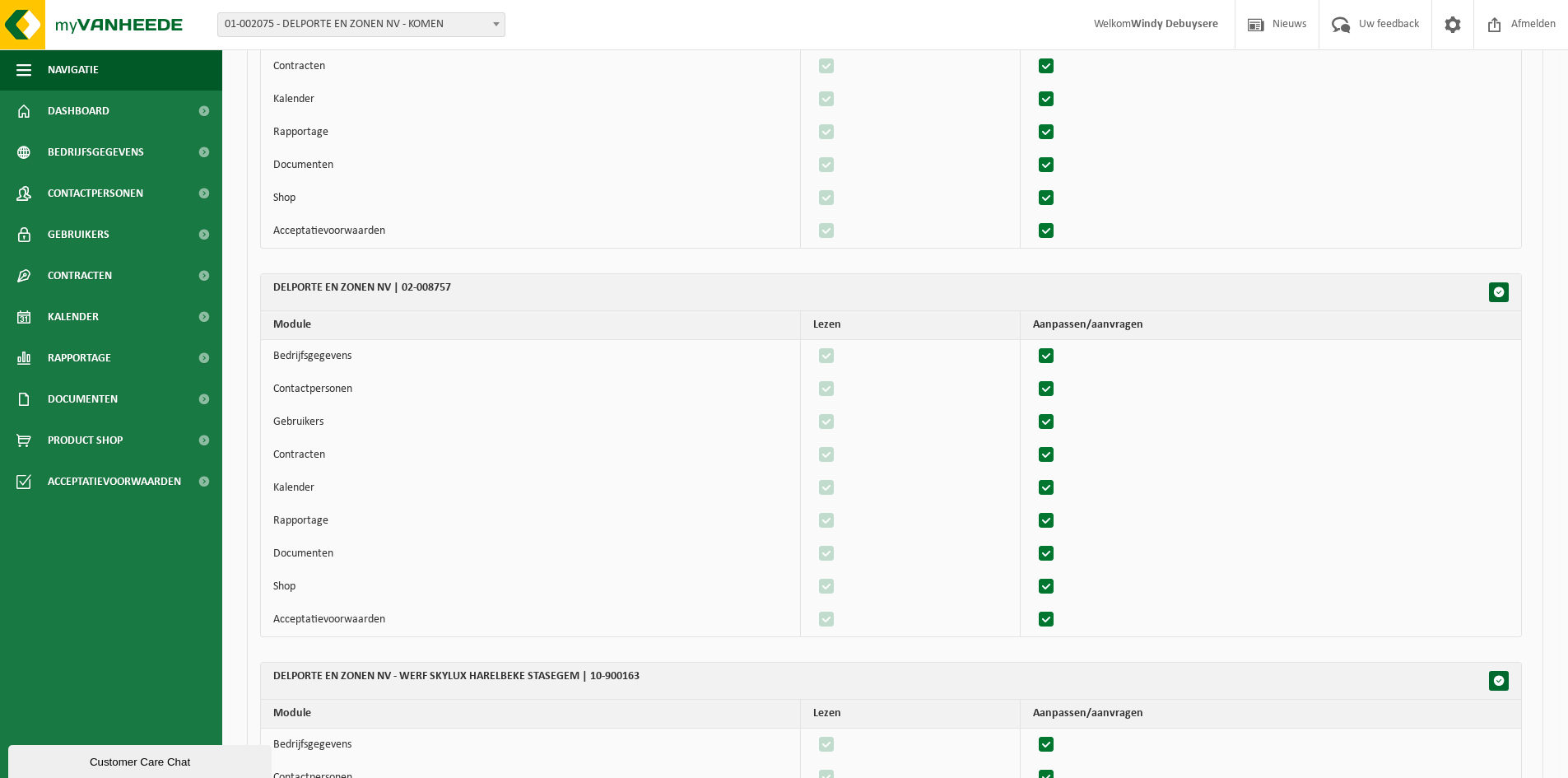
scroll to position [360, 0]
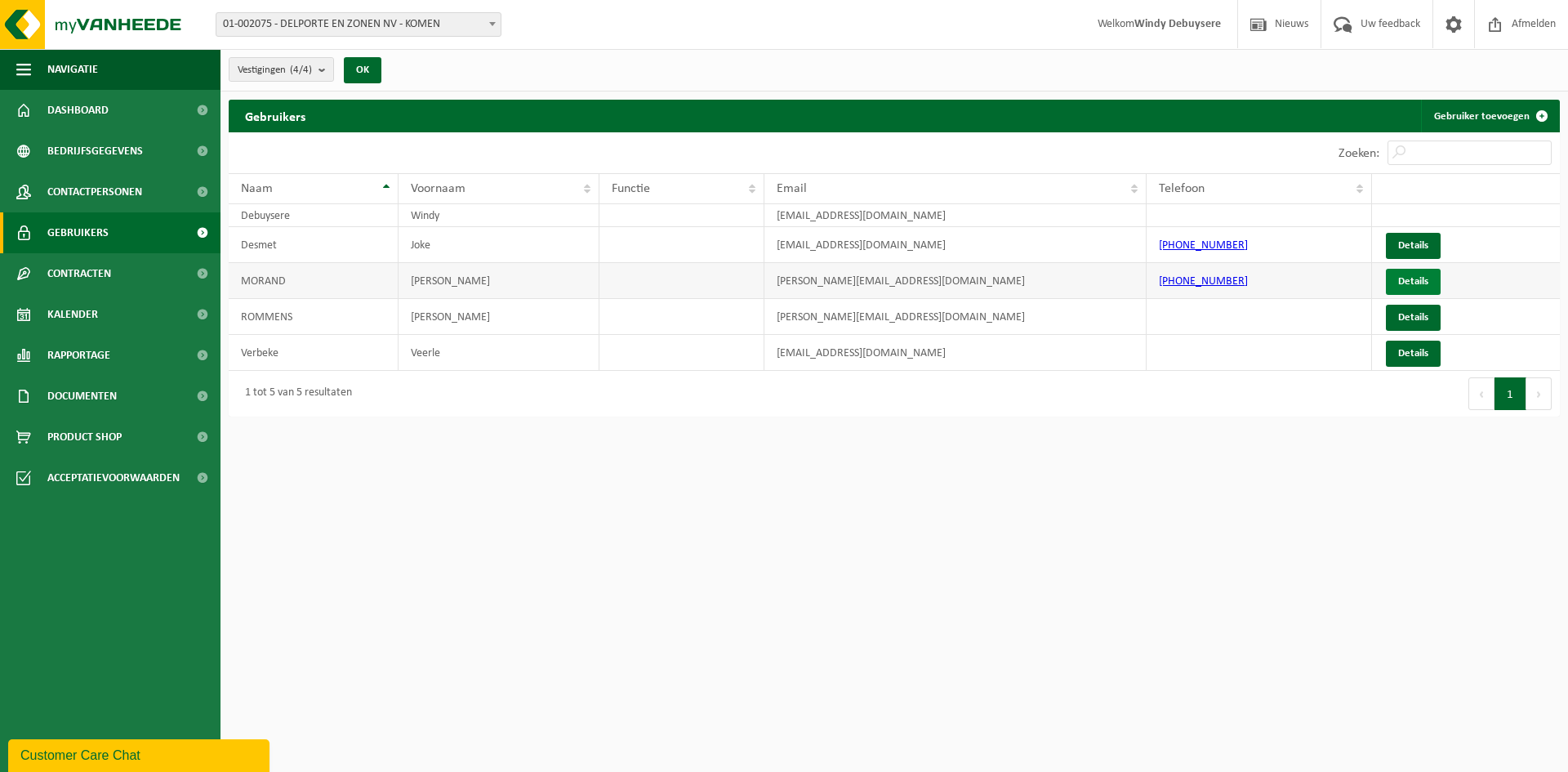
click at [1424, 291] on link "Details" at bounding box center [1414, 282] width 55 height 26
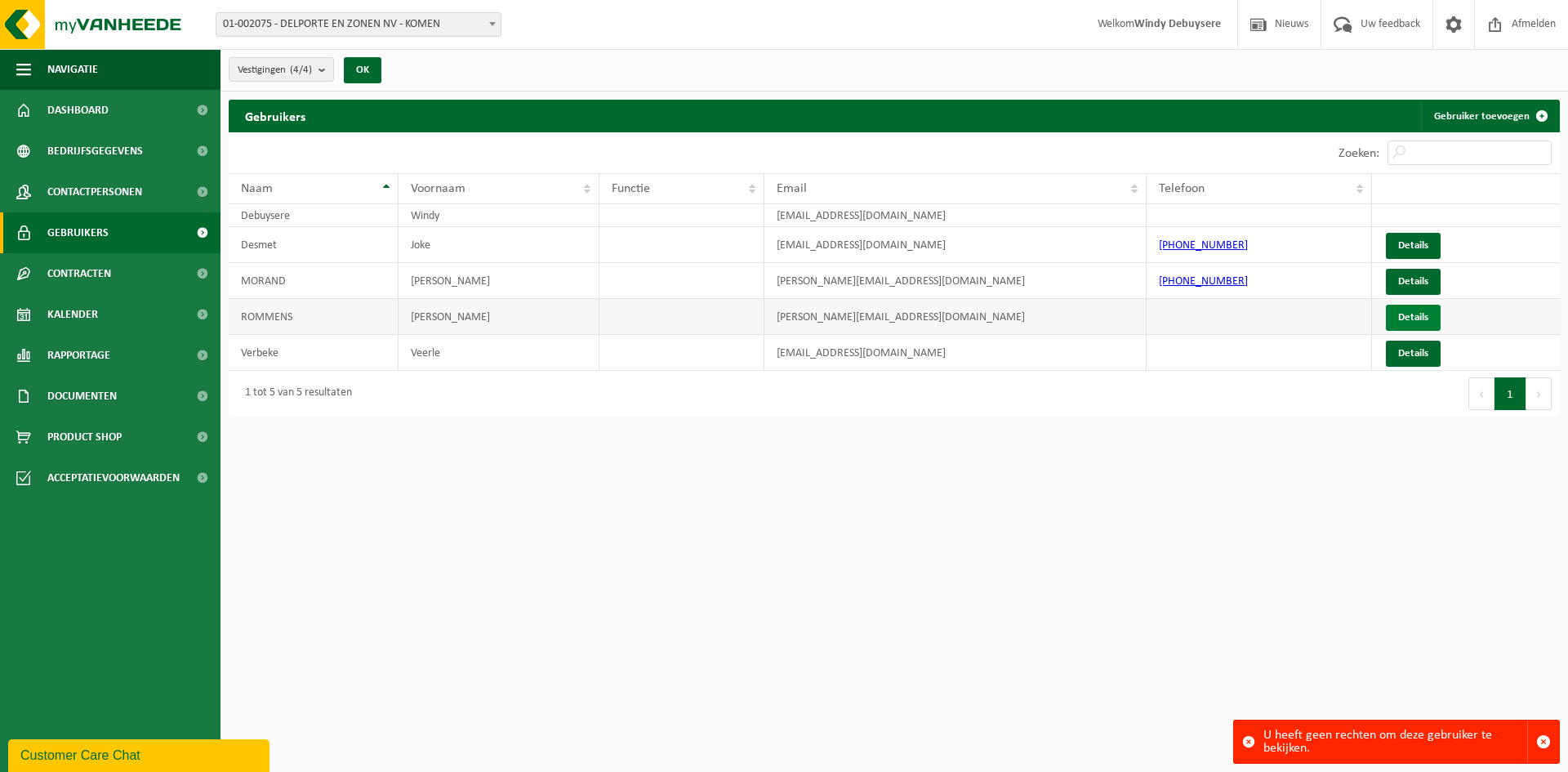
click at [1407, 326] on link "Details" at bounding box center [1414, 317] width 55 height 26
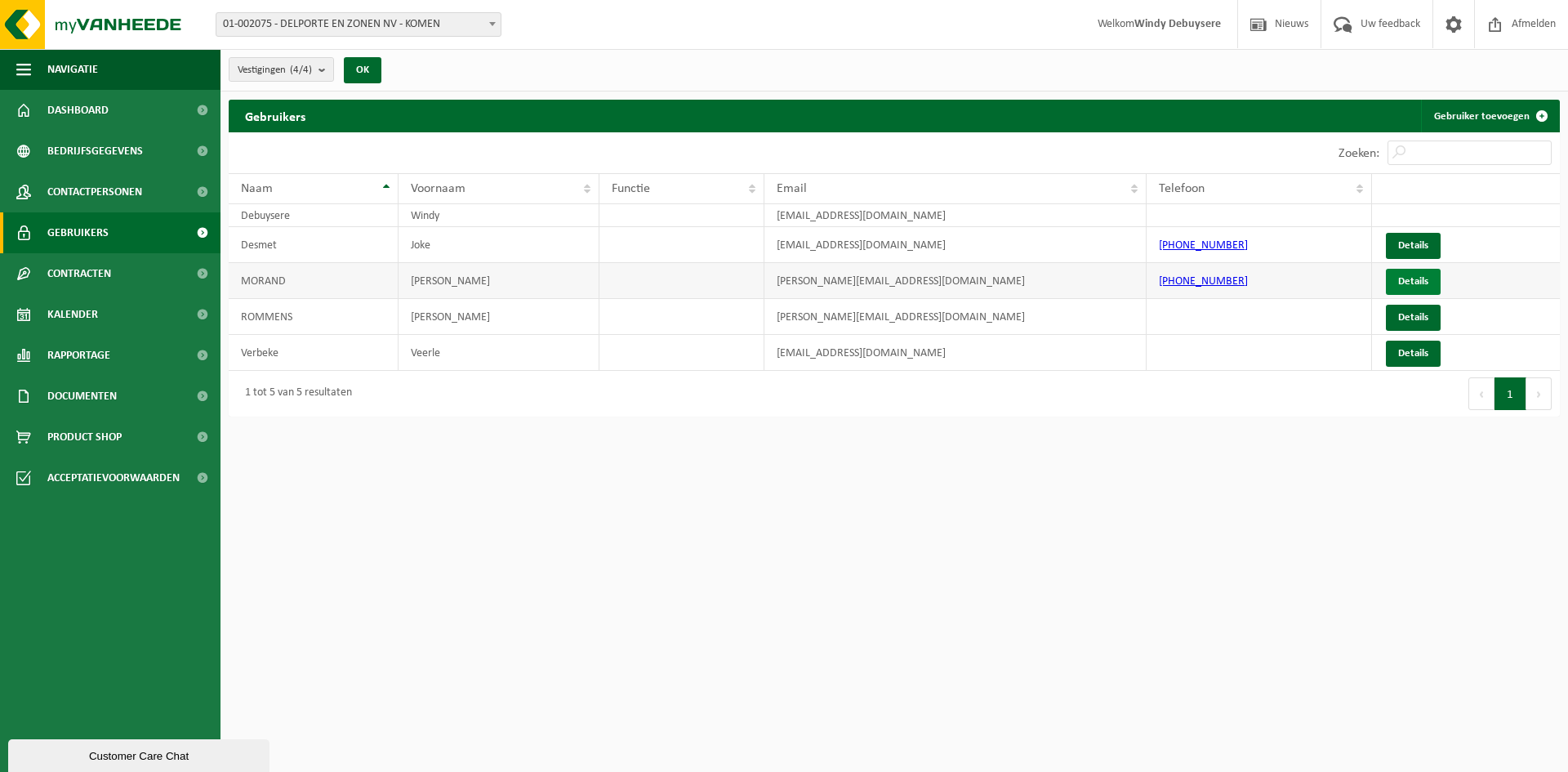
click at [1430, 273] on link "Details" at bounding box center [1414, 282] width 55 height 26
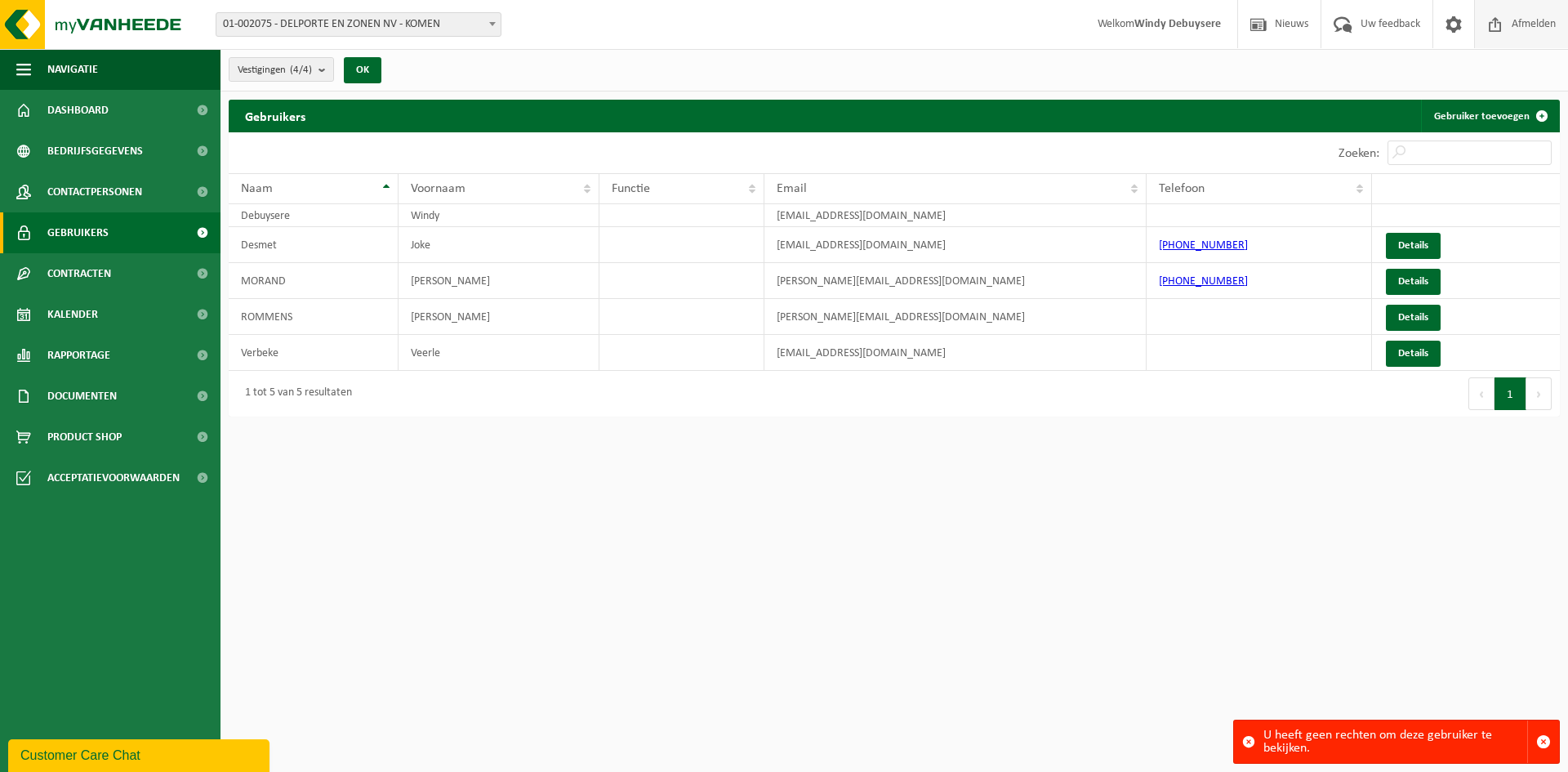
click at [1524, 37] on span "Afmelden" at bounding box center [1534, 24] width 53 height 48
